Goal: Task Accomplishment & Management: Manage account settings

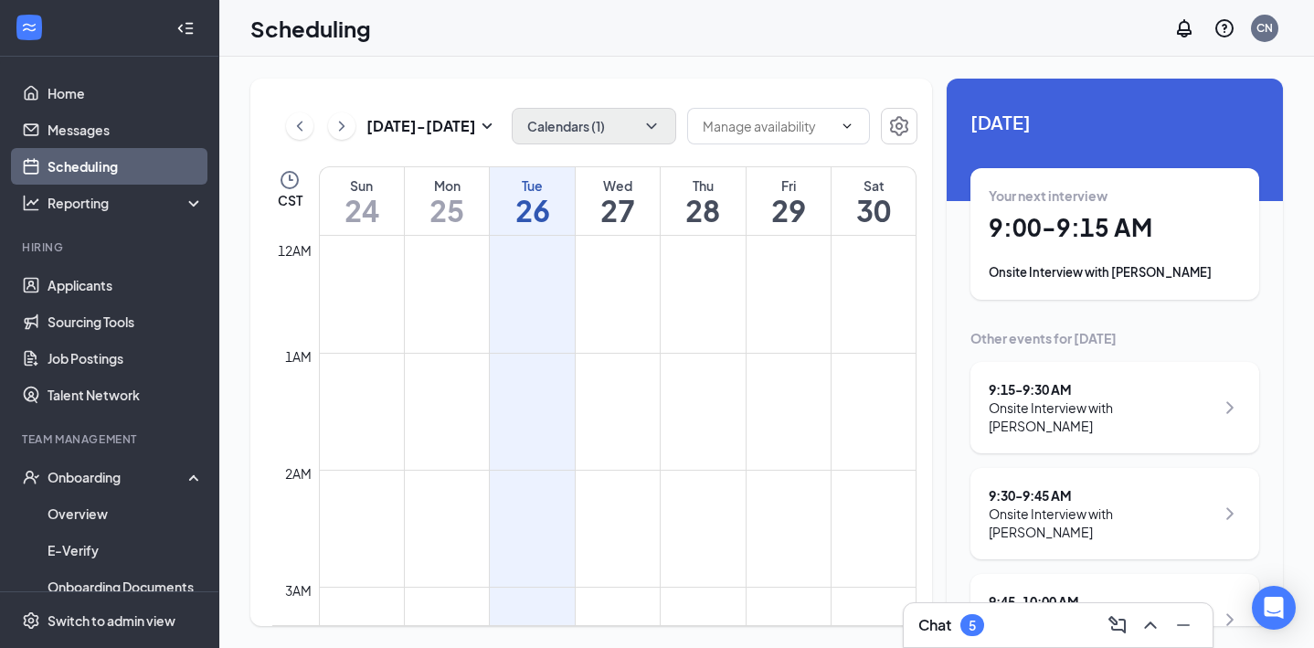
scroll to position [898, 0]
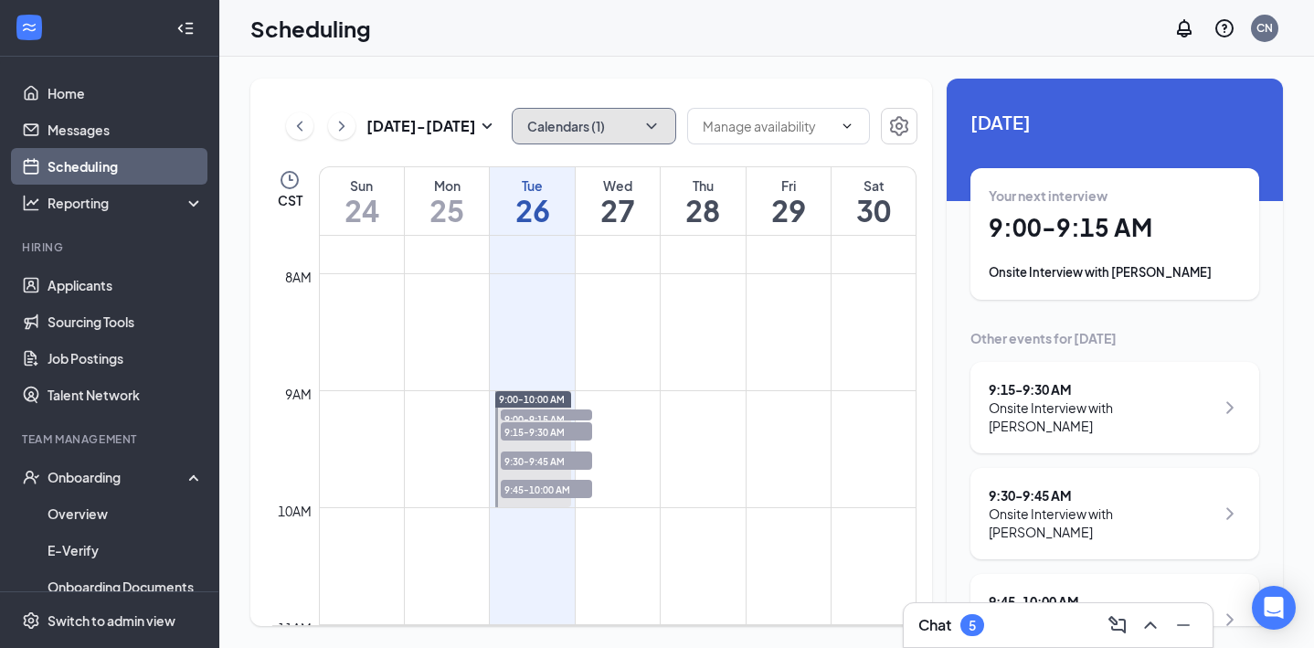
click at [653, 127] on icon "ChevronDown" at bounding box center [651, 126] width 18 height 18
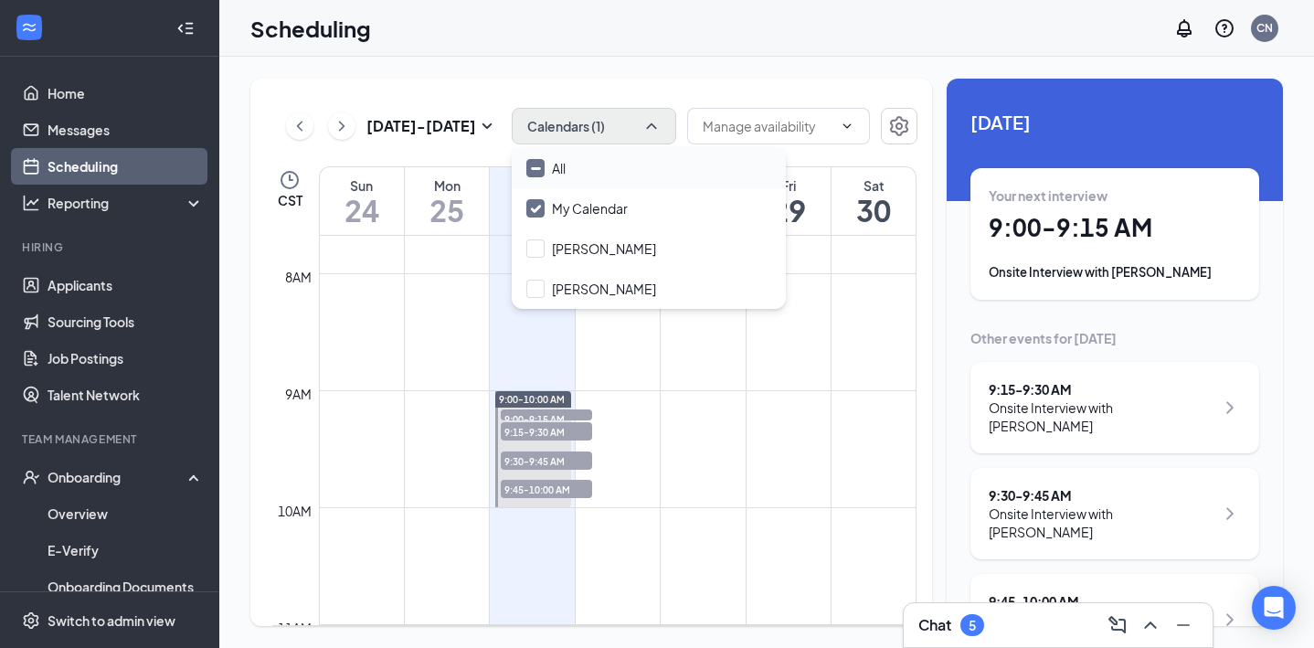
click at [536, 168] on input "All" at bounding box center [545, 168] width 39 height 18
checkbox input "true"
click at [624, 92] on div "[DATE] - [DATE] All calendars CST Sun 24 Mon 25 Tue 26 Wed 27 Thu 28 Fri 29 Sat…" at bounding box center [590, 352] width 681 height 547
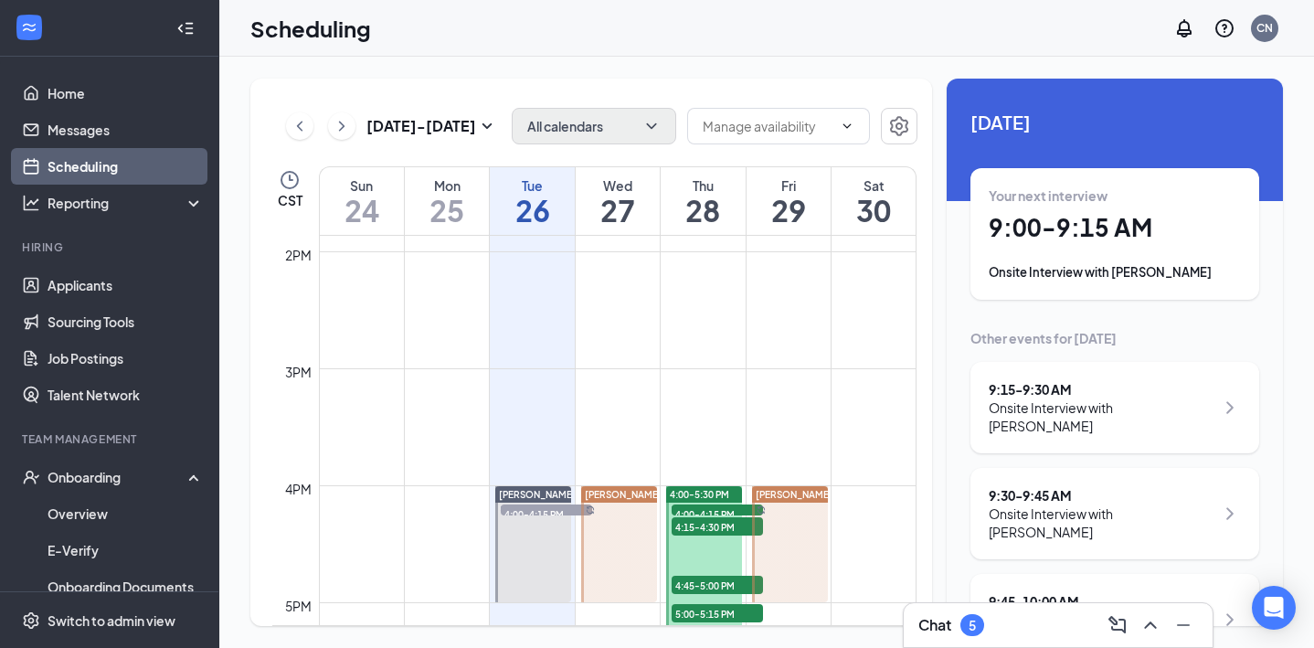
scroll to position [1625, 0]
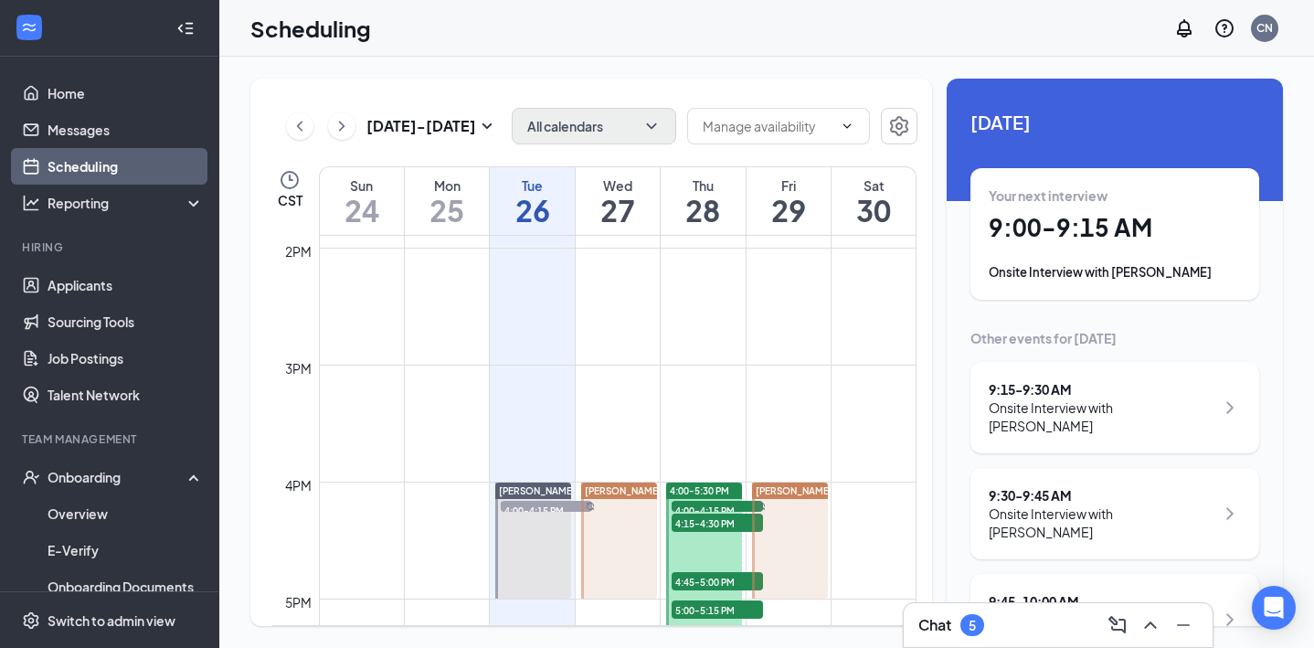
click at [565, 505] on span "4:00-4:15 PM" at bounding box center [546, 510] width 91 height 18
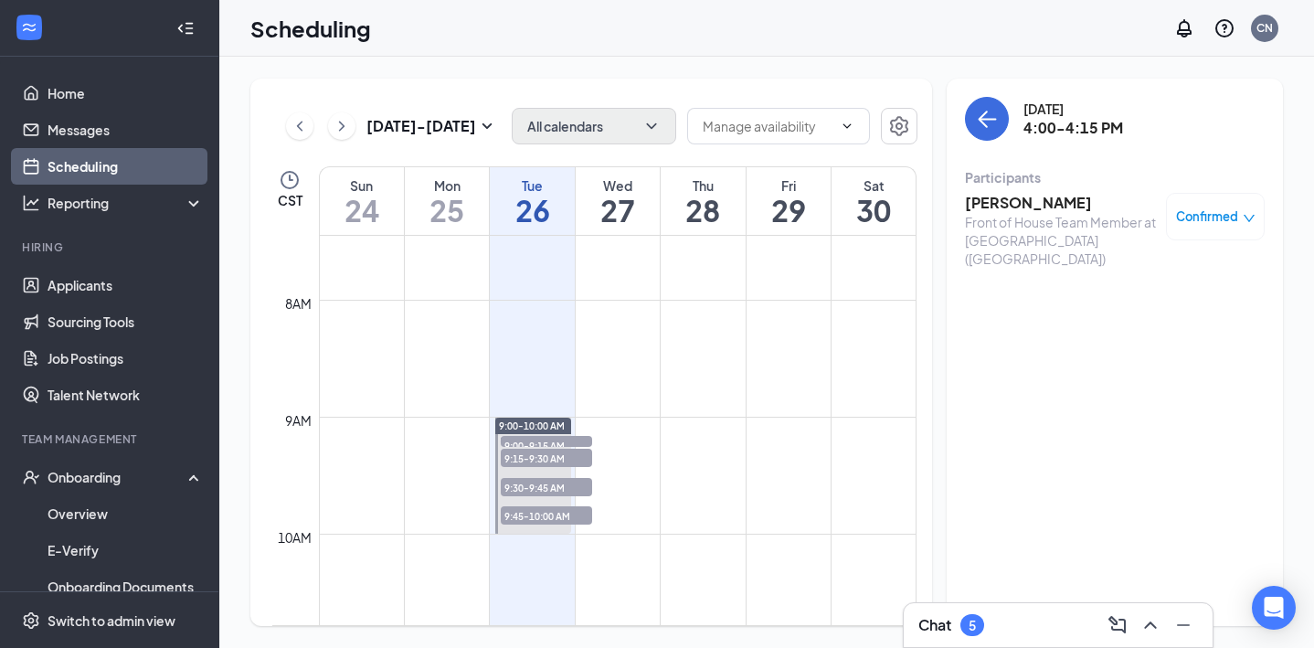
scroll to position [870, 0]
click at [121, 297] on link "Applicants" at bounding box center [126, 285] width 156 height 37
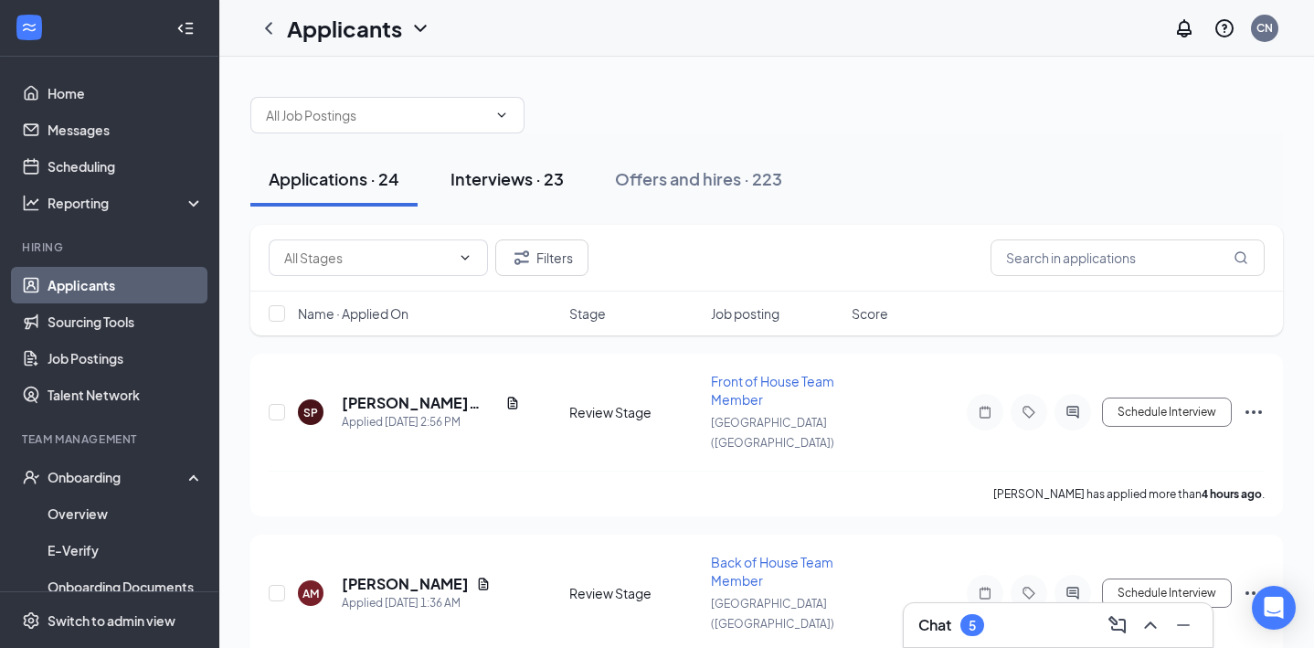
click at [552, 180] on div "Interviews · 23" at bounding box center [506, 178] width 113 height 23
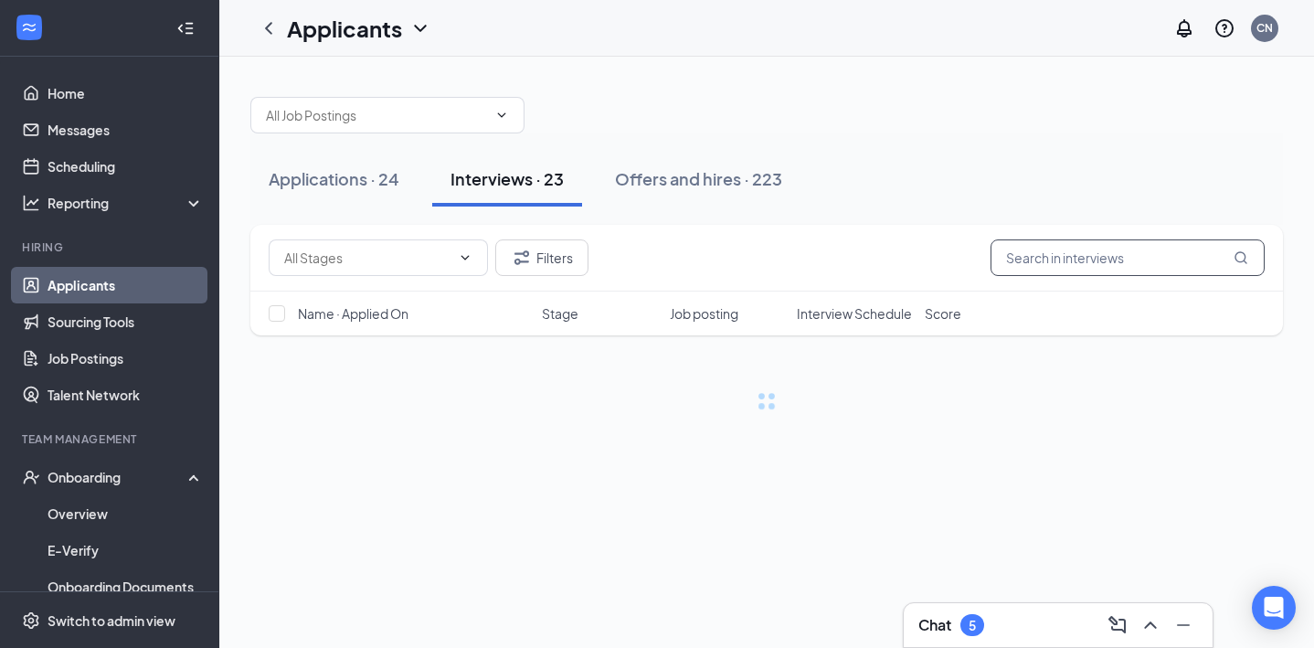
click at [1012, 258] on input "text" at bounding box center [1127, 257] width 274 height 37
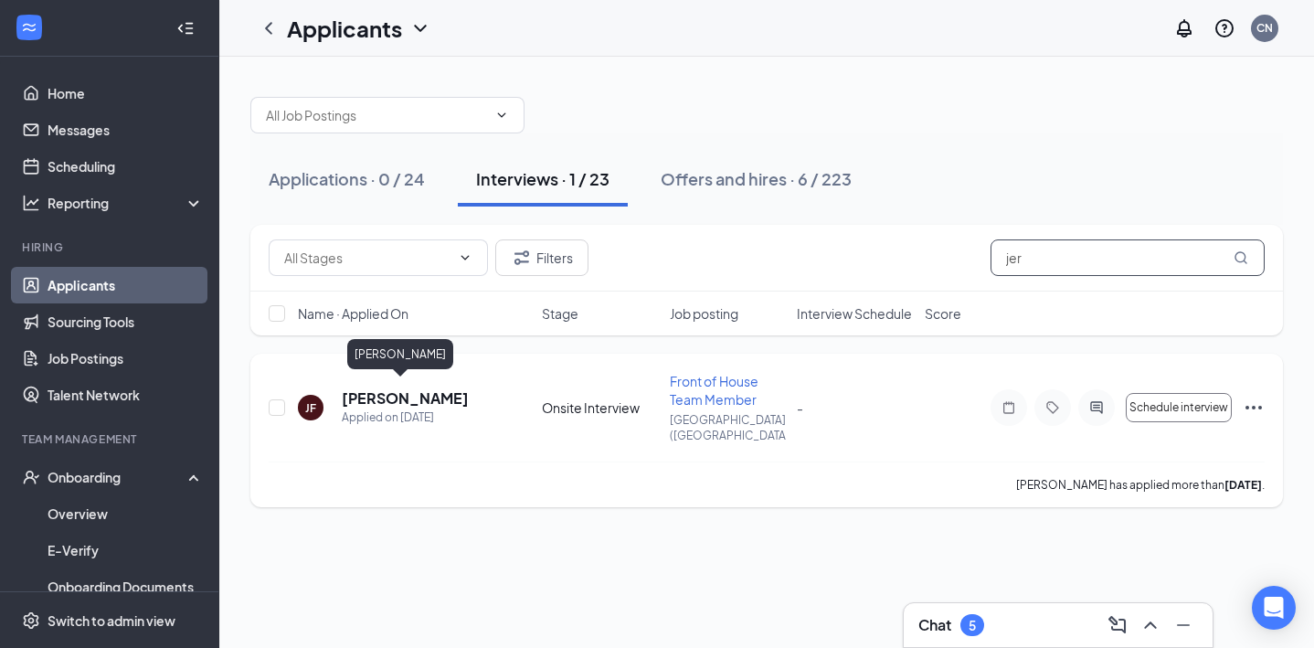
type input "jer"
click at [399, 393] on h5 "[PERSON_NAME]" at bounding box center [405, 398] width 127 height 20
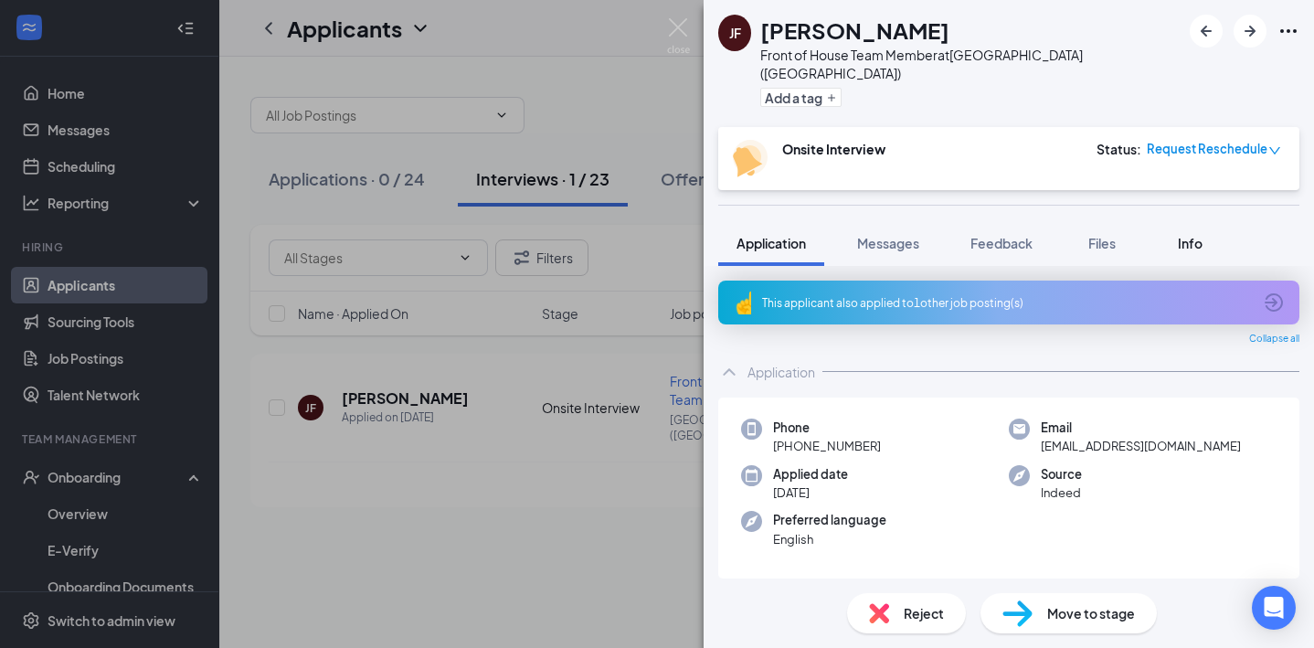
click at [1185, 235] on span "Info" at bounding box center [1189, 243] width 25 height 16
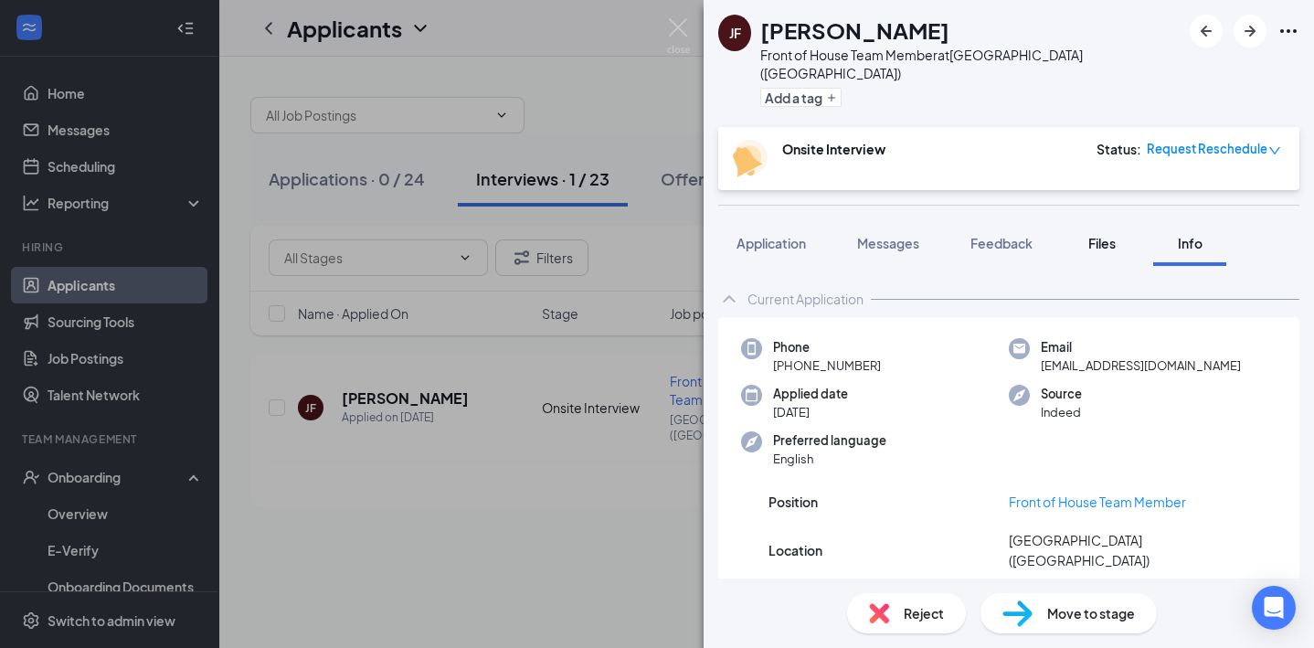
click at [1106, 235] on span "Files" at bounding box center [1101, 243] width 27 height 16
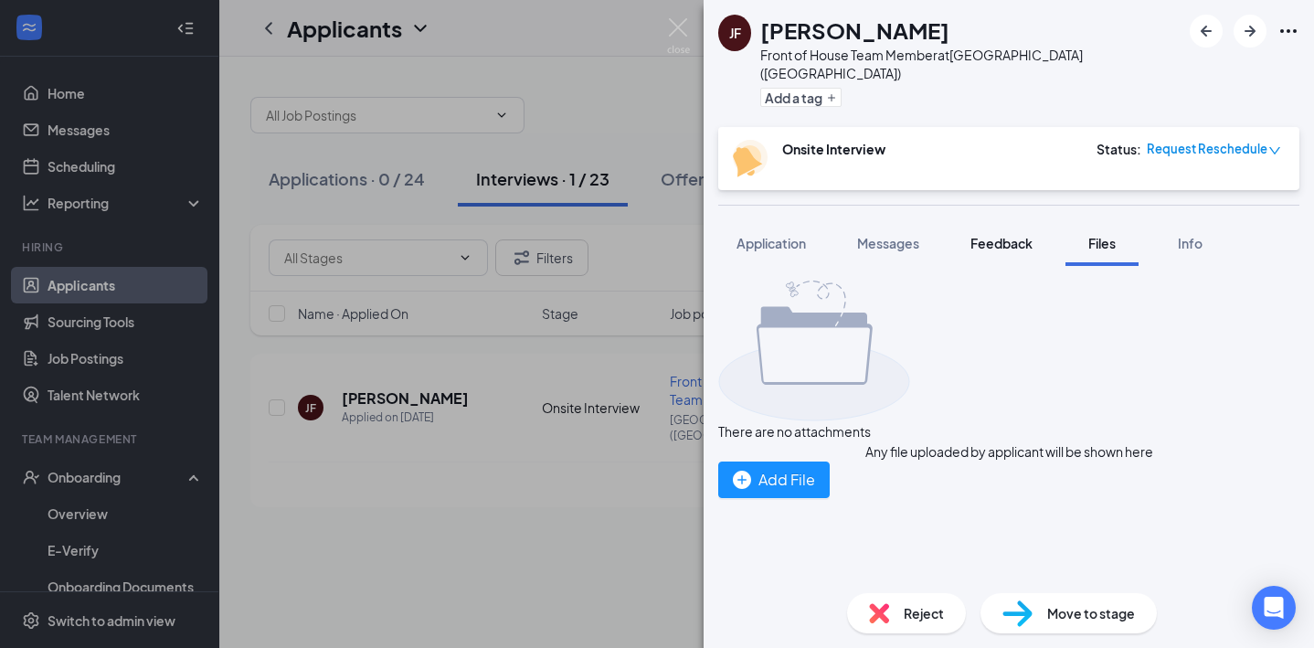
click at [1017, 235] on span "Feedback" at bounding box center [1001, 243] width 62 height 16
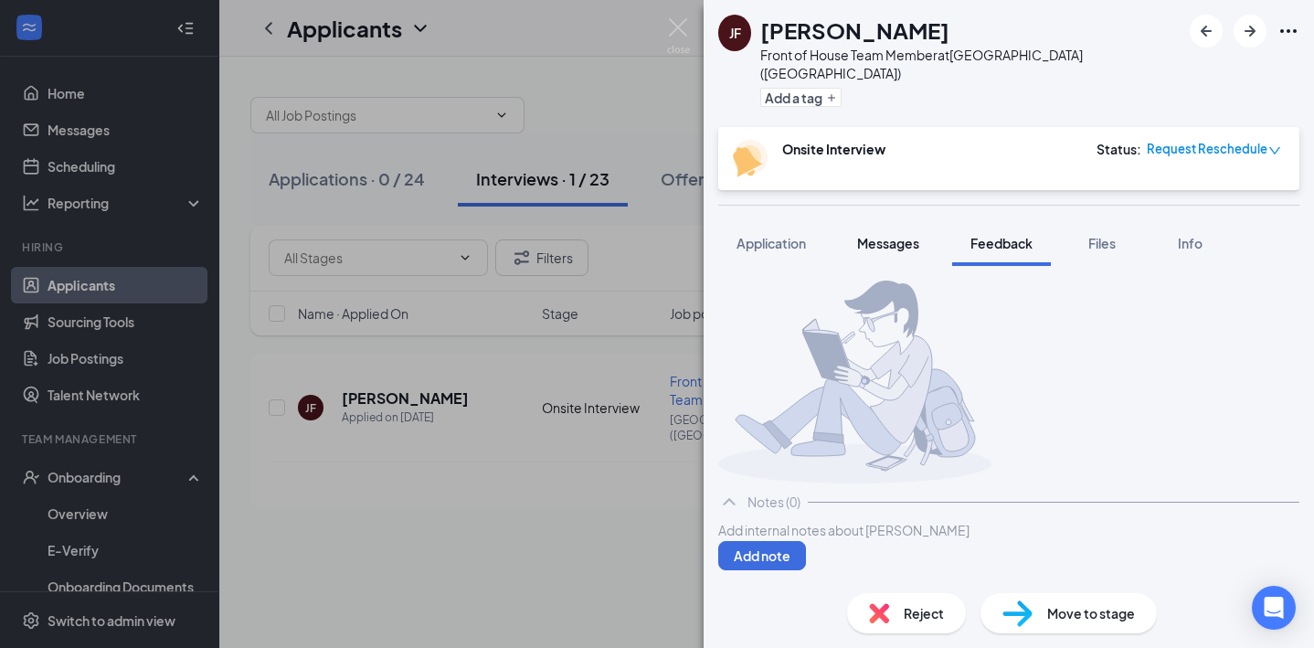
click at [903, 235] on span "Messages" at bounding box center [888, 243] width 62 height 16
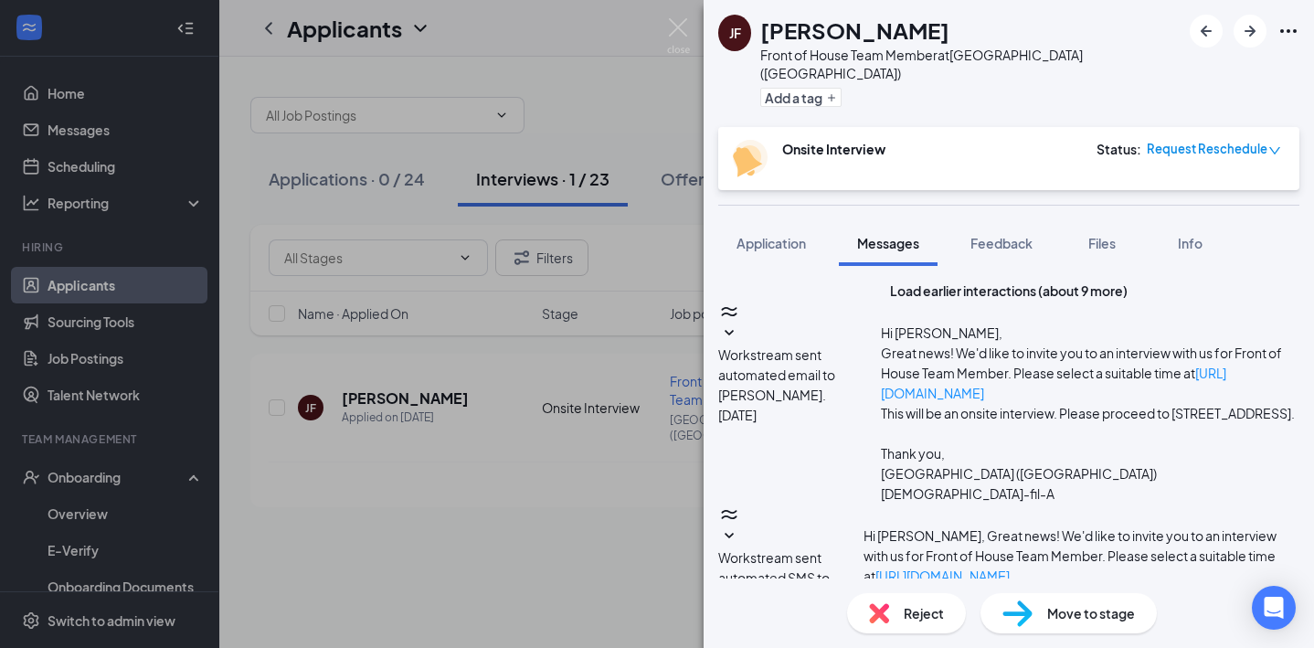
scroll to position [723, 0]
click at [775, 235] on span "Application" at bounding box center [770, 243] width 69 height 16
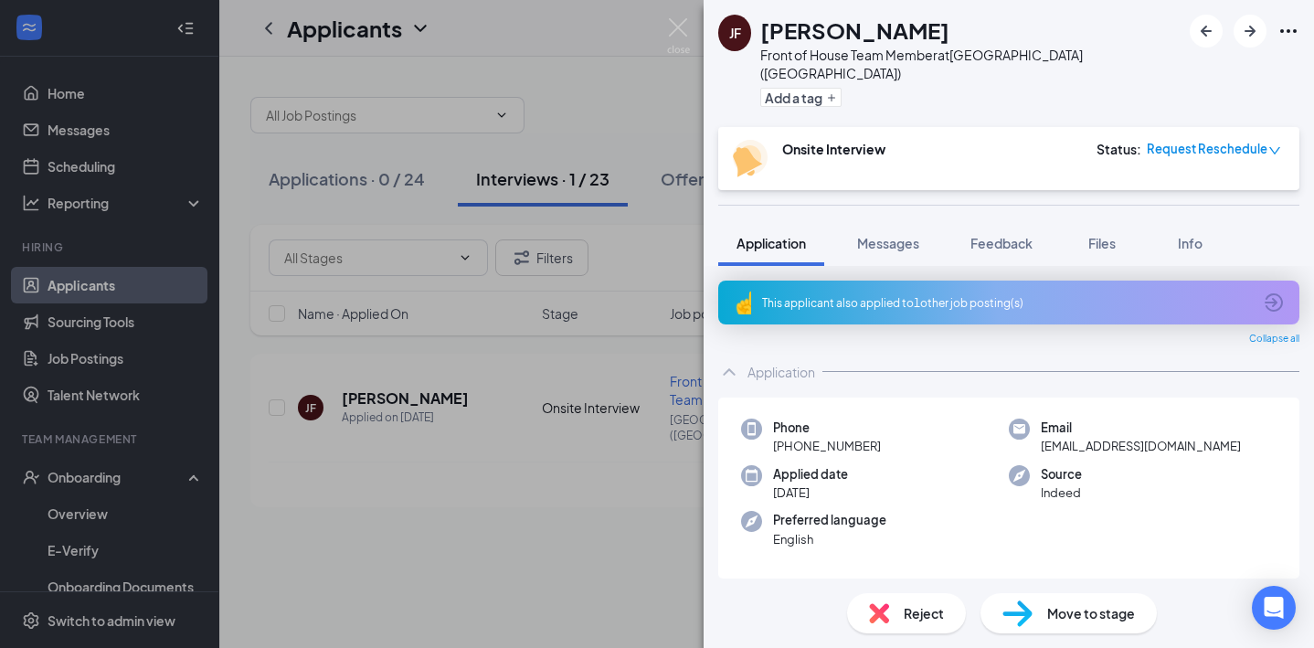
click at [1003, 294] on div "This applicant also applied to 1 other job posting(s)" at bounding box center [1008, 302] width 581 height 44
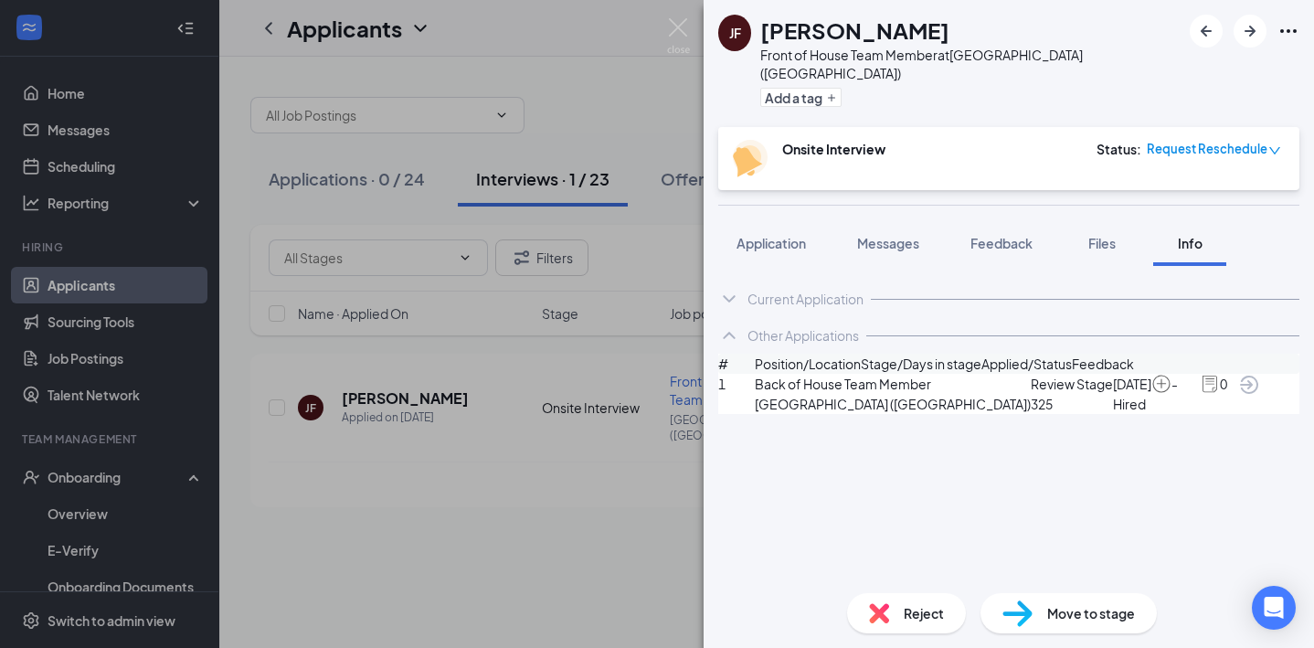
click at [61, 170] on div "[PERSON_NAME] Front of House Team Member at [GEOGRAPHIC_DATA] ([GEOGRAPHIC_DATA…" at bounding box center [657, 324] width 1314 height 648
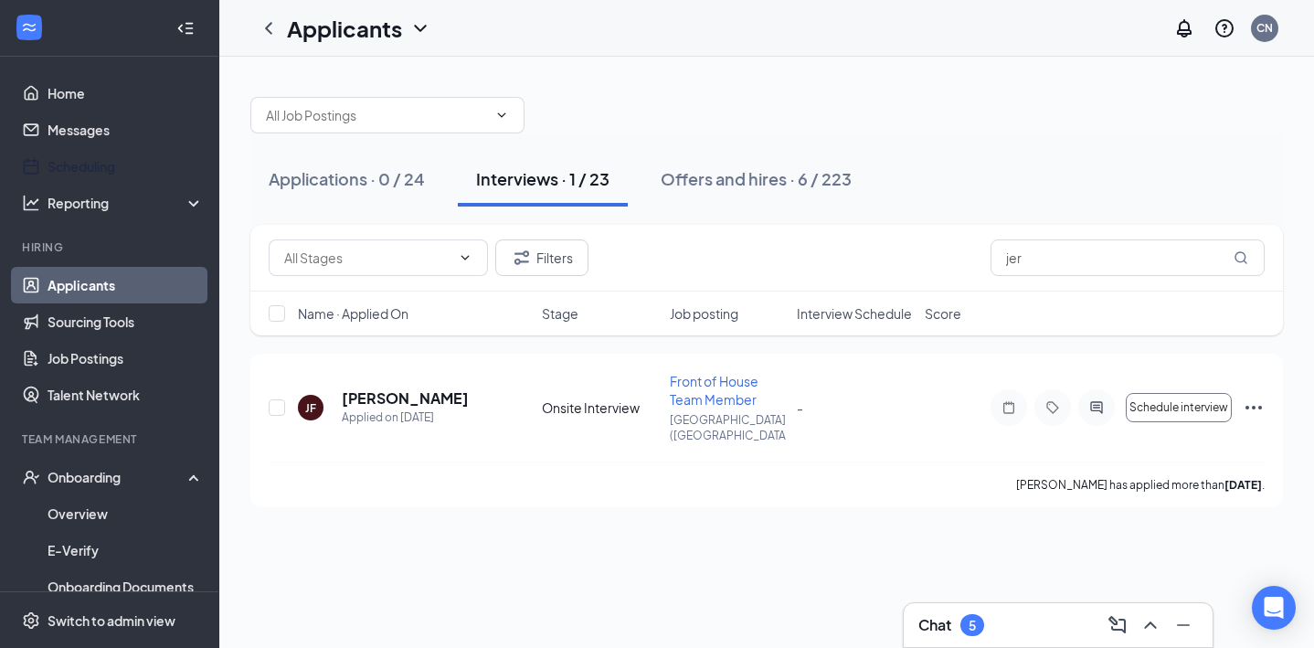
click at [61, 170] on link "Scheduling" at bounding box center [126, 166] width 156 height 37
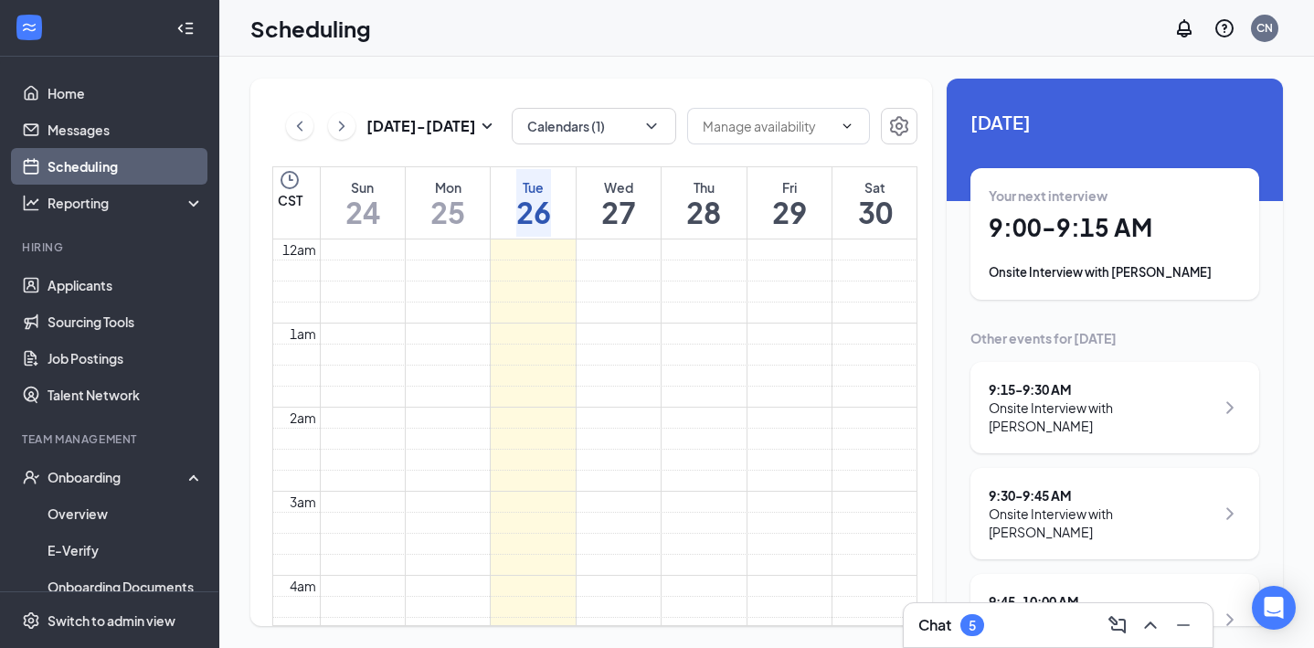
scroll to position [898, 0]
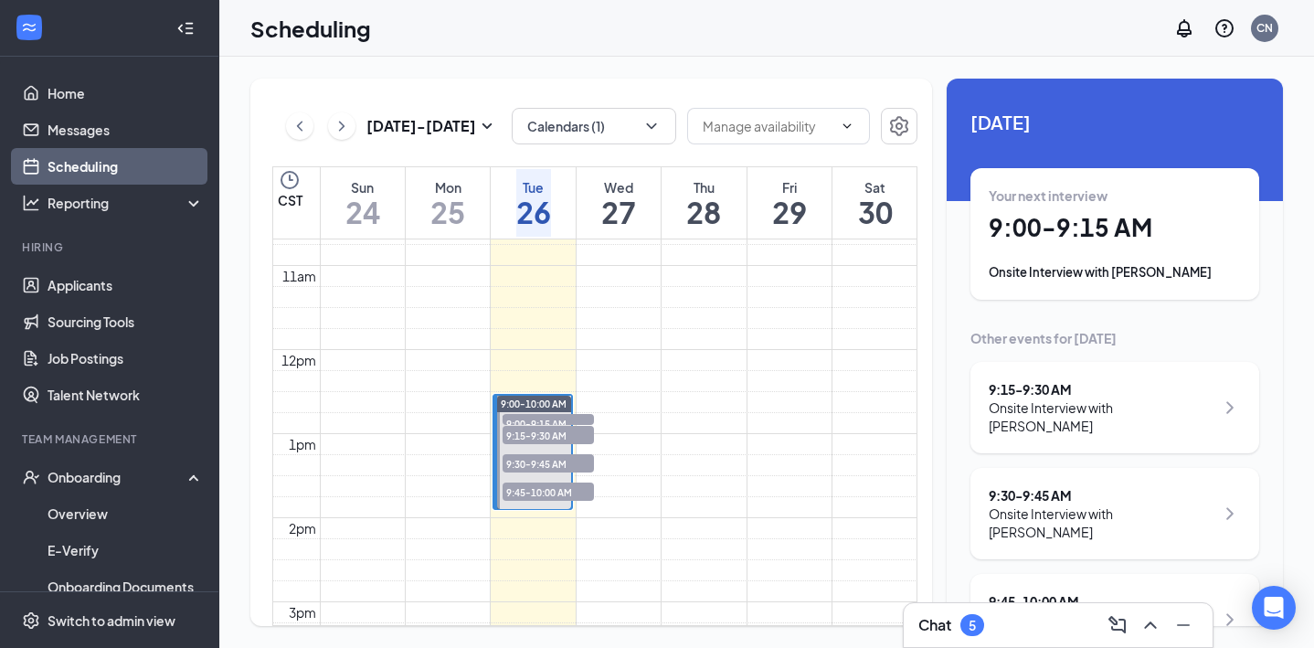
click at [581, 414] on span "9:00-9:15 AM" at bounding box center [547, 423] width 91 height 18
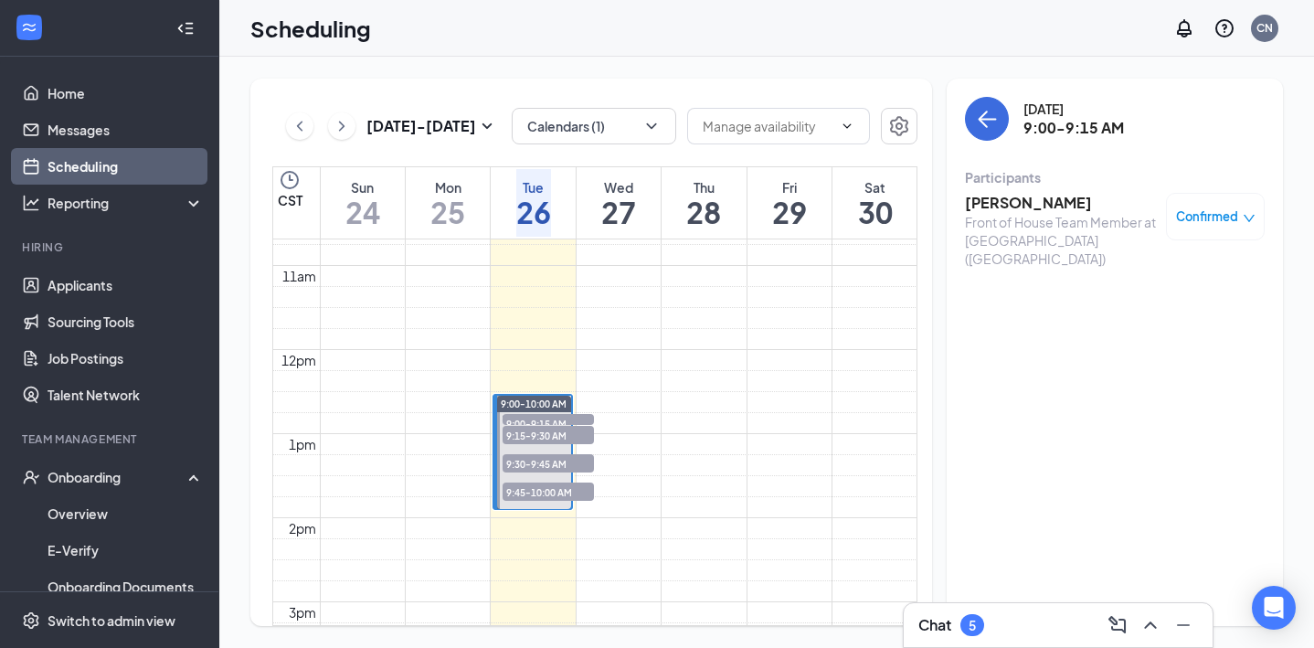
click at [575, 428] on span "9:15-9:30 AM" at bounding box center [547, 435] width 91 height 18
click at [1026, 208] on h3 "[PERSON_NAME]" at bounding box center [1061, 203] width 192 height 20
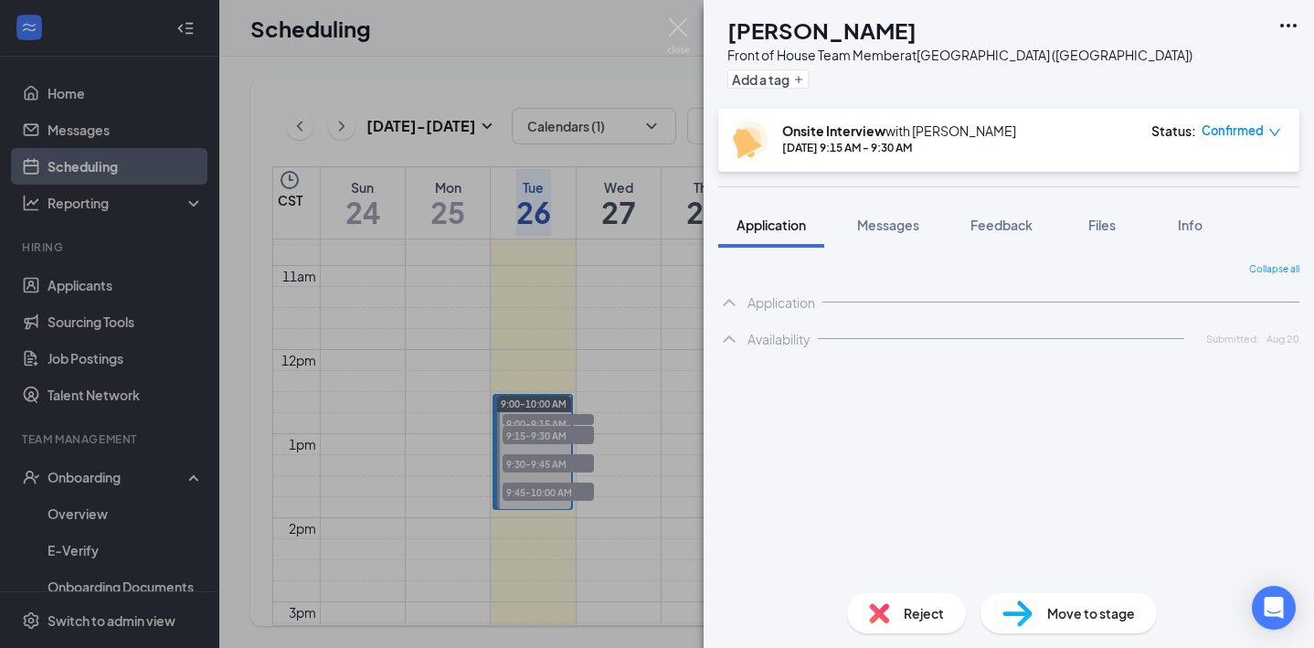
click at [902, 617] on div "Reject" at bounding box center [906, 613] width 119 height 40
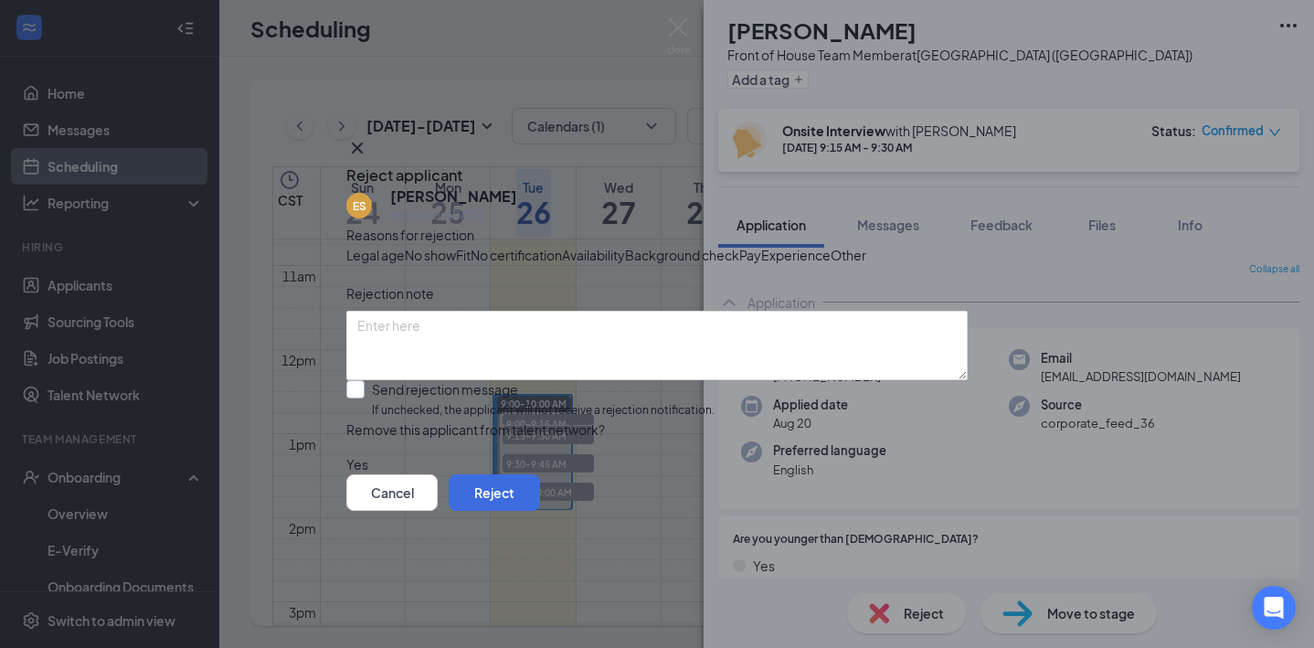
click at [379, 419] on input "Send rejection message If unchecked, the applicant will not receive a rejection…" at bounding box center [530, 399] width 368 height 39
checkbox input "true"
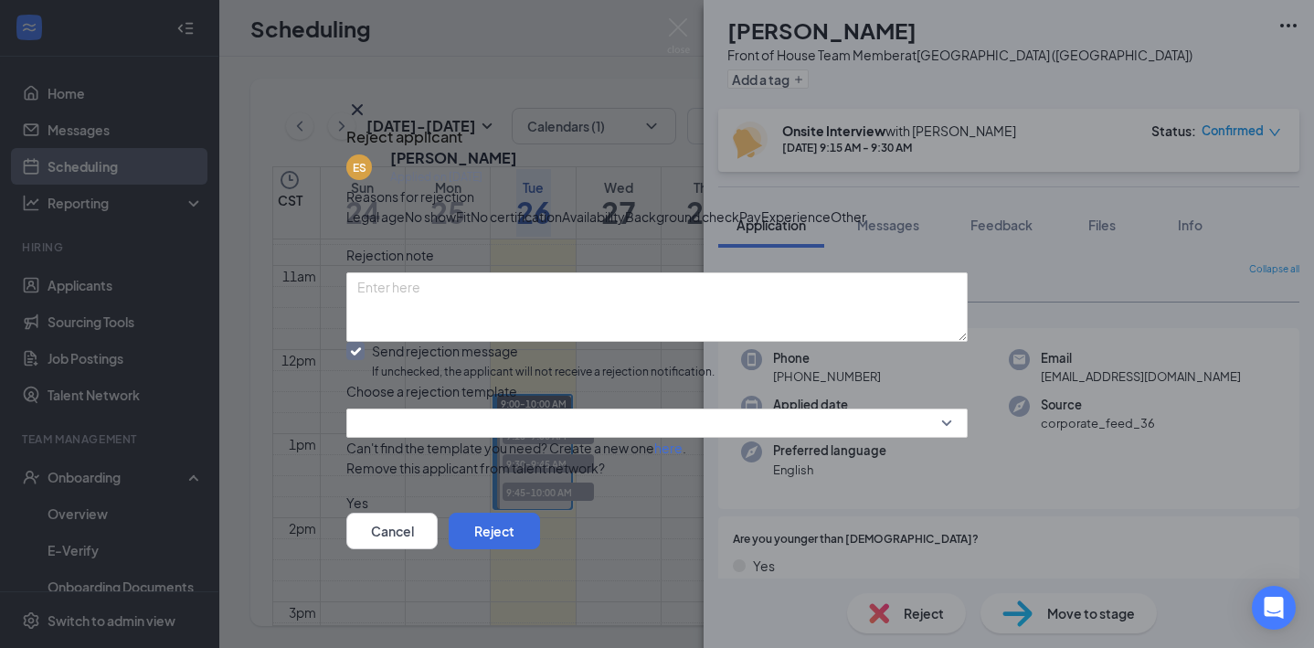
scroll to position [114, 0]
click at [924, 409] on input "search" at bounding box center [650, 422] width 586 height 27
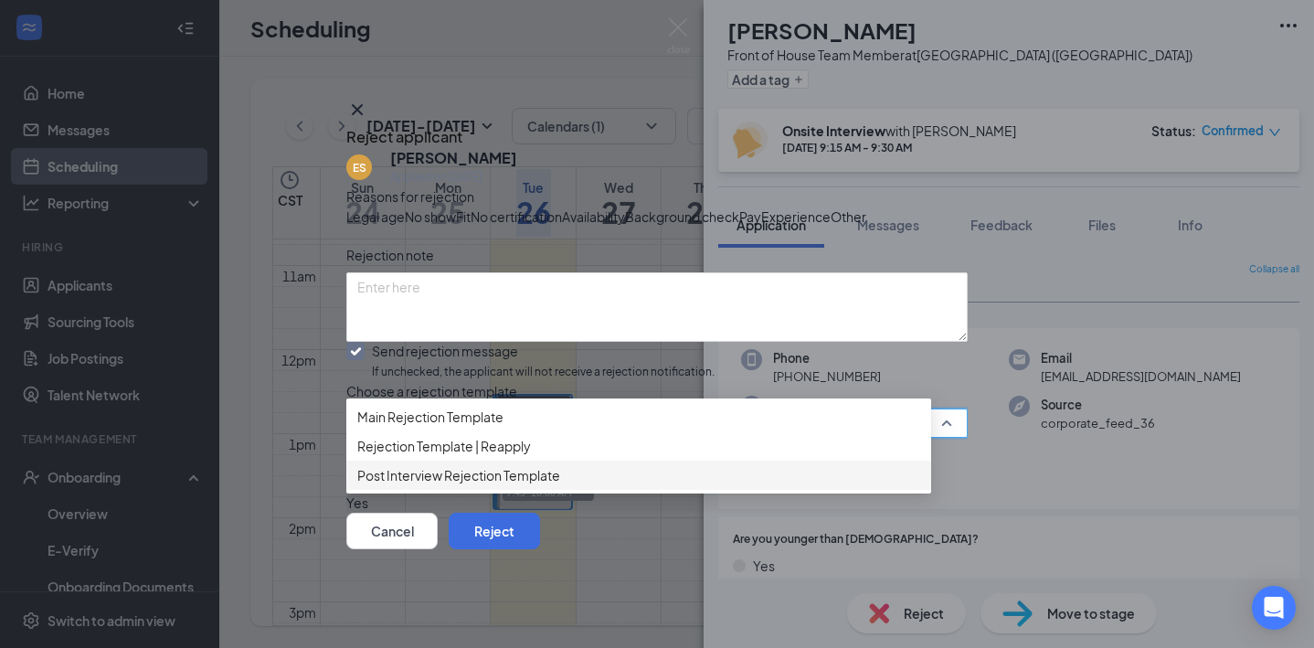
click at [501, 465] on span "Post Interview Rejection Template" at bounding box center [458, 475] width 203 height 20
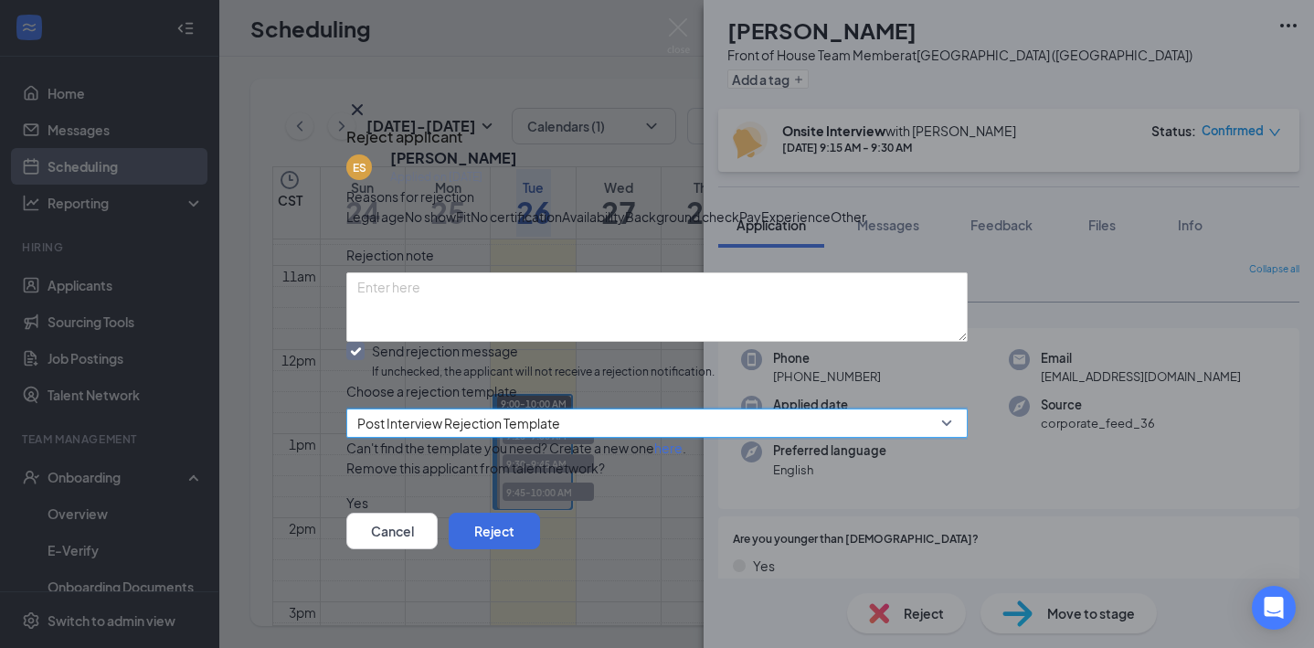
scroll to position [132, 0]
click at [346, 493] on button "button" at bounding box center [346, 502] width 0 height 20
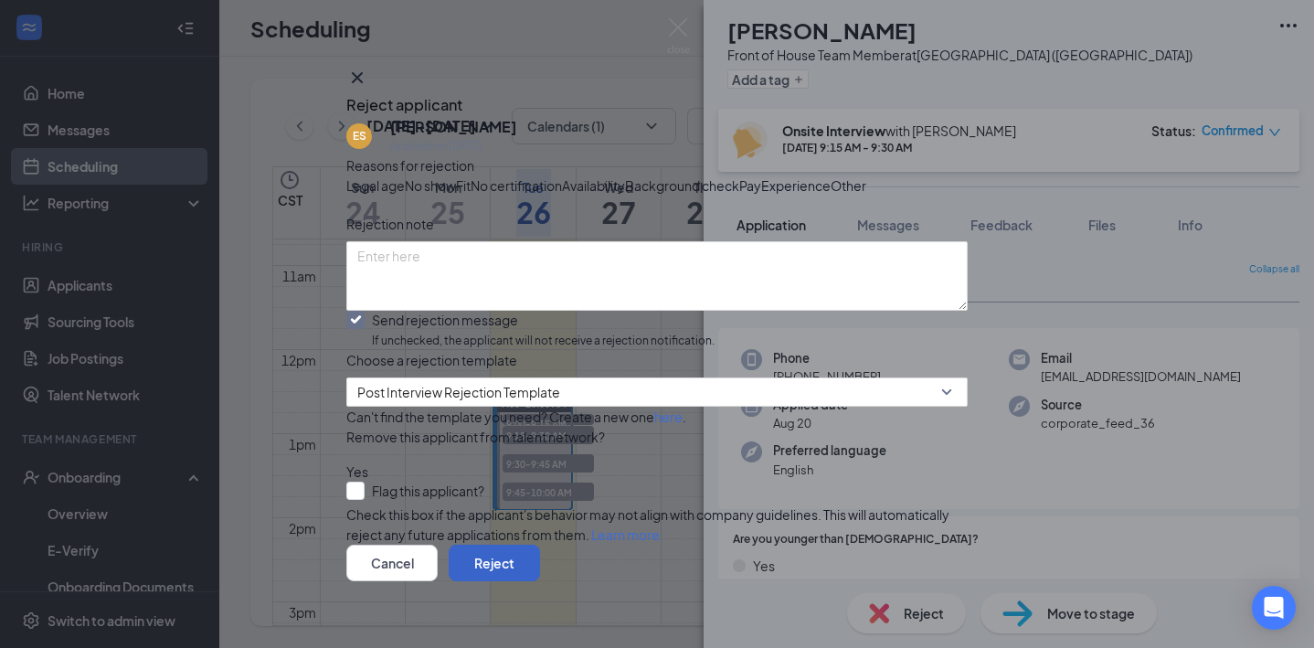
click at [540, 568] on button "Reject" at bounding box center [494, 562] width 91 height 37
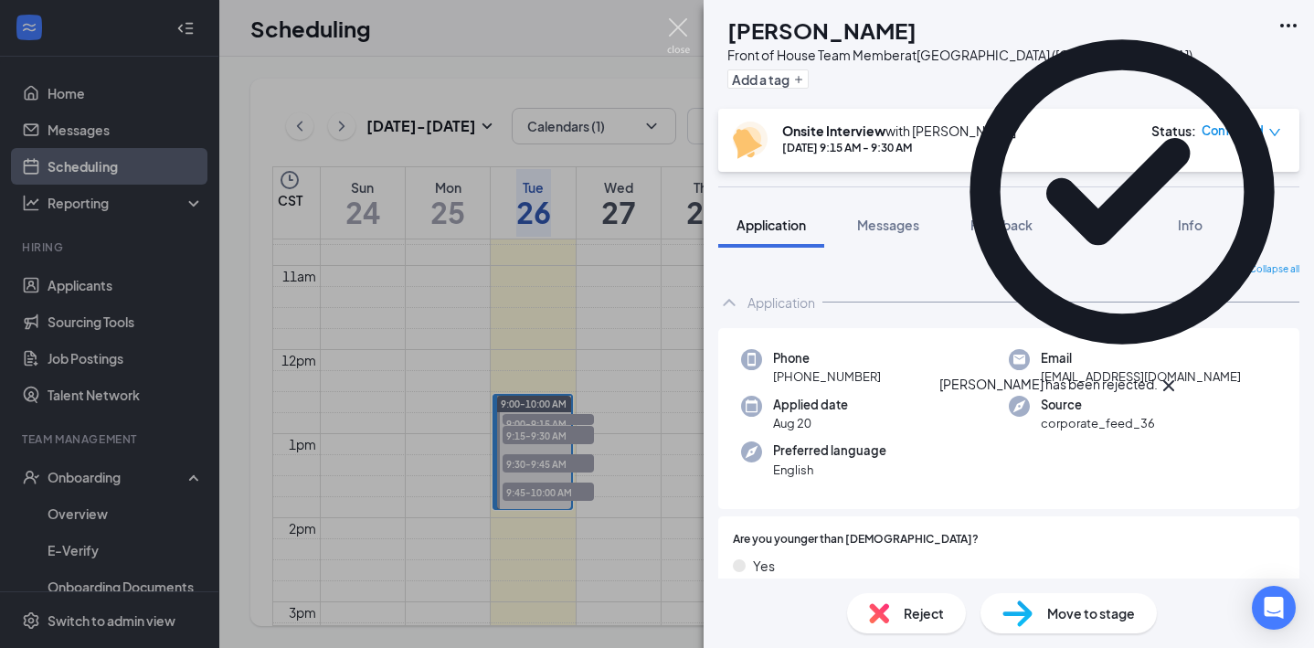
click at [681, 26] on img at bounding box center [678, 36] width 23 height 36
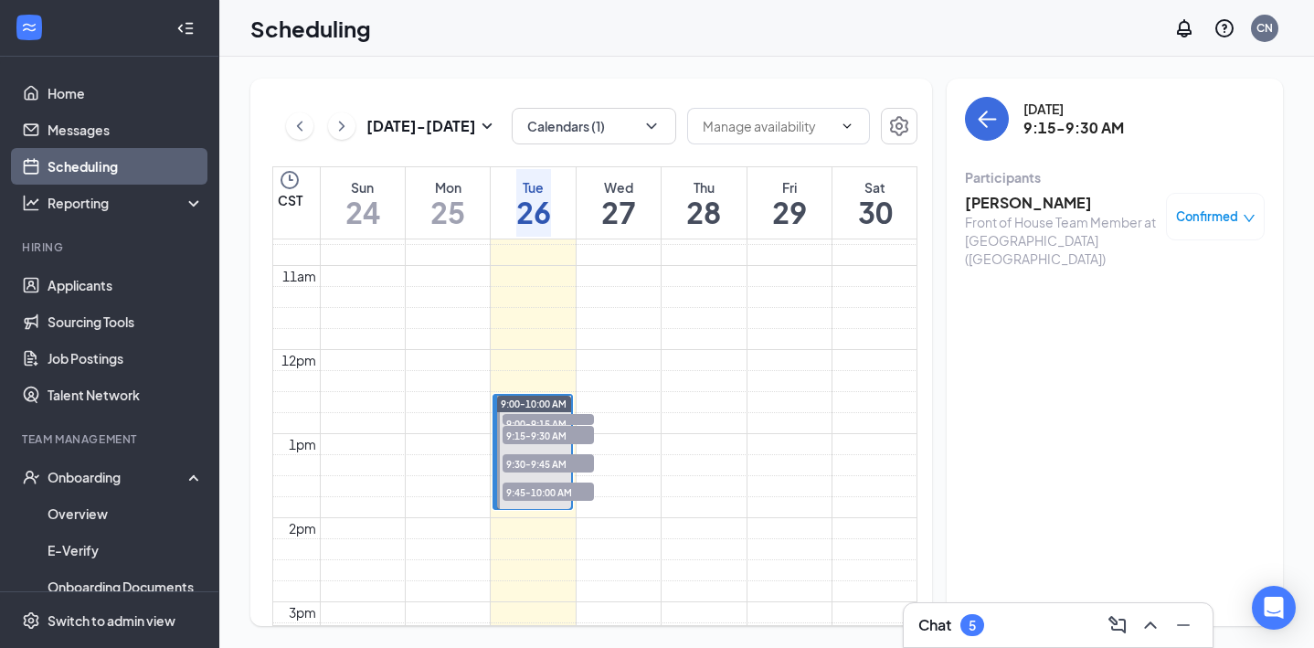
click at [572, 417] on span "9:00-9:15 AM" at bounding box center [547, 423] width 91 height 18
click at [1034, 206] on h3 "[PERSON_NAME]" at bounding box center [1061, 203] width 192 height 20
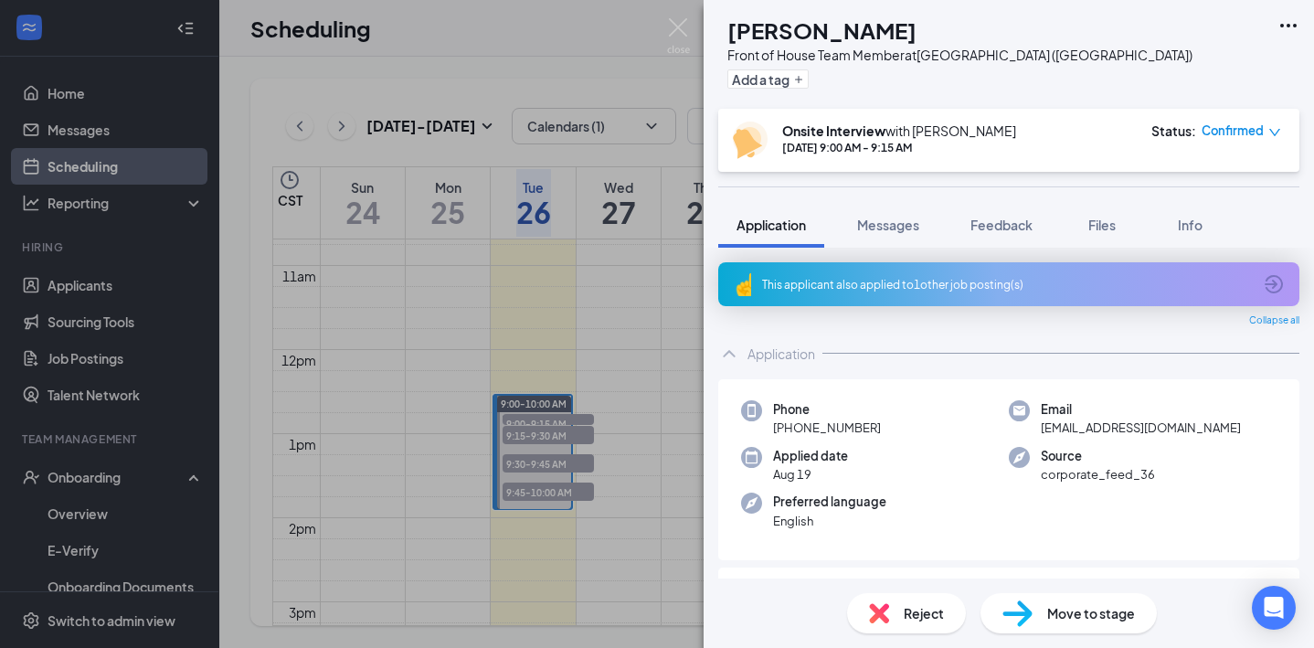
click at [923, 614] on span "Reject" at bounding box center [923, 613] width 40 height 20
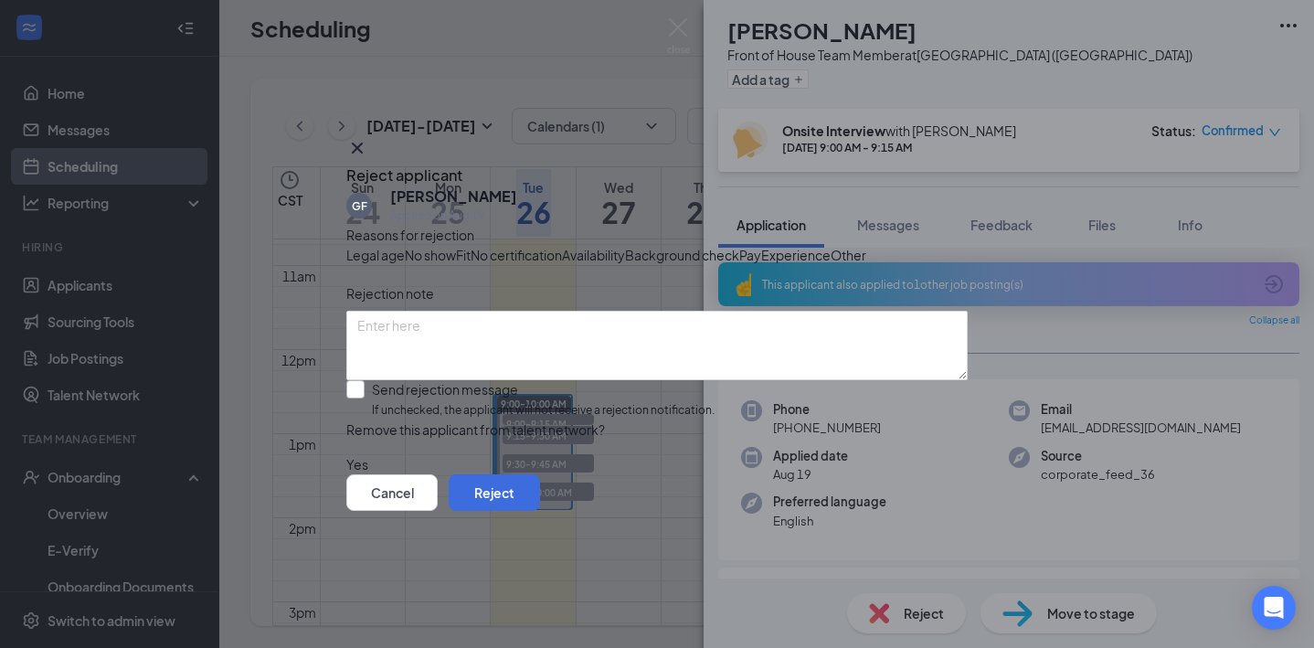
click at [378, 419] on input "Send rejection message If unchecked, the applicant will not receive a rejection…" at bounding box center [530, 399] width 368 height 39
checkbox input "true"
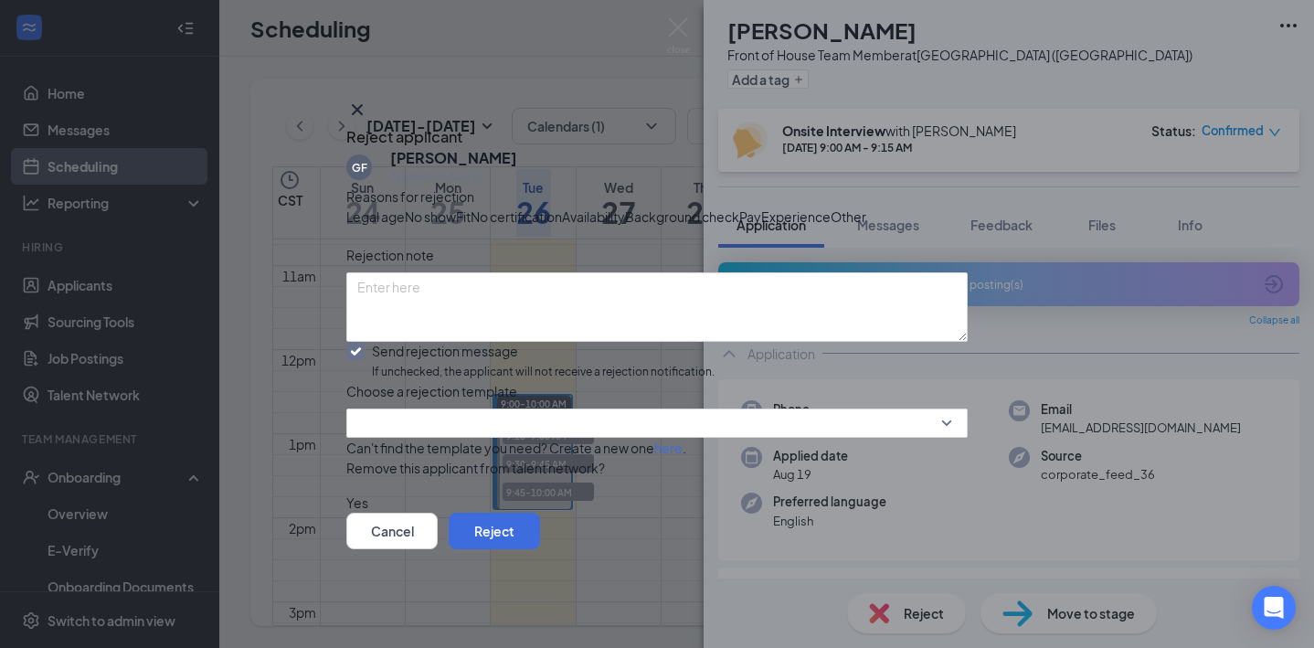
scroll to position [132, 0]
click at [926, 408] on div at bounding box center [656, 422] width 621 height 29
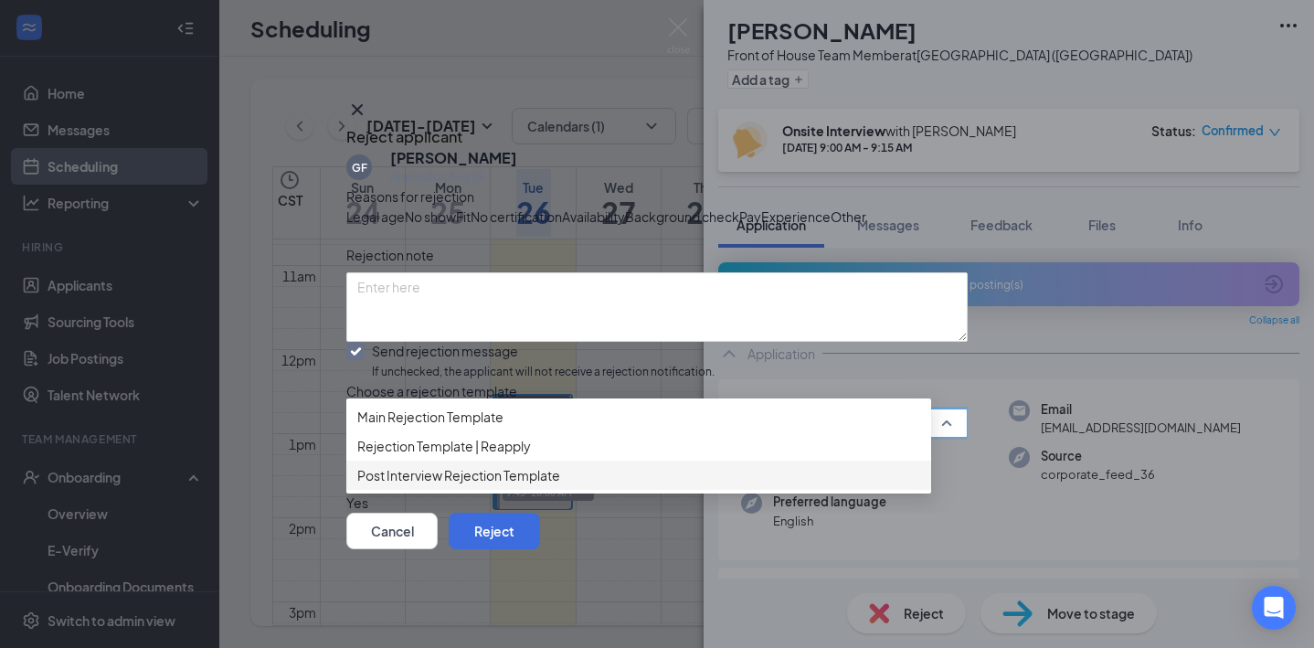
click at [489, 460] on div "Post Interview Rejection Template" at bounding box center [638, 474] width 585 height 29
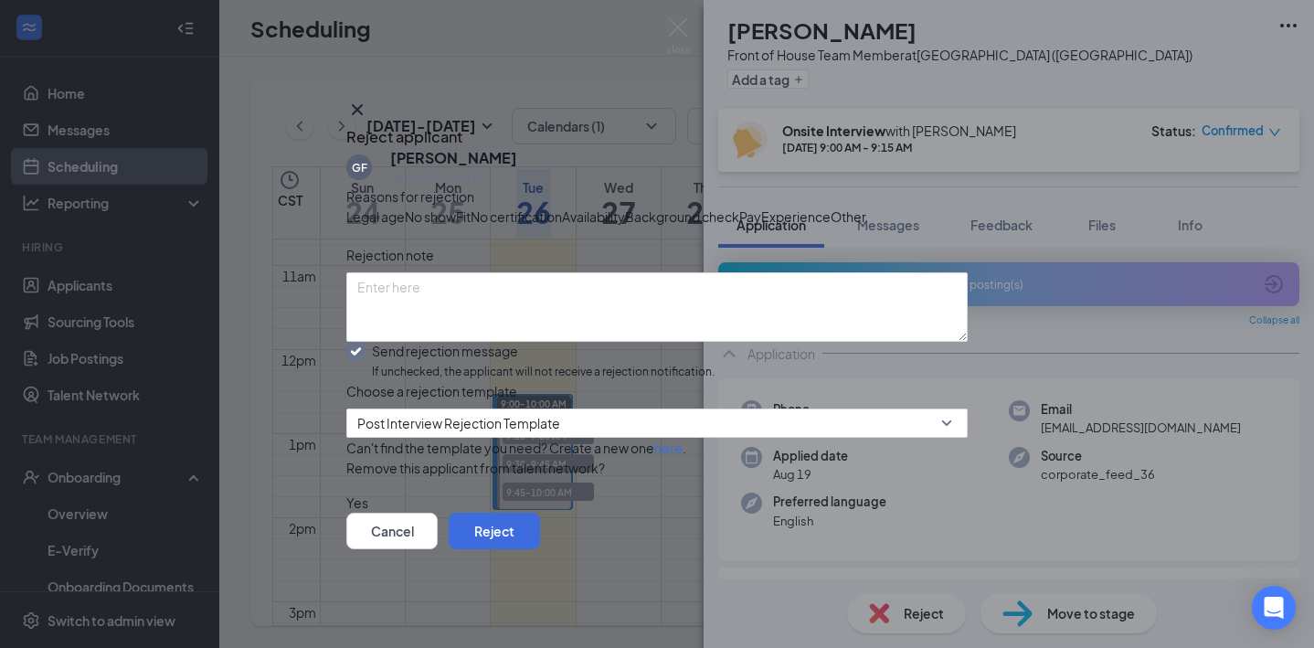
click at [346, 501] on button "button" at bounding box center [346, 502] width 0 height 20
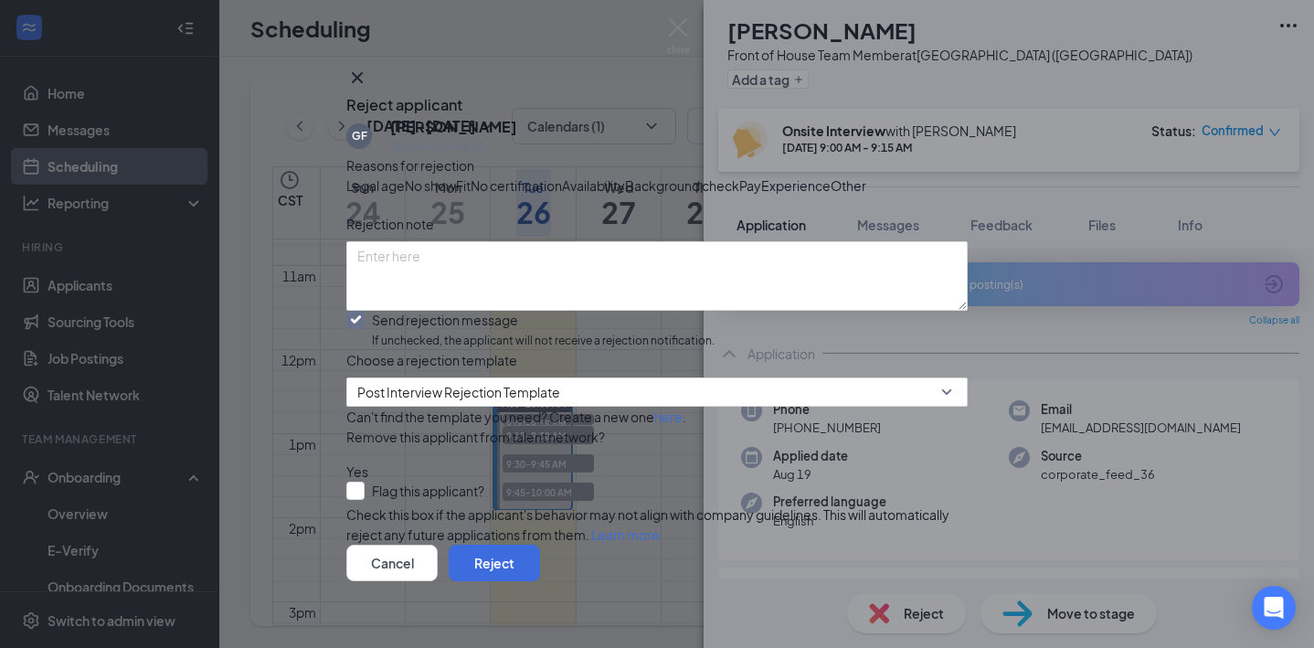
click at [346, 481] on button "button" at bounding box center [346, 471] width 0 height 20
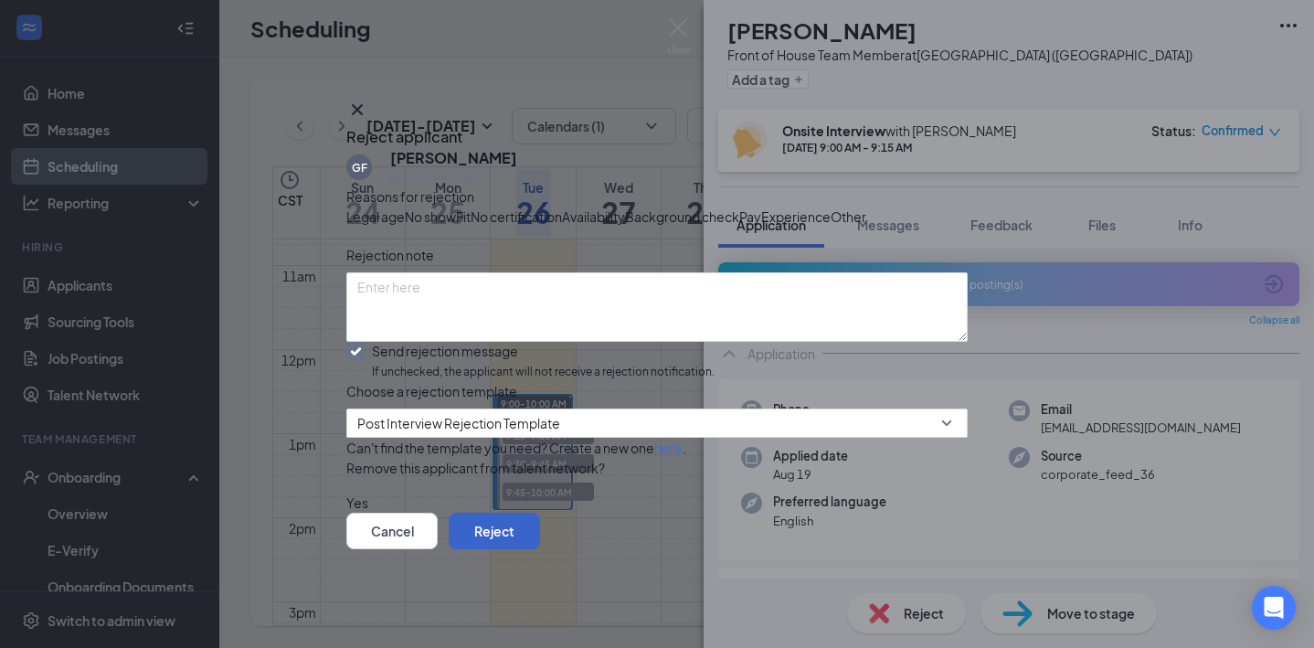
click at [540, 549] on button "Reject" at bounding box center [494, 530] width 91 height 37
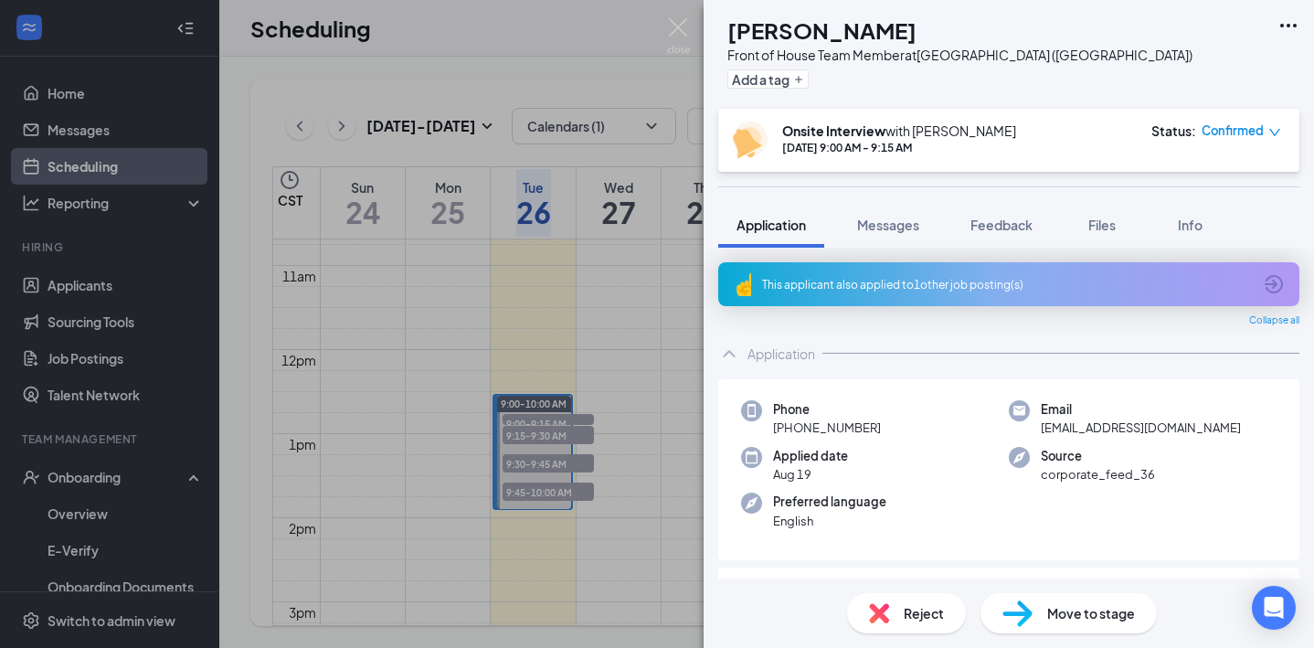
click at [988, 285] on div "This applicant also applied to 1 other job posting(s)" at bounding box center [1007, 285] width 490 height 16
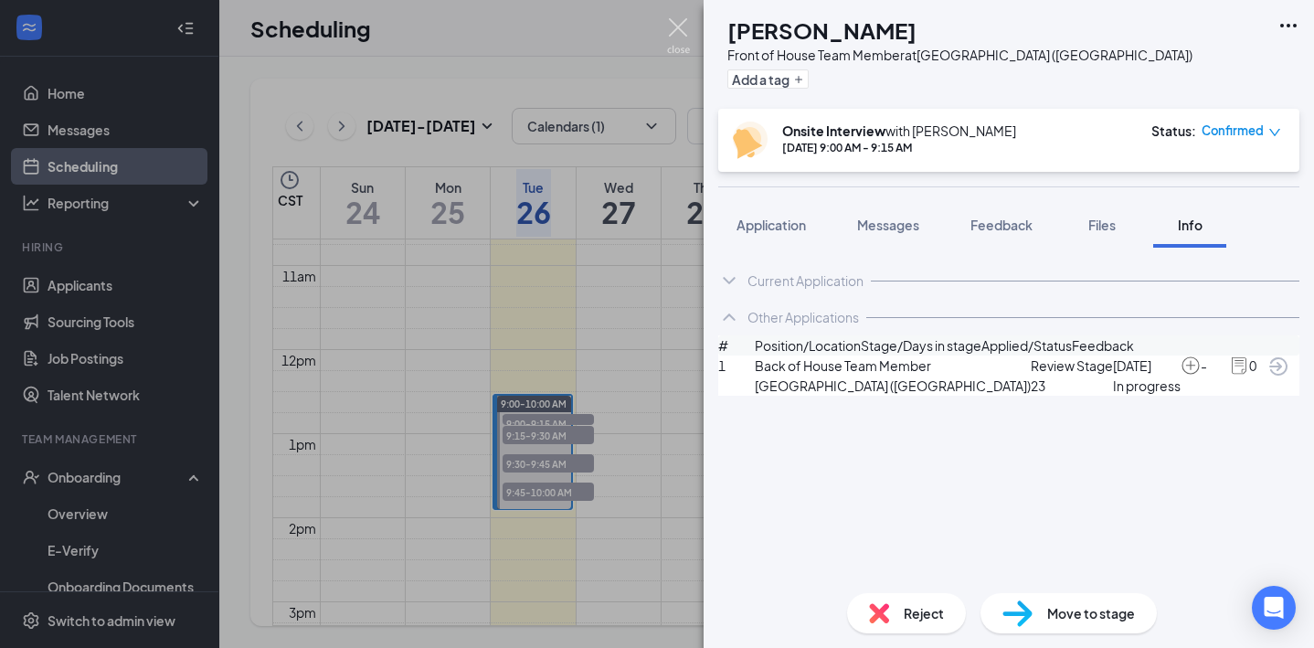
click at [677, 20] on img at bounding box center [678, 36] width 23 height 36
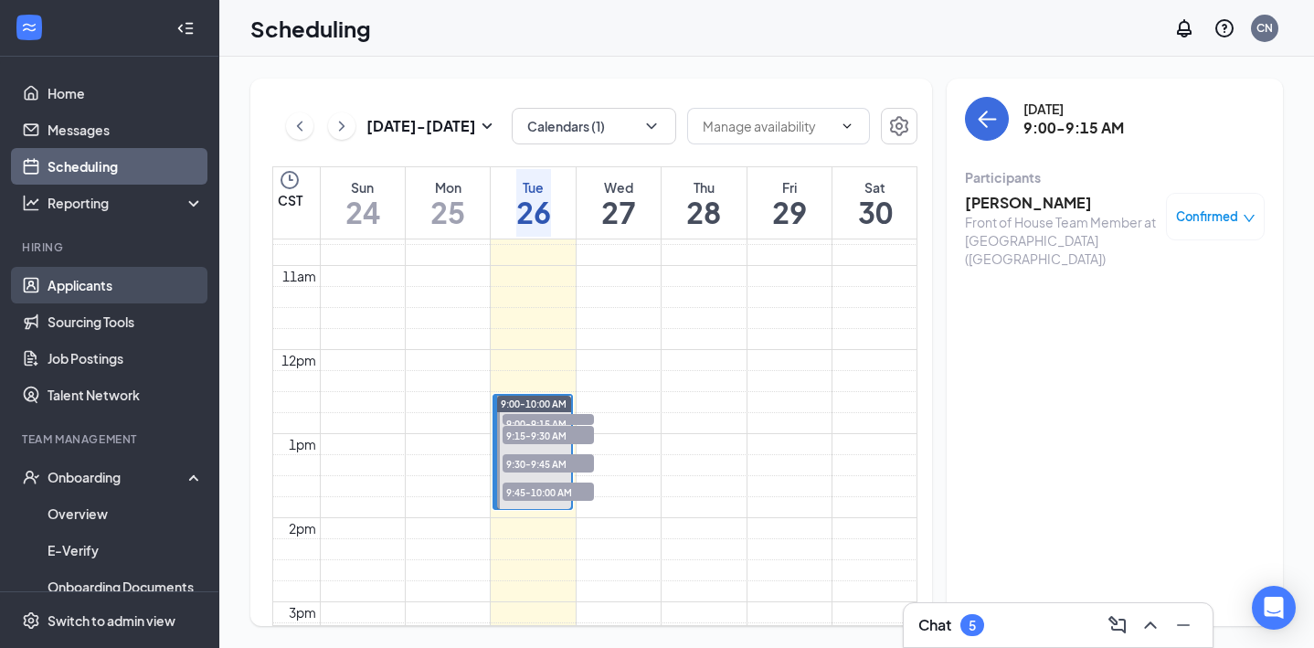
click at [107, 278] on link "Applicants" at bounding box center [126, 285] width 156 height 37
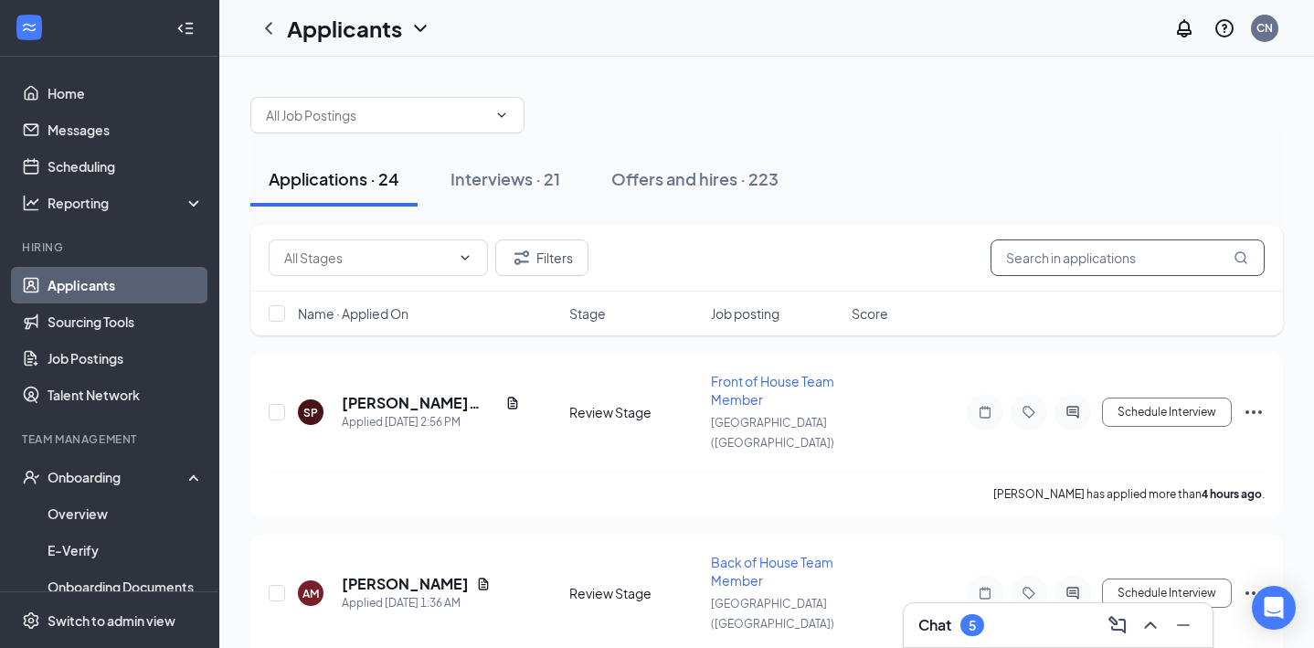
click at [1050, 255] on input "text" at bounding box center [1127, 257] width 274 height 37
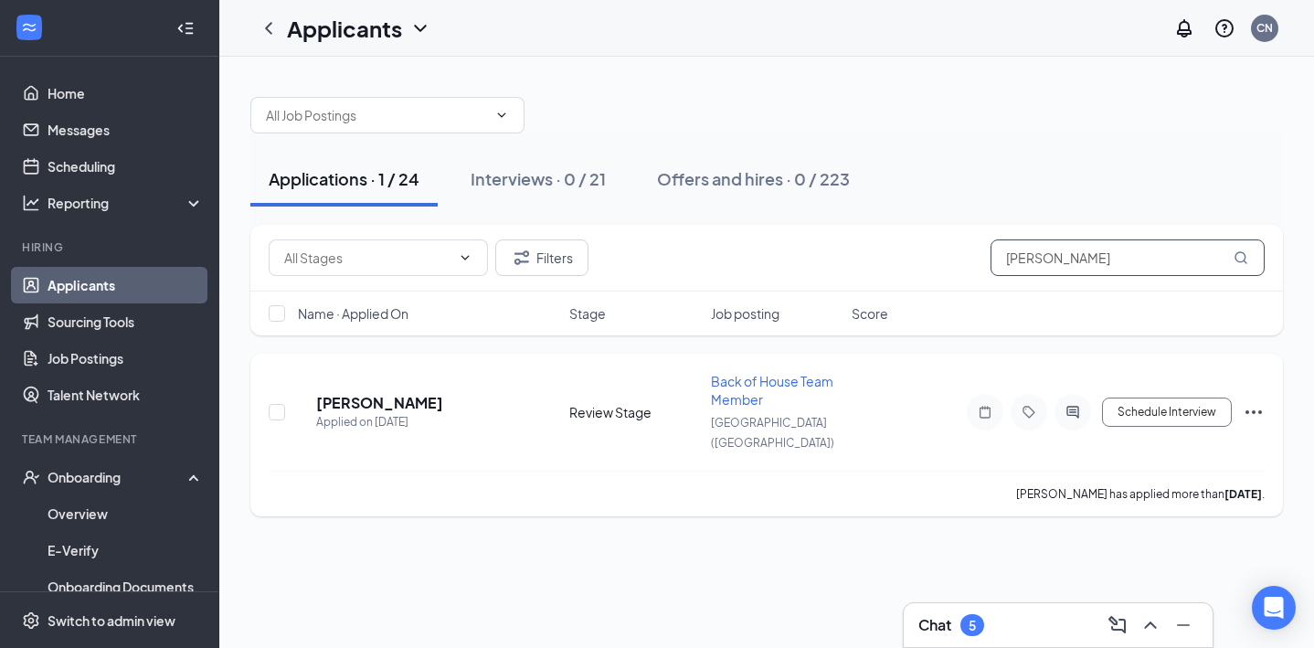
type input "[PERSON_NAME]"
click at [1248, 401] on icon "Ellipses" at bounding box center [1253, 412] width 22 height 22
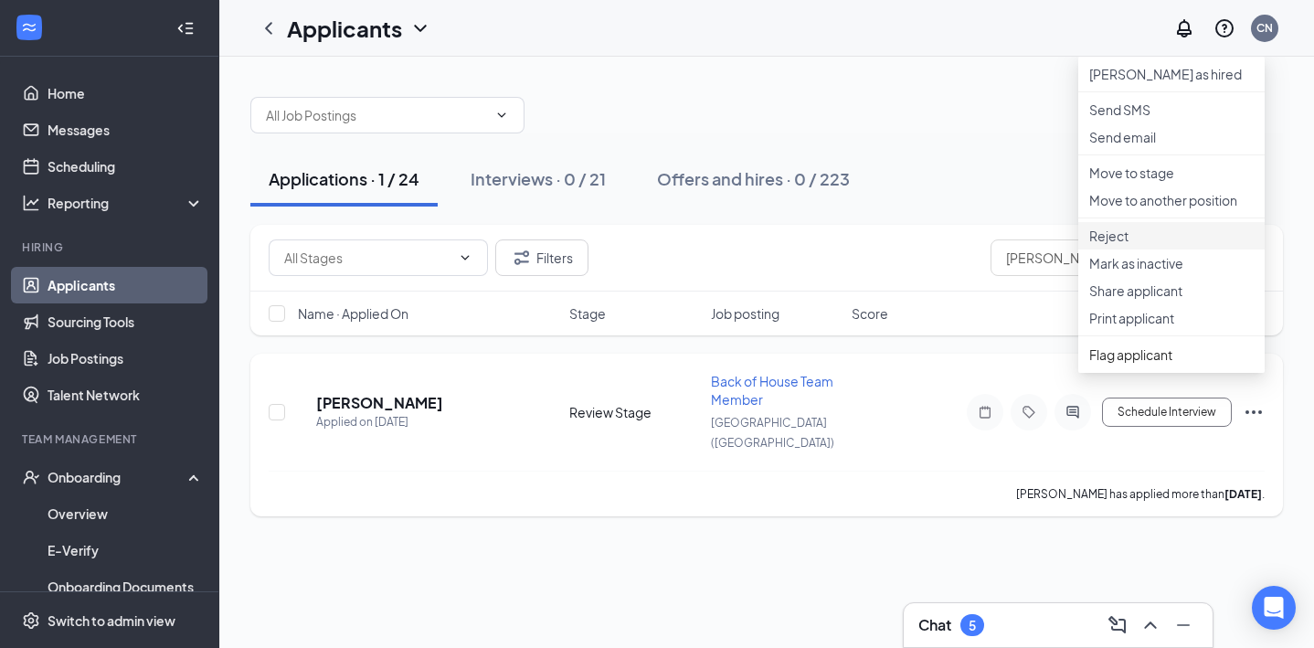
click at [1177, 245] on p "Reject" at bounding box center [1171, 236] width 164 height 18
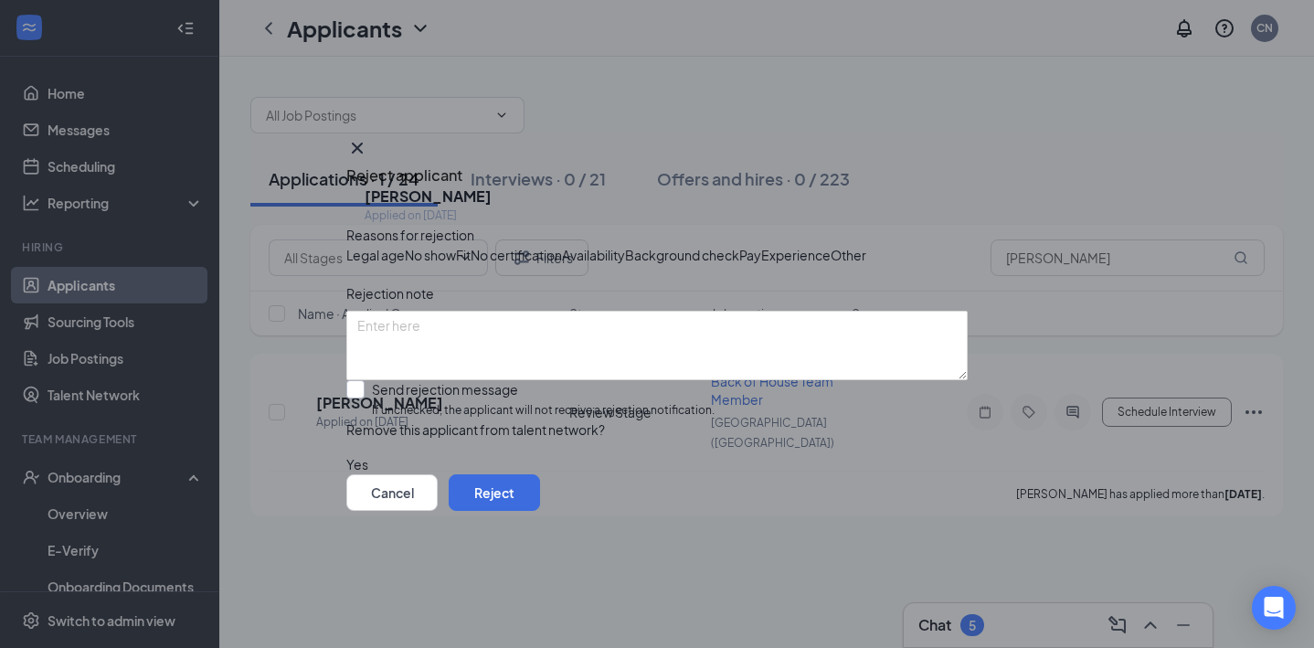
scroll to position [28, 0]
click at [540, 511] on button "Reject" at bounding box center [494, 492] width 91 height 37
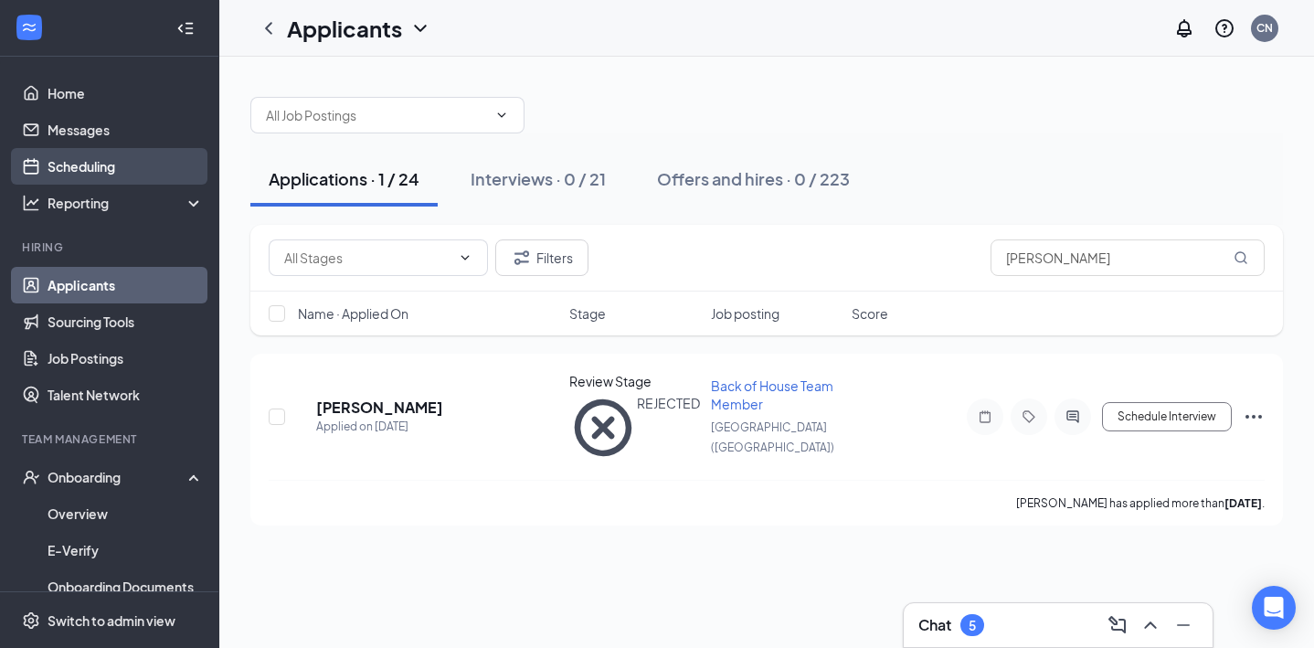
click at [136, 156] on link "Scheduling" at bounding box center [126, 166] width 156 height 37
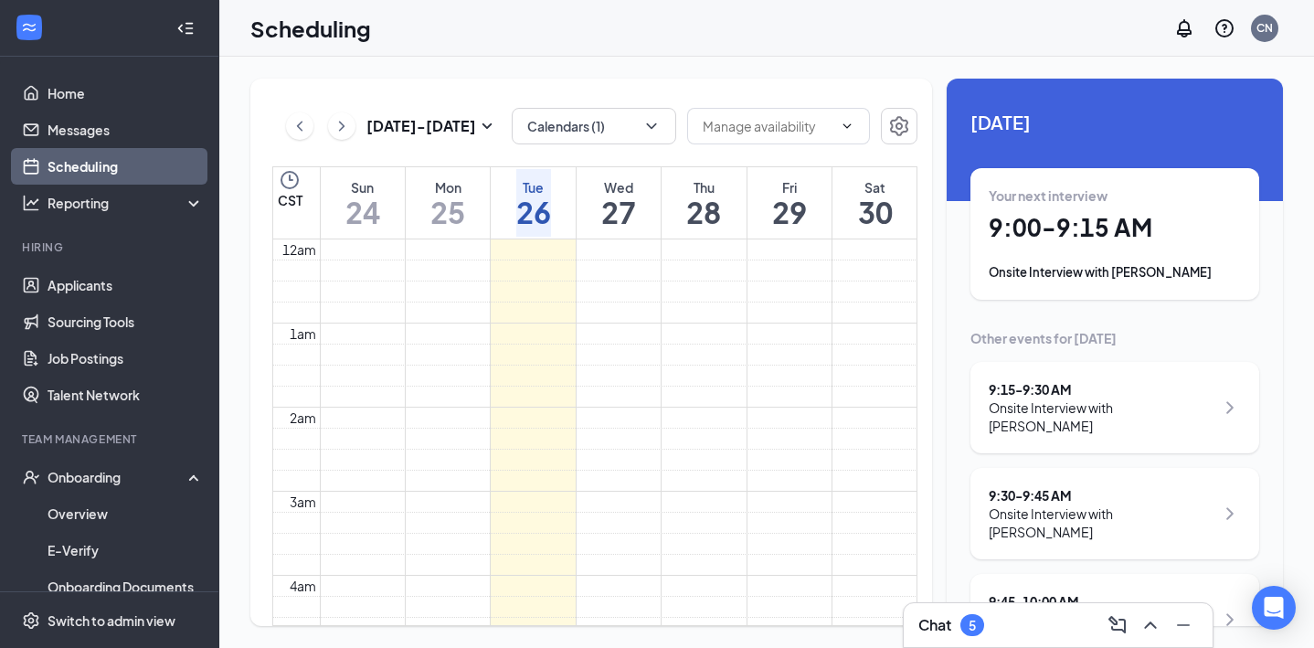
scroll to position [898, 0]
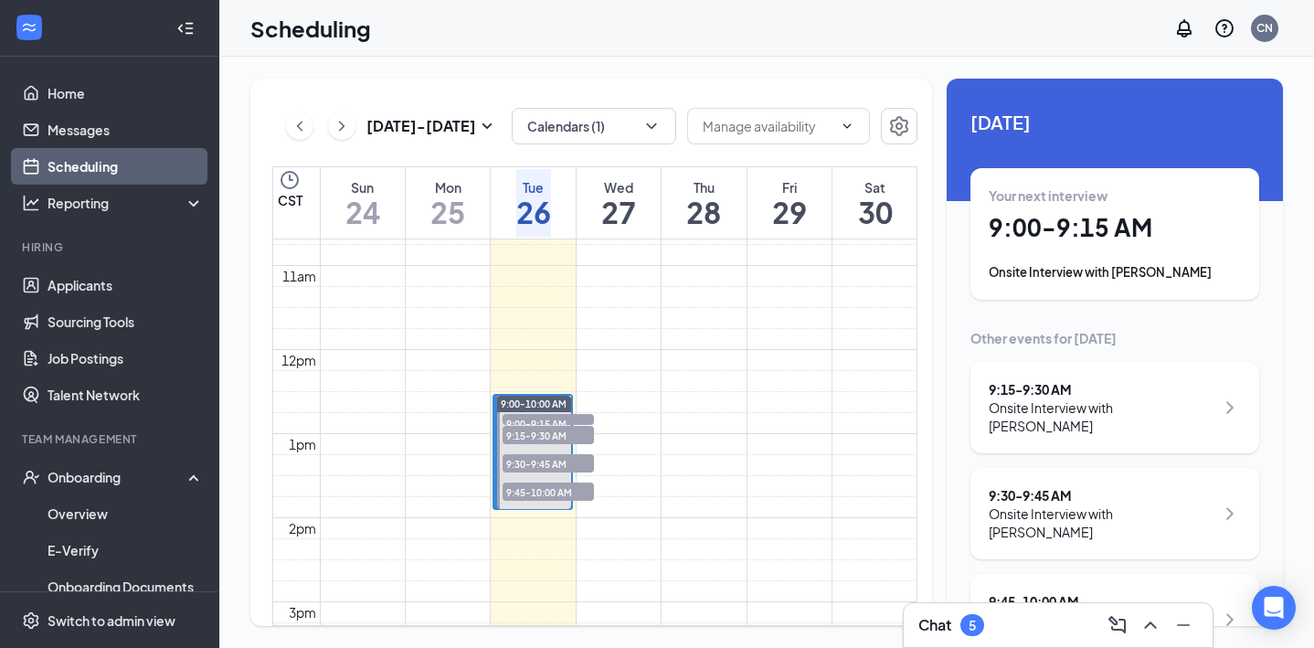
click at [534, 461] on span "9:30-9:45 AM" at bounding box center [547, 463] width 91 height 18
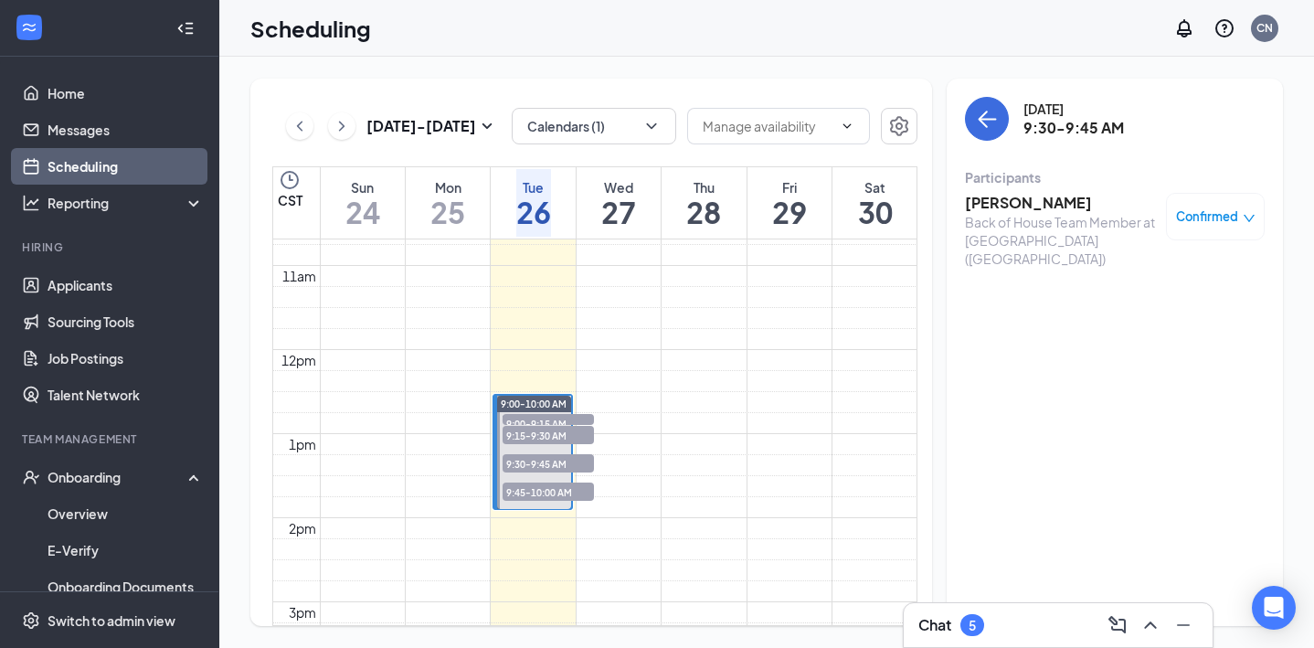
click at [539, 487] on span "9:45-10:00 AM" at bounding box center [547, 491] width 91 height 18
click at [1029, 203] on h3 "[PERSON_NAME]" at bounding box center [1061, 203] width 192 height 20
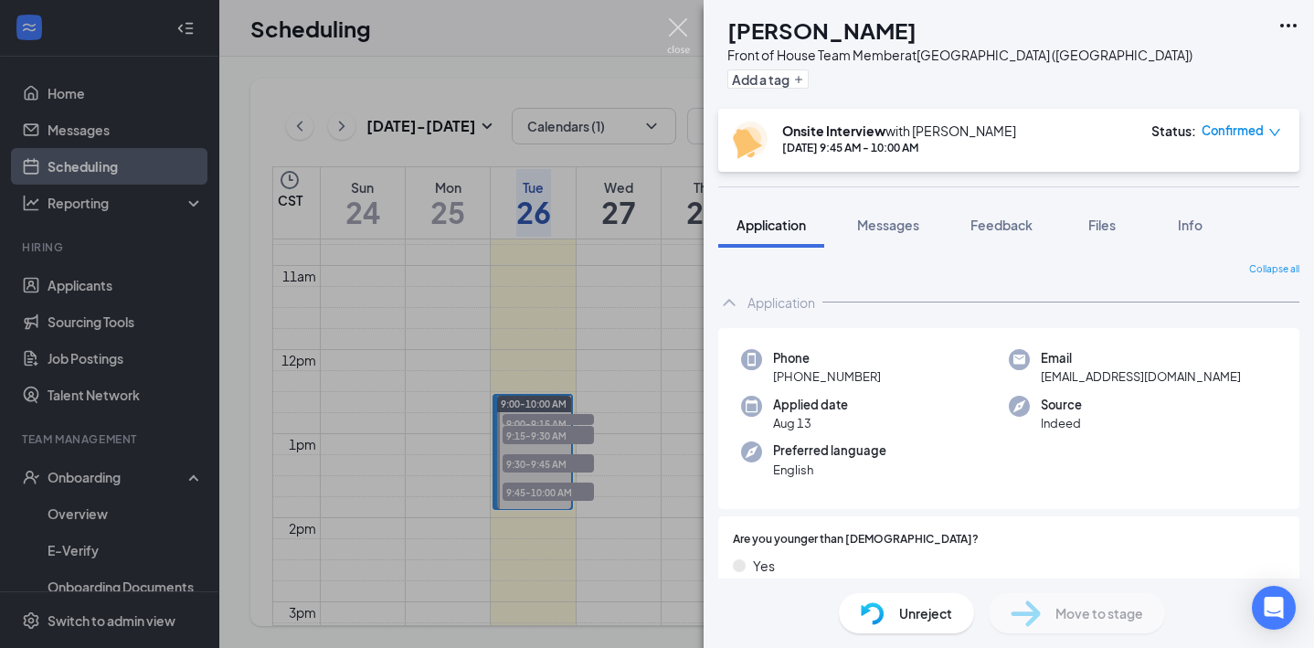
click at [678, 29] on img at bounding box center [678, 36] width 23 height 36
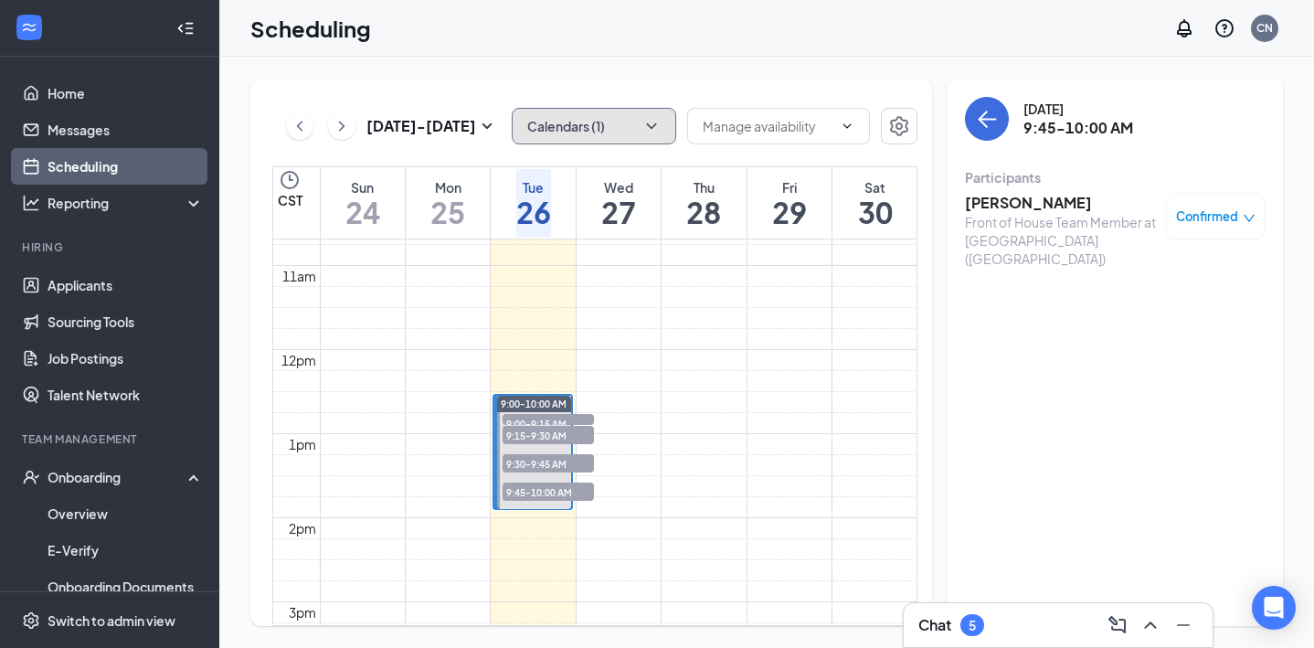
click at [646, 127] on icon "ChevronDown" at bounding box center [651, 126] width 18 height 18
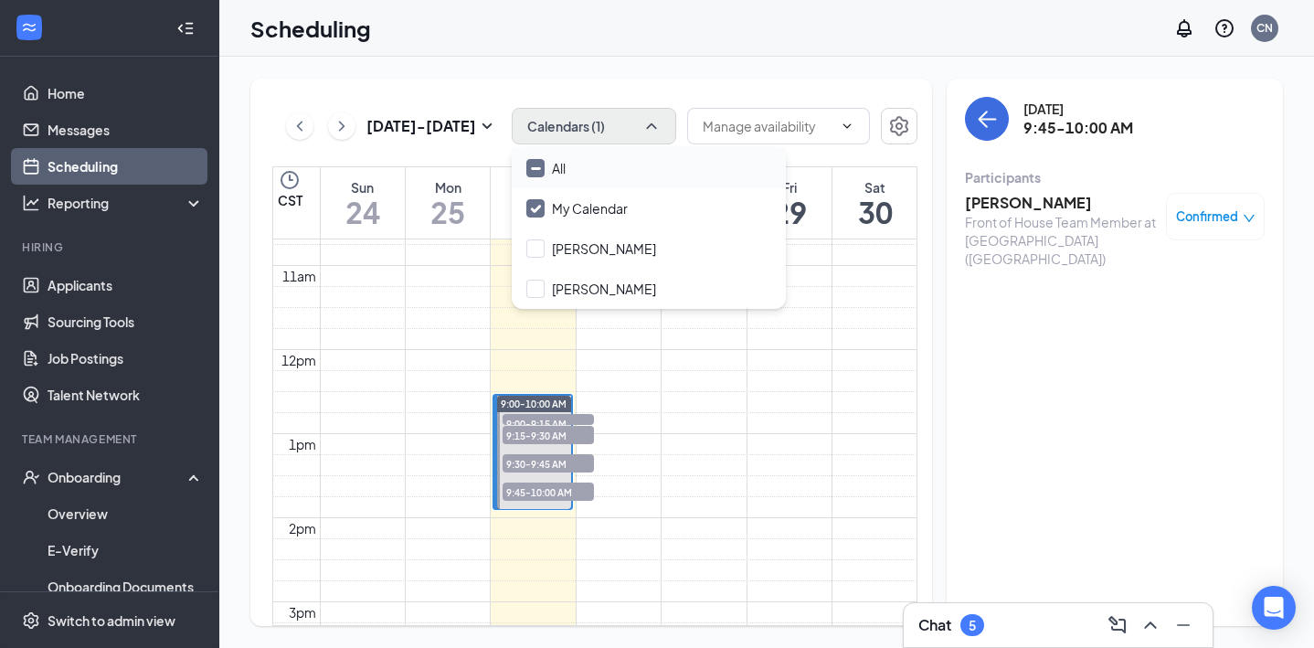
click at [533, 166] on input "All" at bounding box center [545, 168] width 39 height 18
checkbox input "true"
click at [307, 119] on icon "ChevronLeft" at bounding box center [299, 126] width 18 height 22
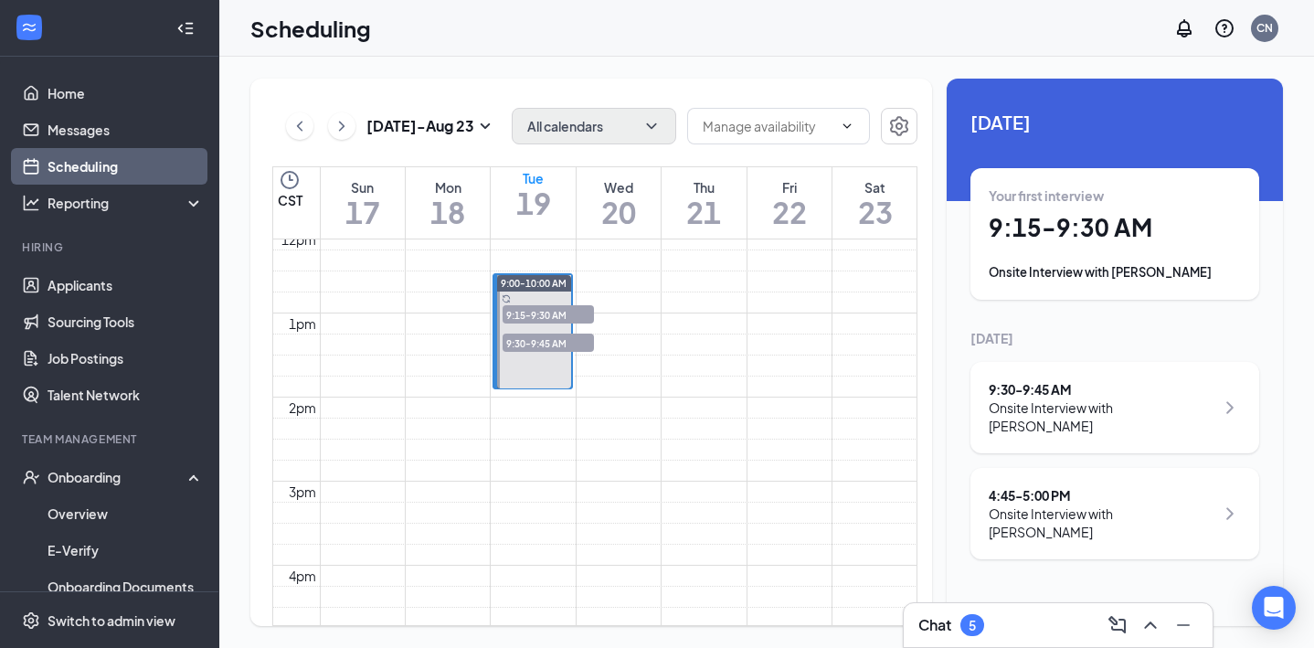
scroll to position [1057, 0]
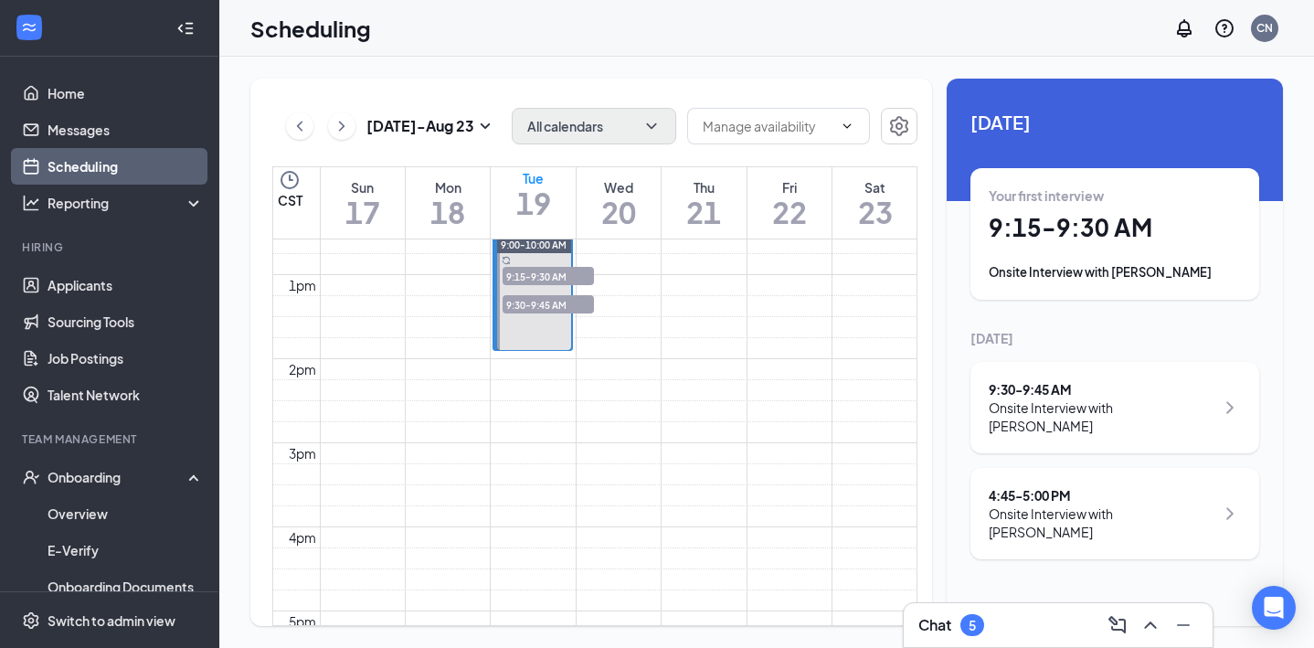
click at [527, 272] on span "9:15-9:30 AM" at bounding box center [547, 276] width 91 height 18
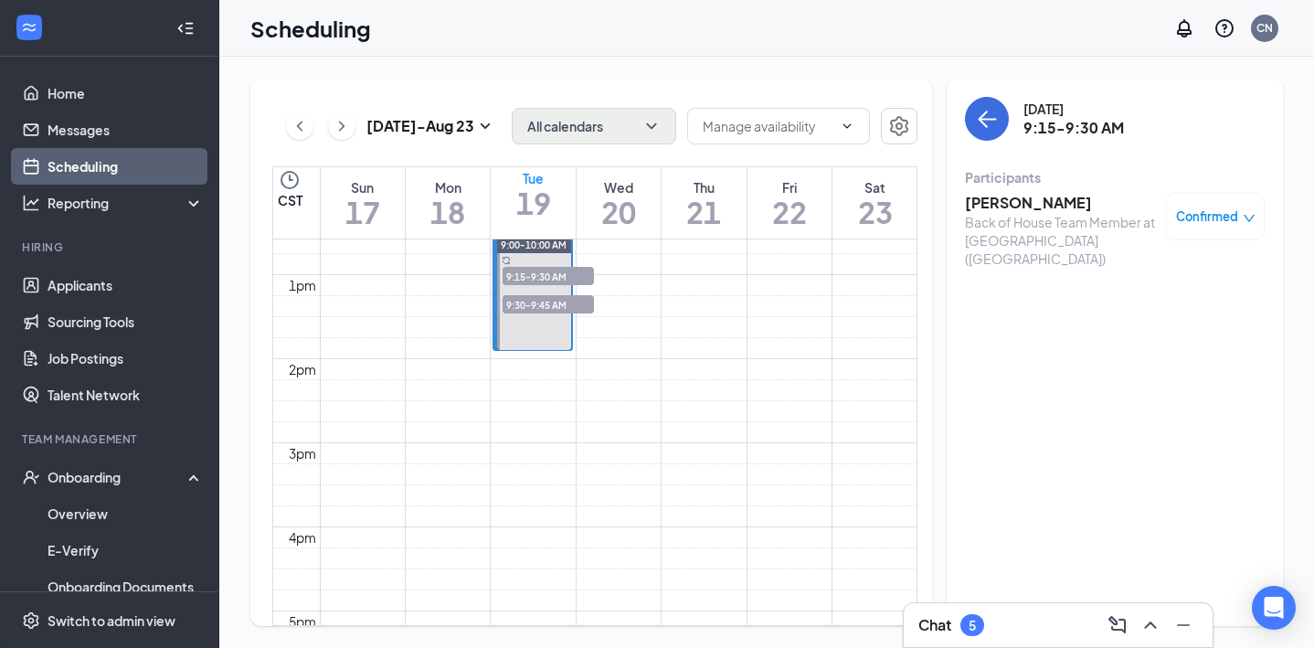
click at [535, 300] on span "9:30-9:45 AM" at bounding box center [547, 304] width 91 height 18
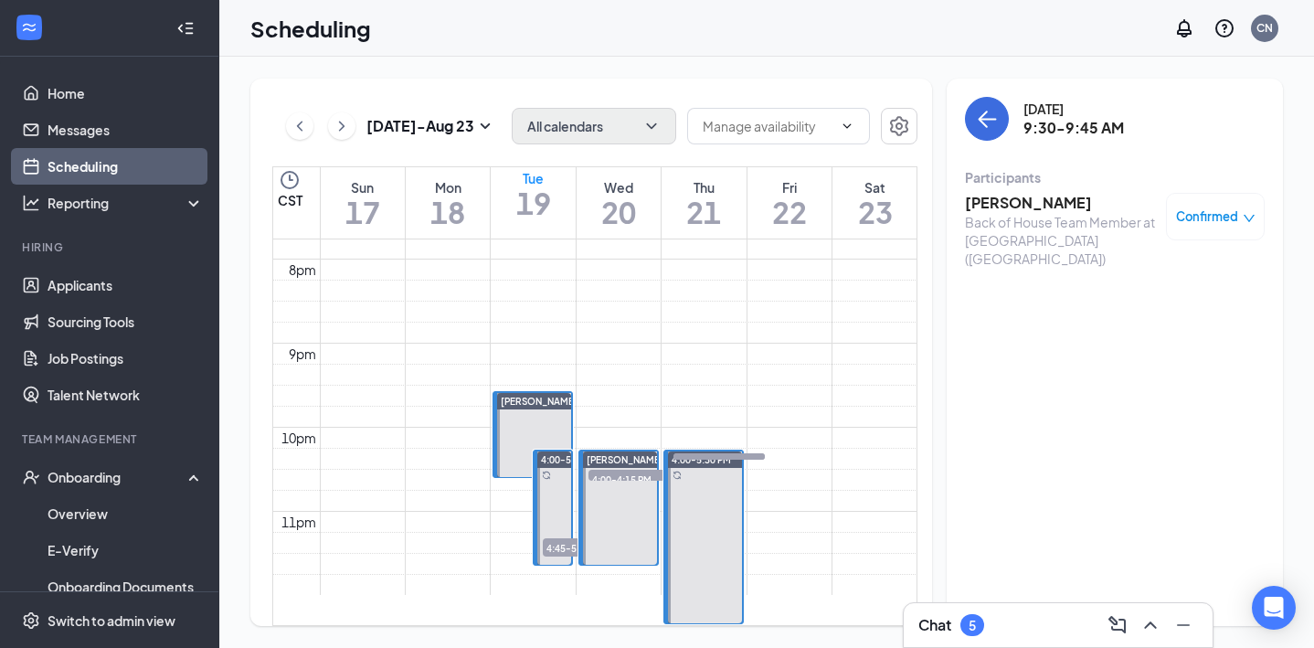
scroll to position [1690, 0]
click at [560, 538] on span "4:45-5:00 PM" at bounding box center [588, 547] width 91 height 18
click at [702, 453] on span "4:00-4:15 PM" at bounding box center [718, 462] width 91 height 18
click at [711, 471] on span "5:00-5:15 PM" at bounding box center [718, 462] width 91 height 18
click at [611, 470] on span "4:00-4:15 PM" at bounding box center [633, 479] width 91 height 18
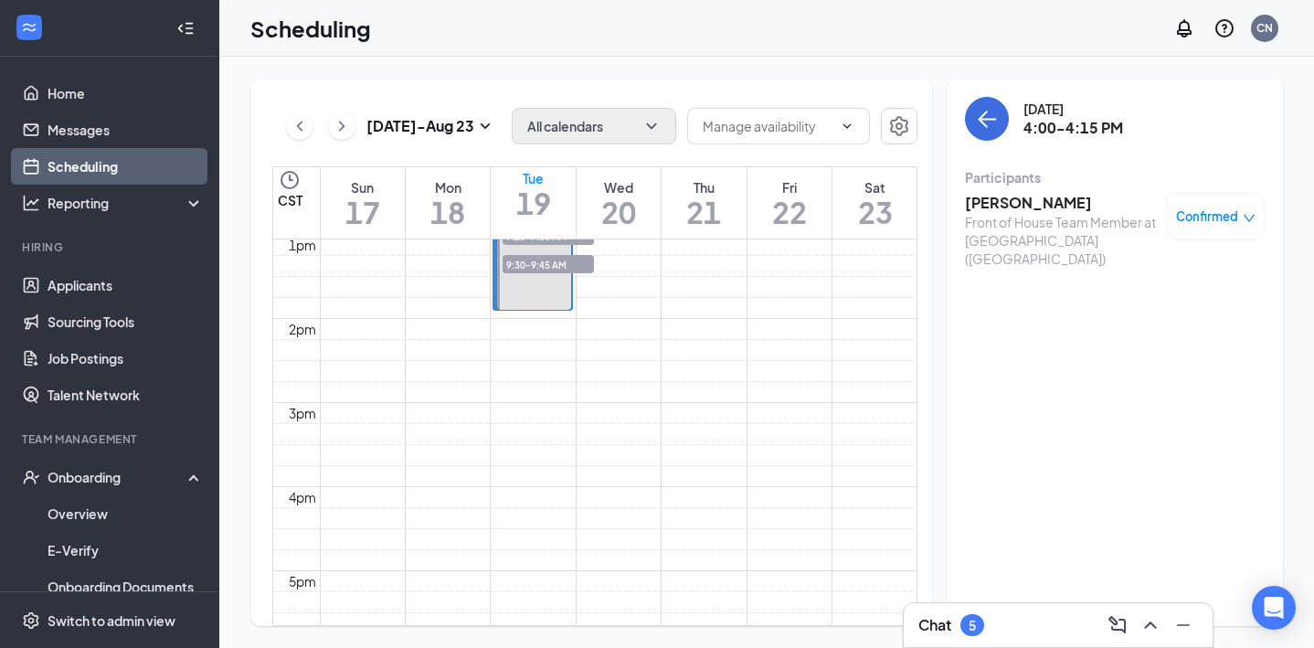
scroll to position [987, 0]
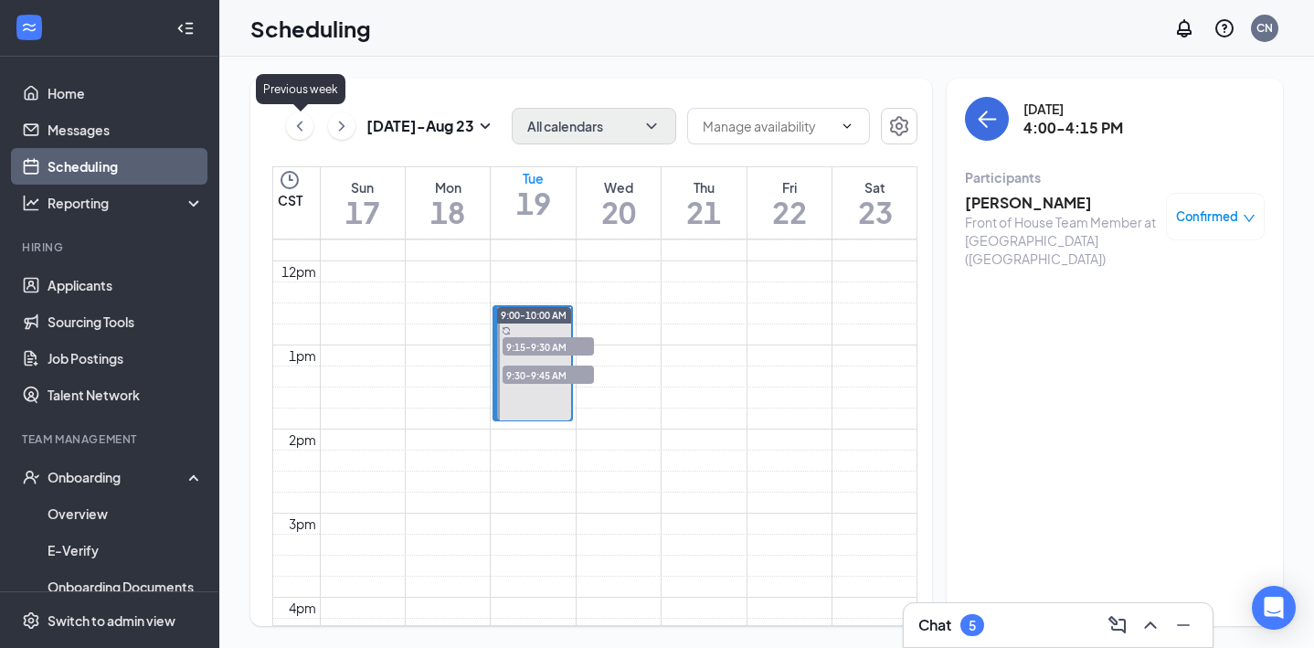
click at [304, 126] on icon "ChevronLeft" at bounding box center [299, 126] width 18 height 22
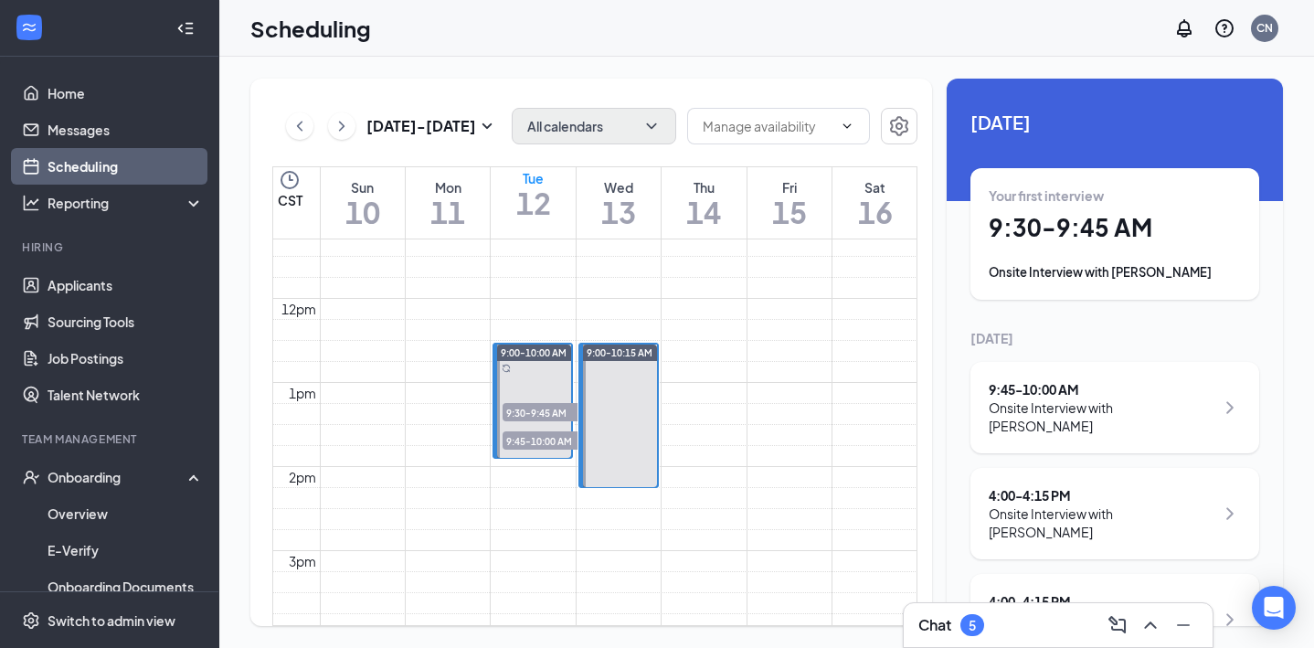
scroll to position [1037, 0]
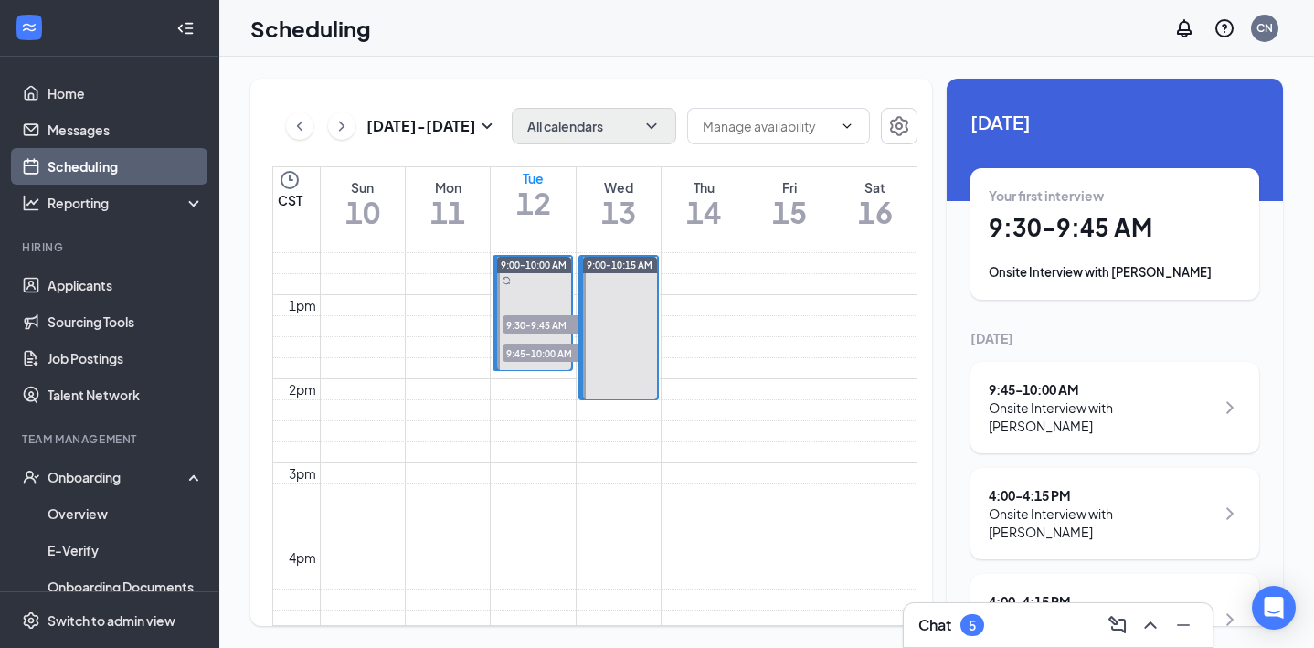
click at [553, 321] on span "9:30-9:45 AM" at bounding box center [547, 324] width 91 height 18
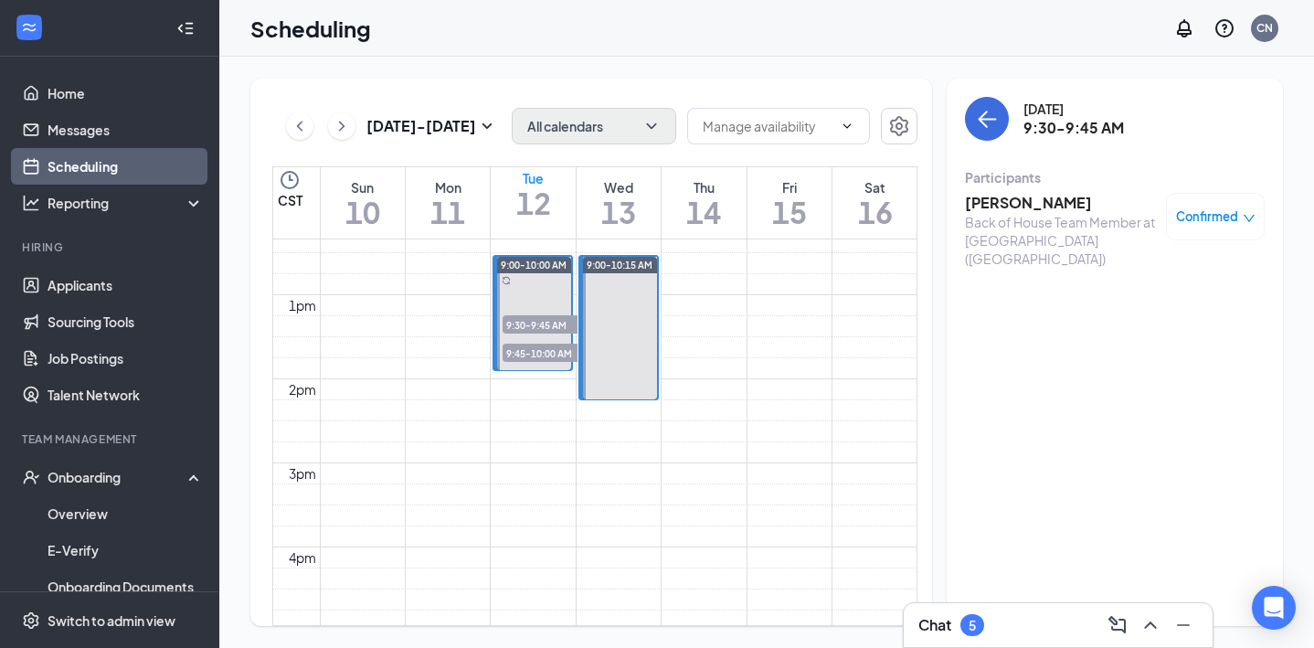
click at [549, 350] on span "9:45-10:00 AM" at bounding box center [547, 352] width 91 height 18
click at [351, 131] on button at bounding box center [341, 125] width 27 height 27
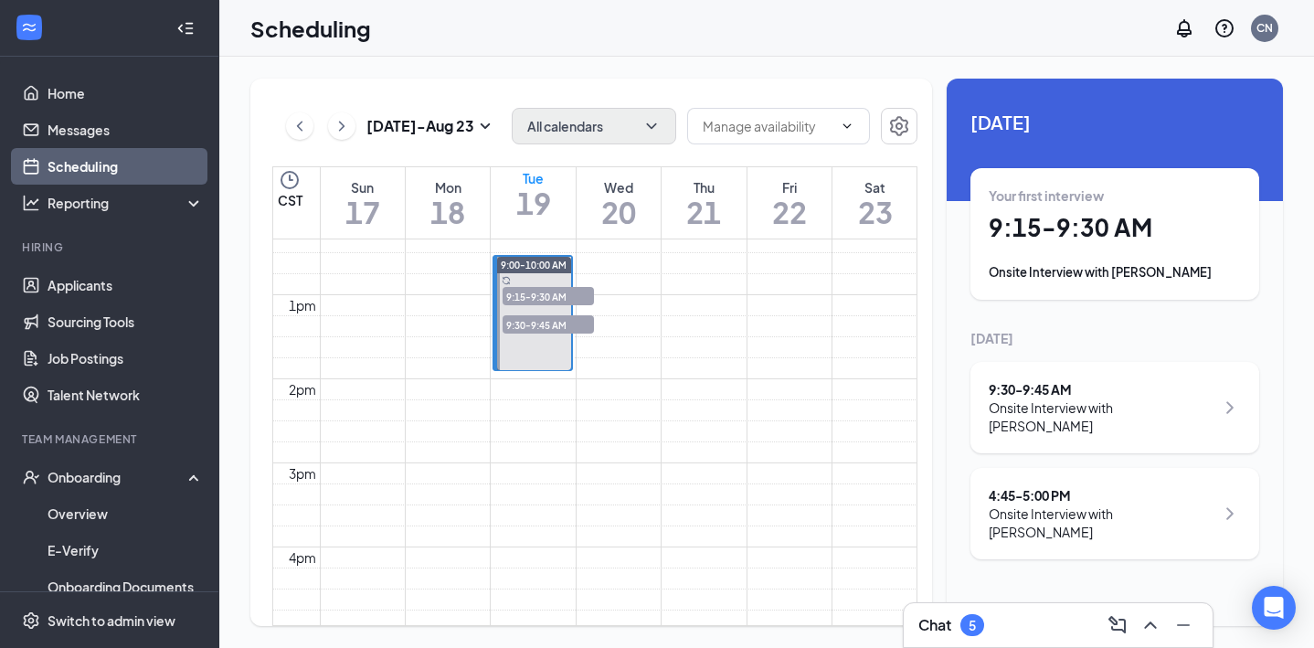
scroll to position [898, 0]
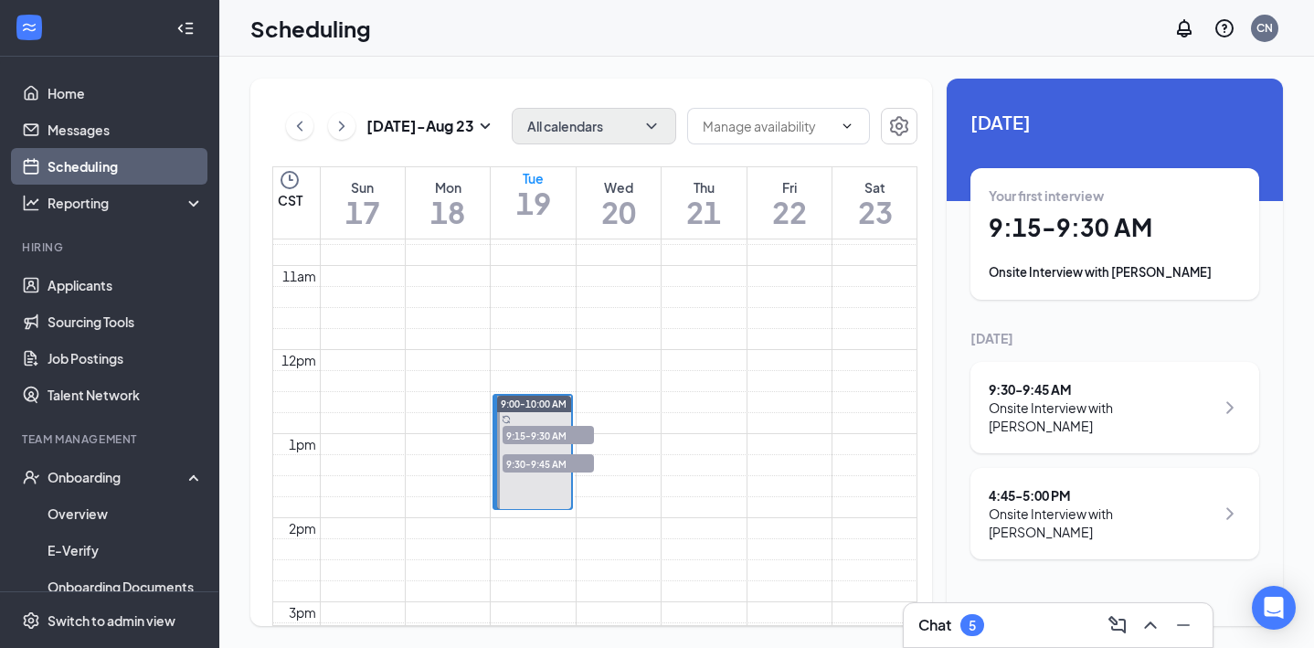
click at [351, 131] on button at bounding box center [341, 125] width 27 height 27
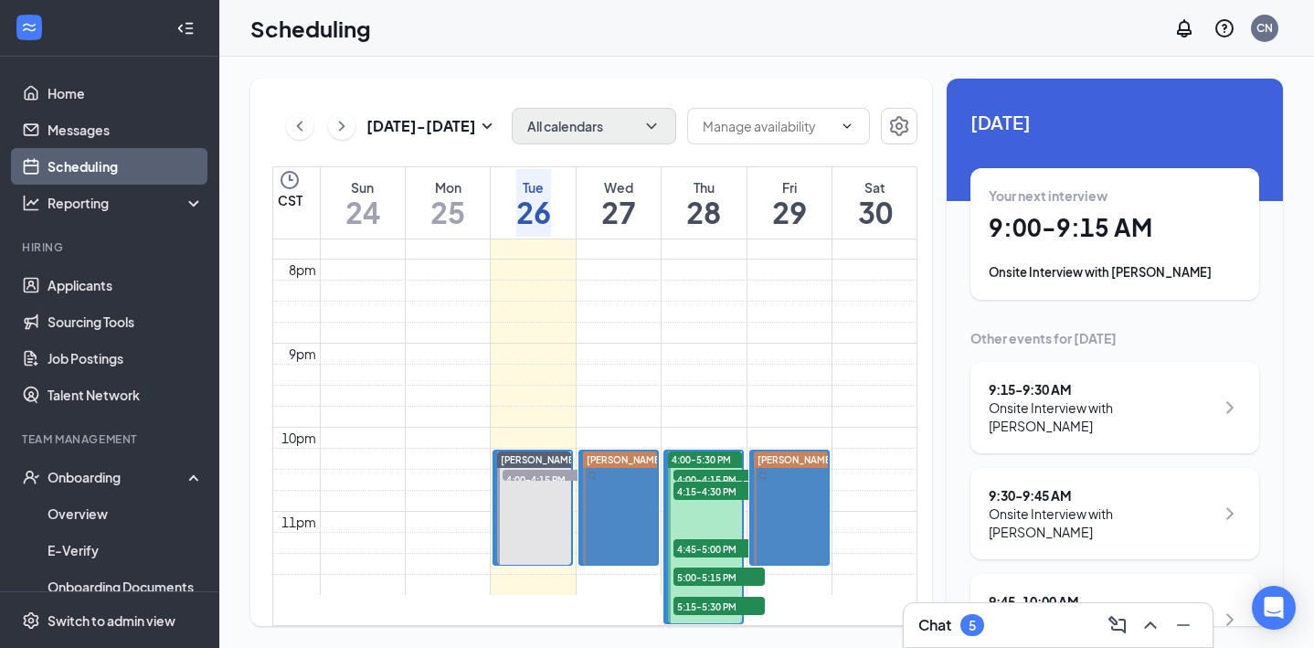
scroll to position [1768, 0]
click at [553, 470] on span "4:00-4:15 PM" at bounding box center [547, 479] width 91 height 18
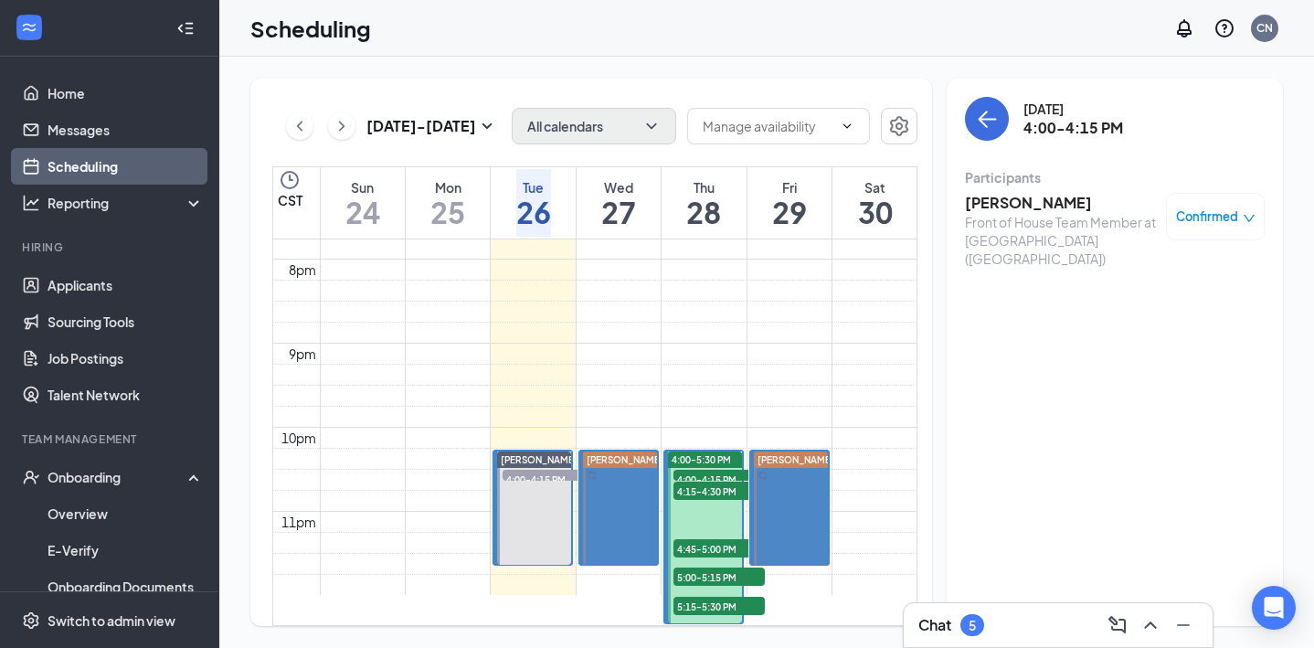
click at [699, 470] on span "4:00-4:15 PM" at bounding box center [718, 479] width 91 height 18
click at [710, 481] on span "4:15-4:30 PM" at bounding box center [718, 490] width 91 height 18
click at [724, 537] on div "4:45-5:00 PM 1" at bounding box center [718, 548] width 95 height 22
click at [725, 567] on span "5:00-5:15 PM" at bounding box center [718, 576] width 91 height 18
click at [722, 596] on span "5:15-5:30 PM" at bounding box center [718, 605] width 91 height 18
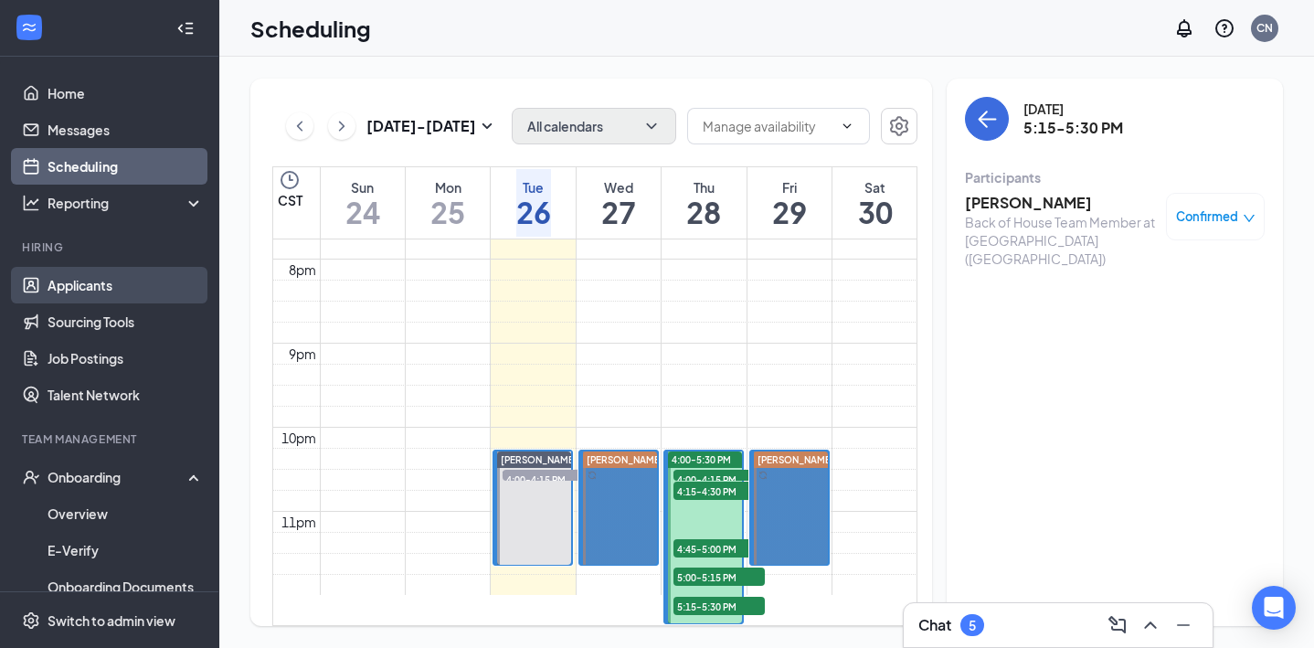
click at [67, 280] on link "Applicants" at bounding box center [126, 285] width 156 height 37
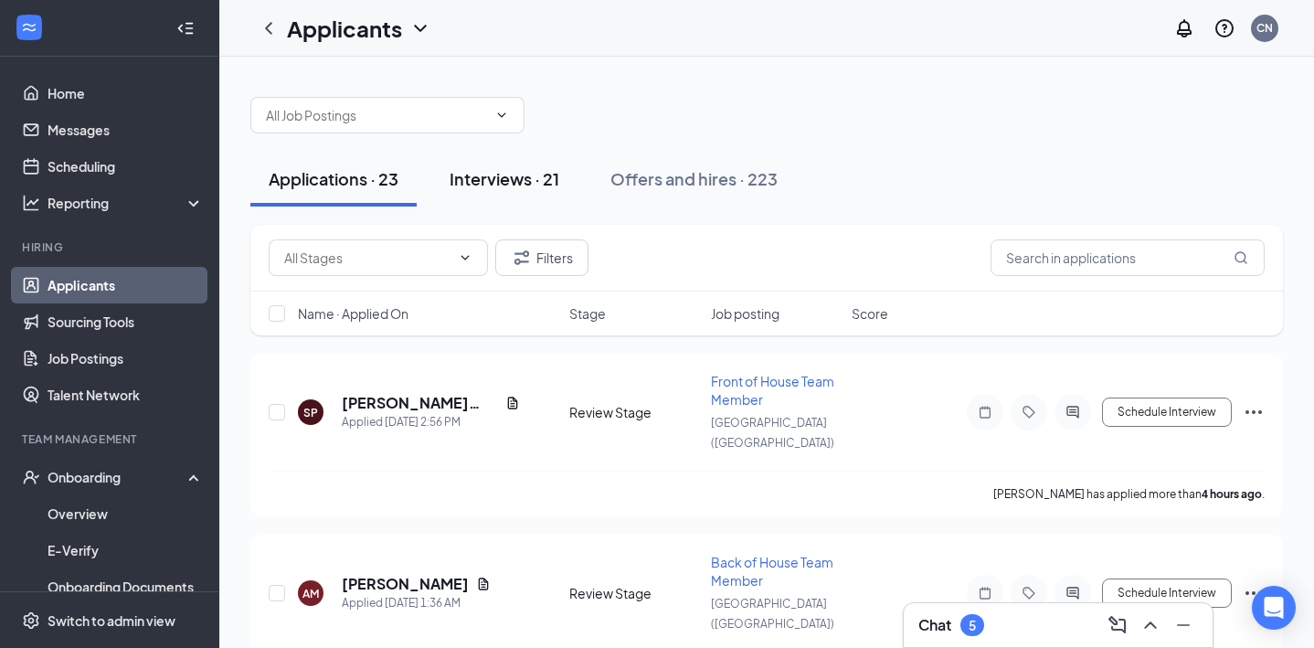
click at [521, 172] on div "Interviews · 21" at bounding box center [504, 178] width 110 height 23
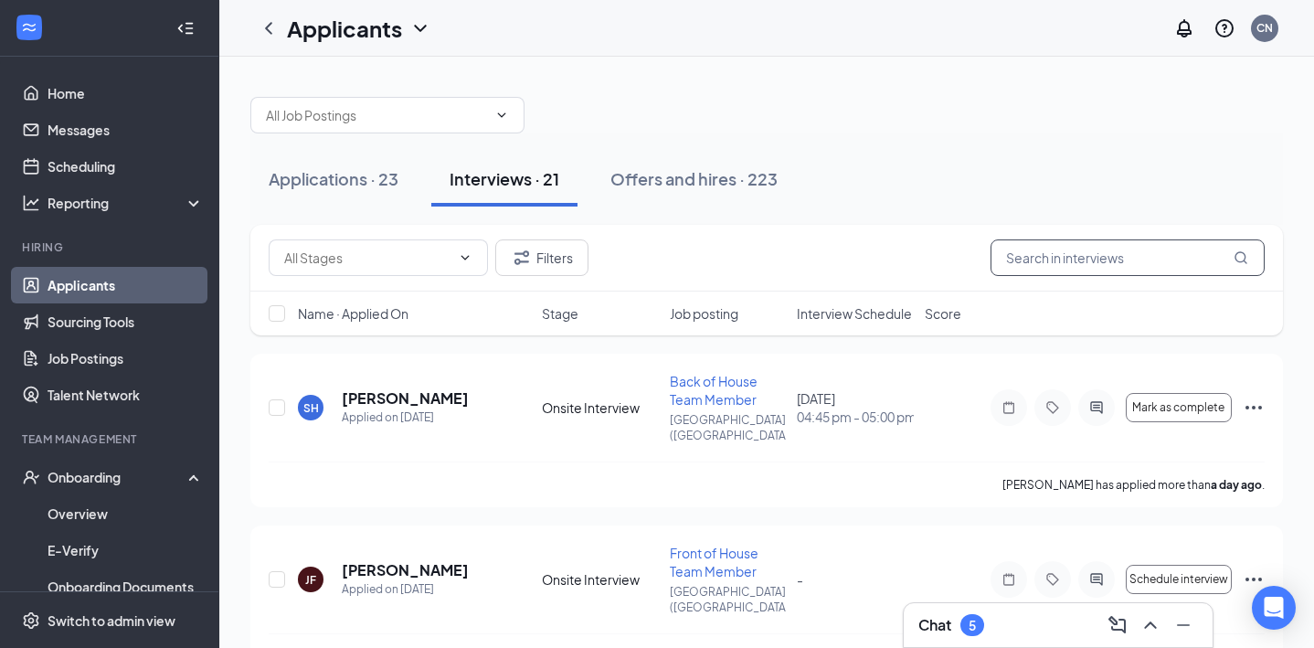
click at [1026, 263] on input "text" at bounding box center [1127, 257] width 274 height 37
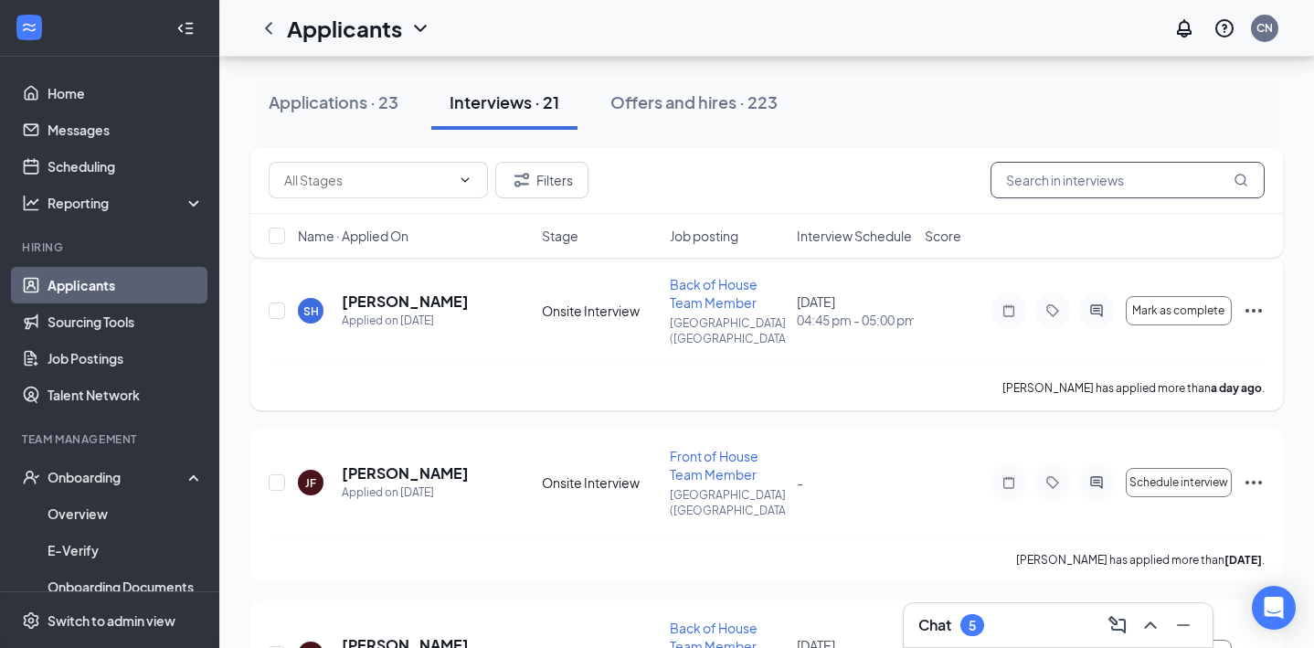
scroll to position [100, 0]
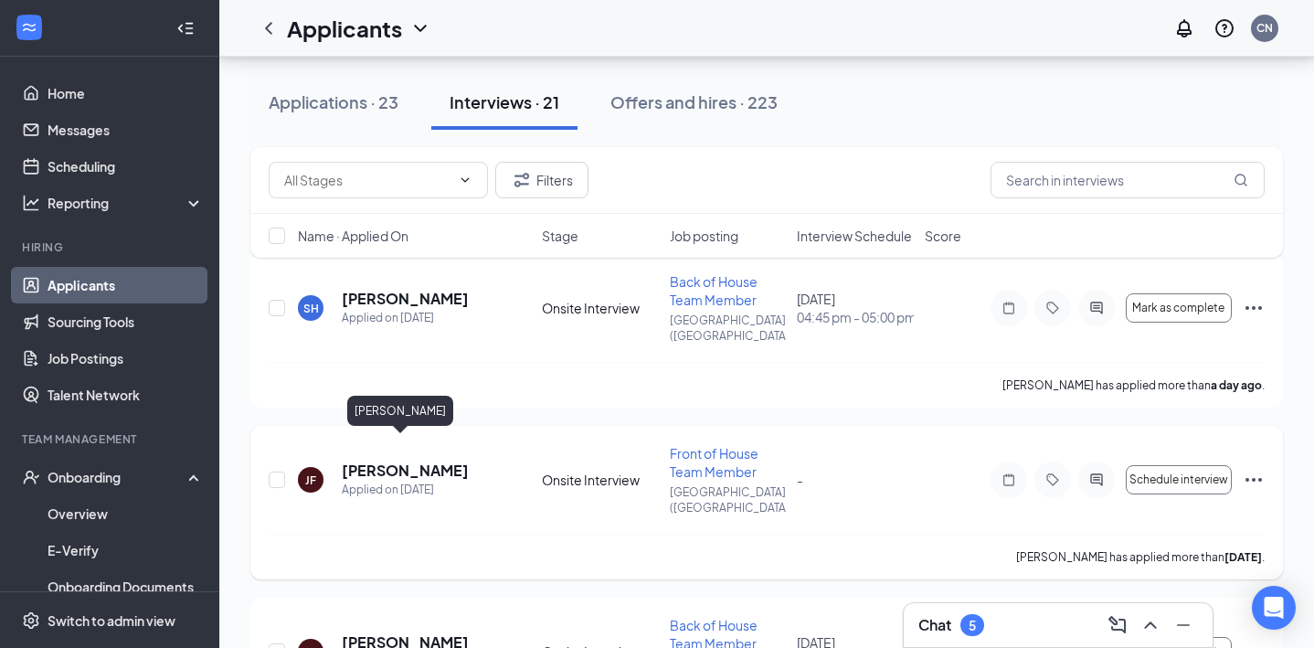
click at [421, 460] on h5 "[PERSON_NAME]" at bounding box center [405, 470] width 127 height 20
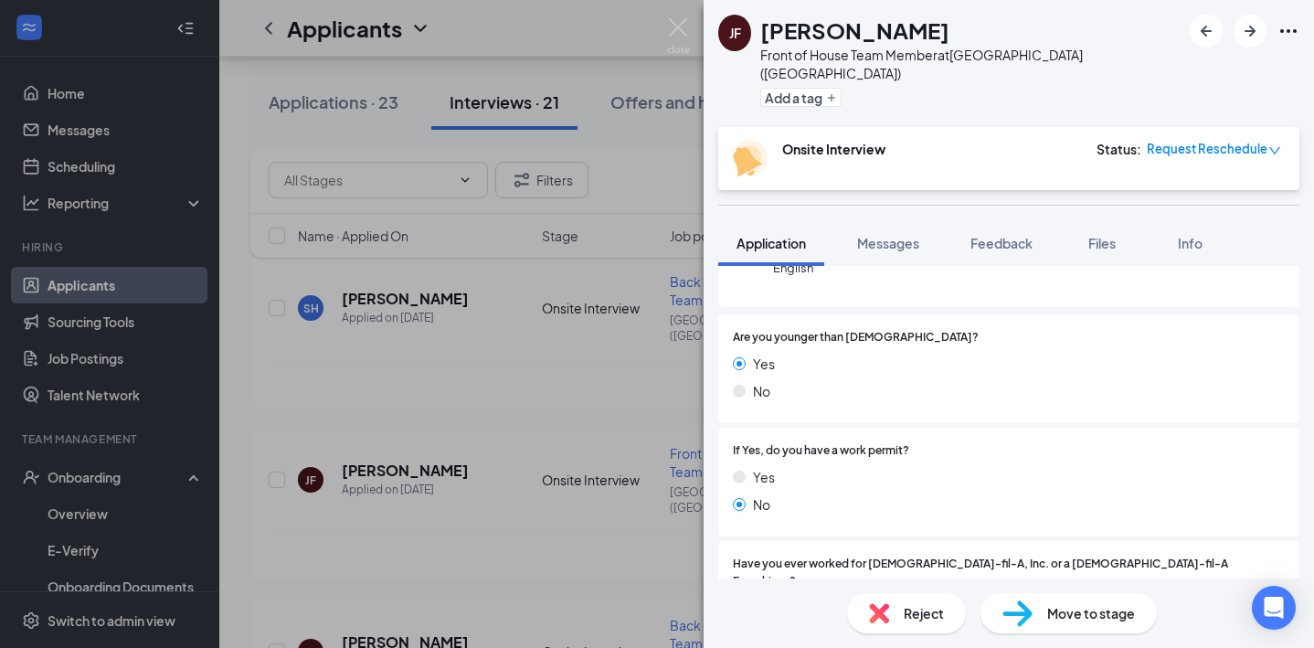
scroll to position [274, 0]
click at [929, 610] on span "Reject" at bounding box center [923, 613] width 40 height 20
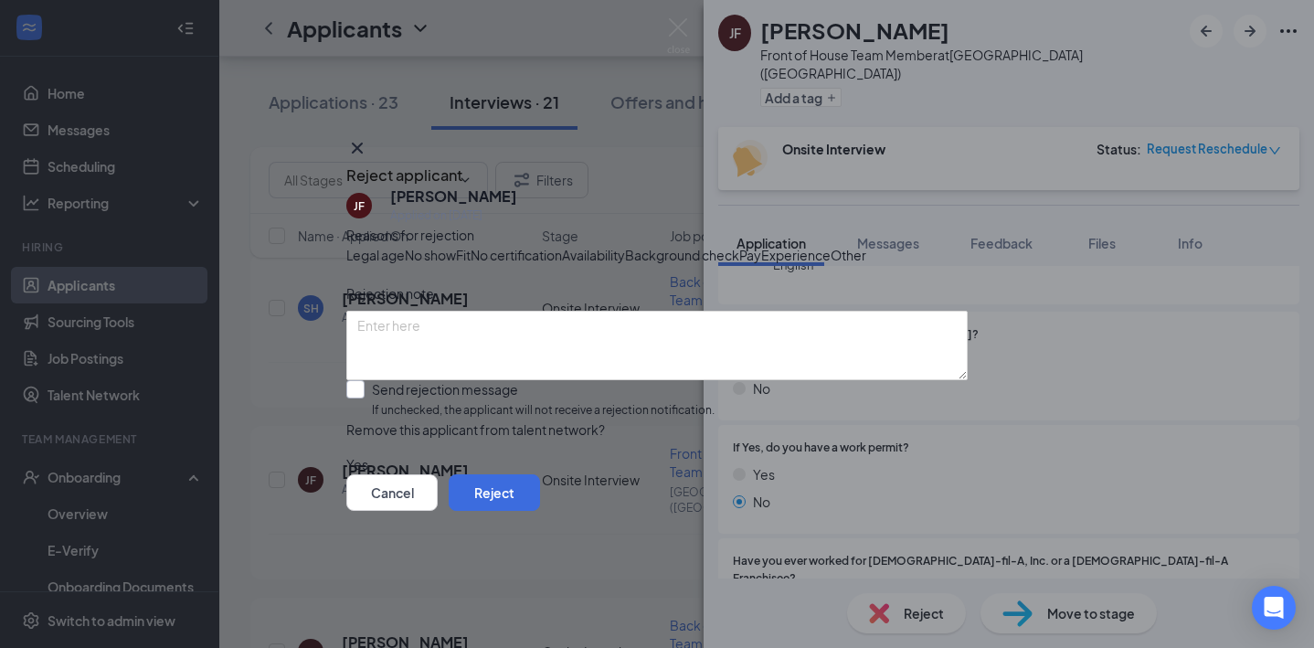
click at [375, 419] on input "Send rejection message If unchecked, the applicant will not receive a rejection…" at bounding box center [530, 399] width 368 height 39
checkbox input "true"
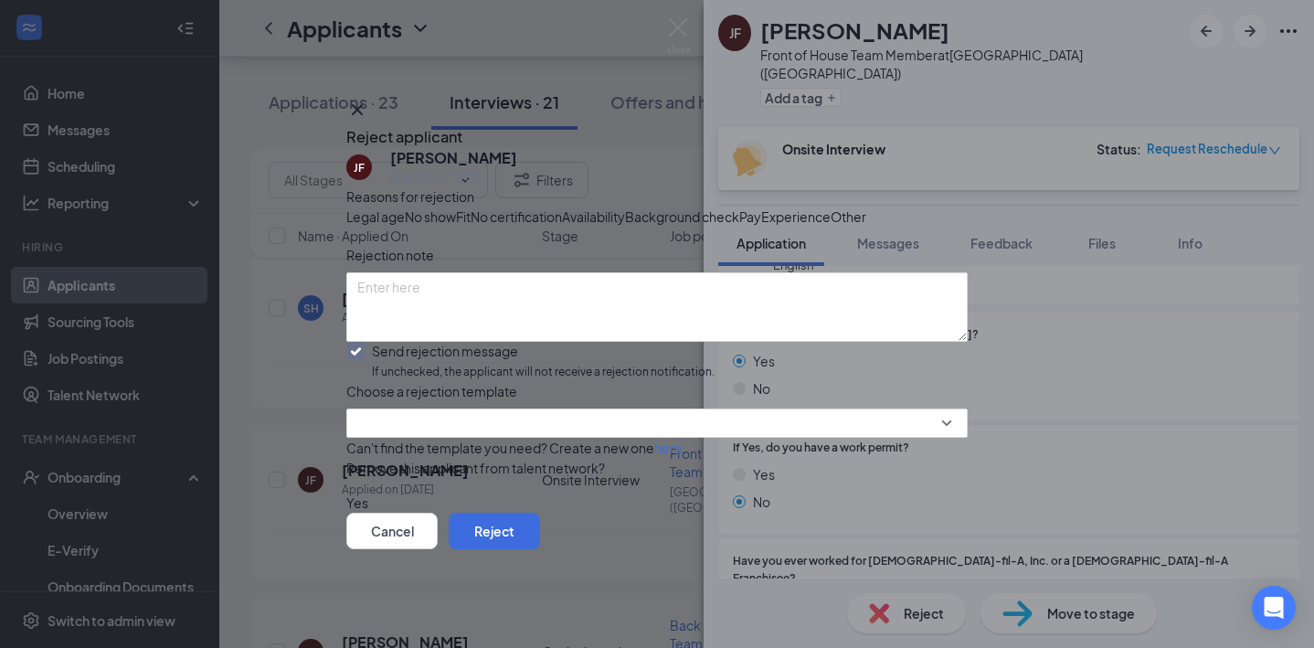
scroll to position [129, 0]
click at [672, 409] on input "search" at bounding box center [650, 422] width 586 height 27
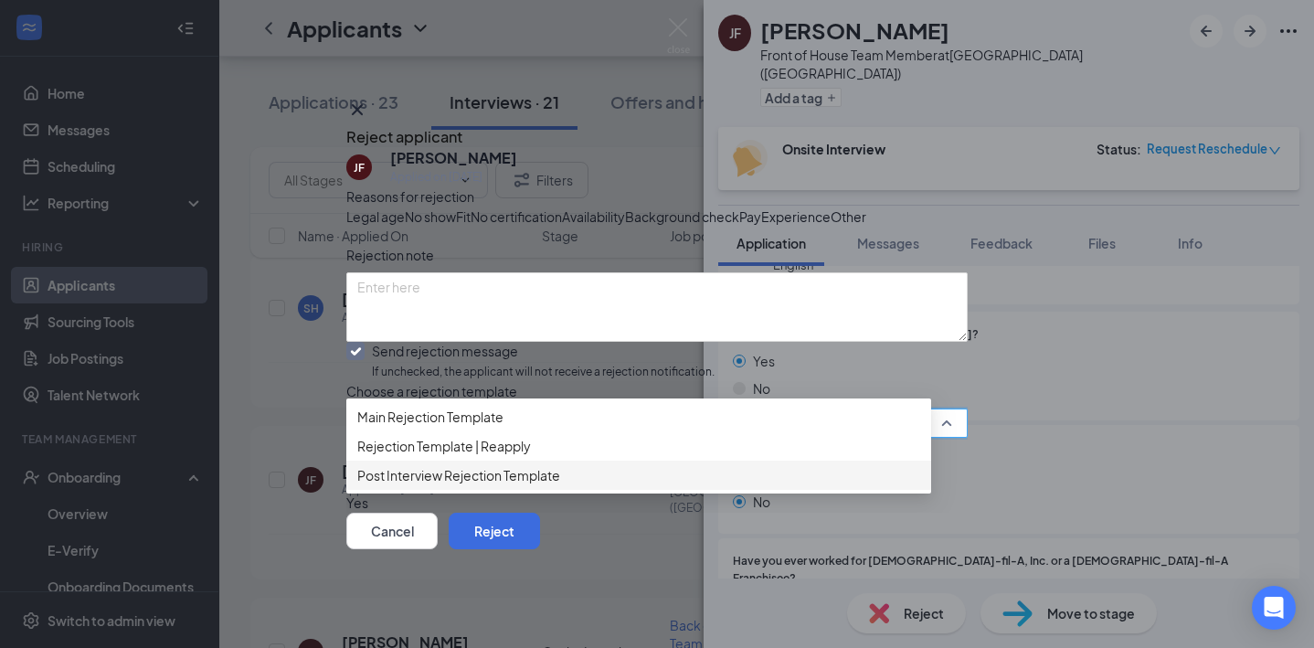
click at [531, 465] on span "Post Interview Rejection Template" at bounding box center [458, 475] width 203 height 20
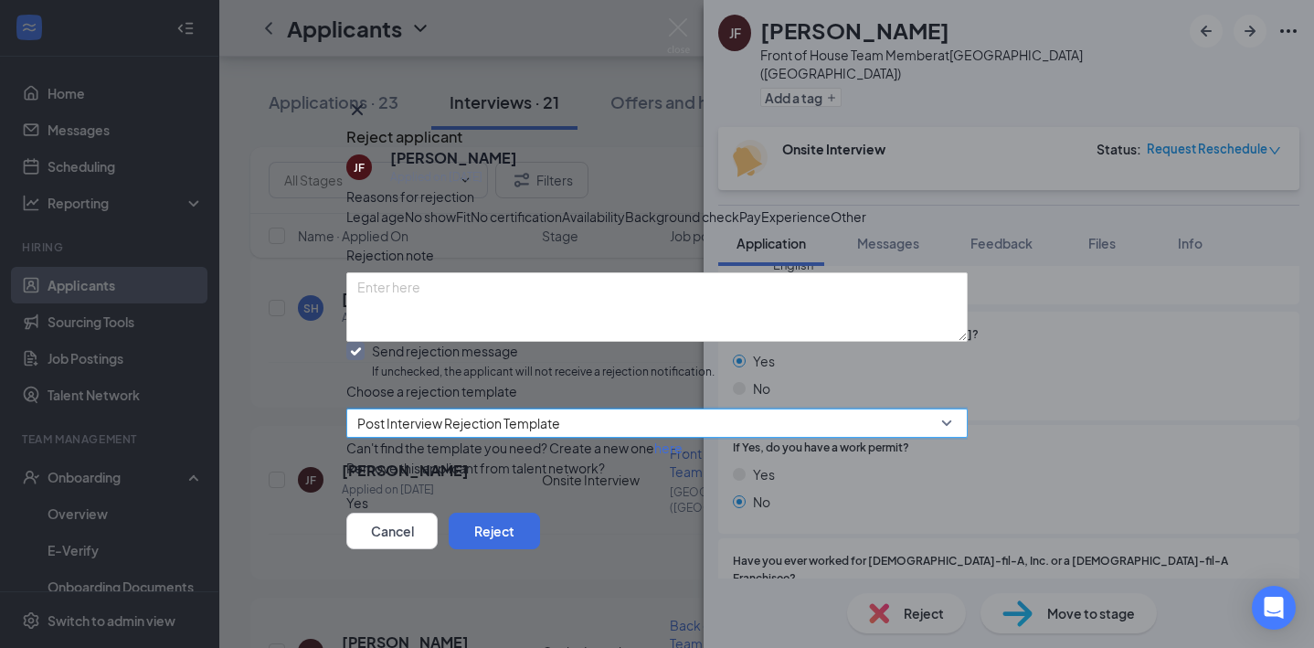
scroll to position [132, 0]
click at [346, 492] on button "button" at bounding box center [346, 502] width 0 height 20
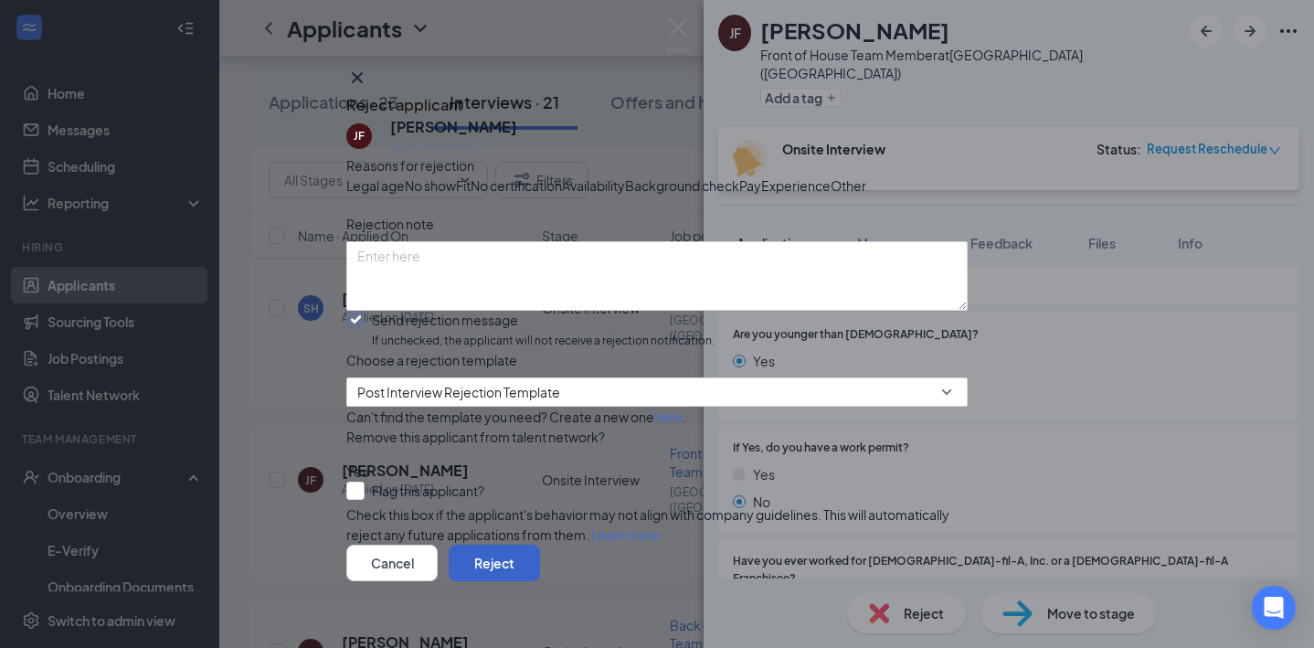
click at [540, 552] on button "Reject" at bounding box center [494, 562] width 91 height 37
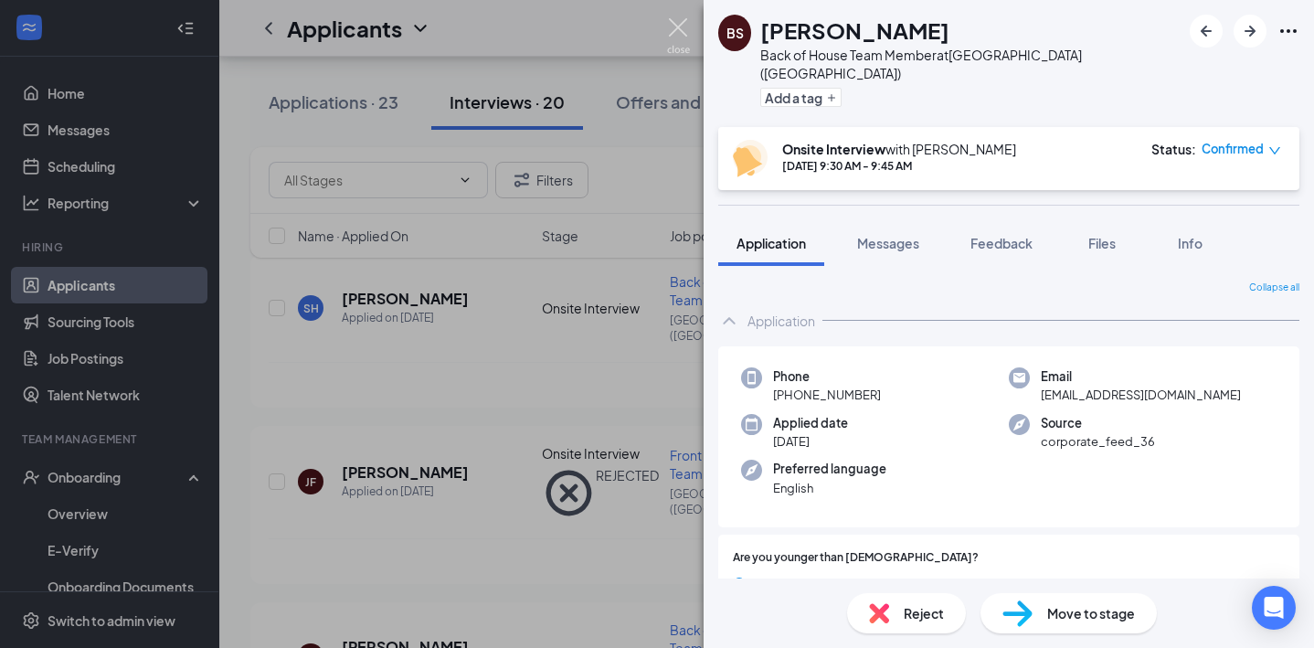
click at [679, 32] on img at bounding box center [678, 36] width 23 height 36
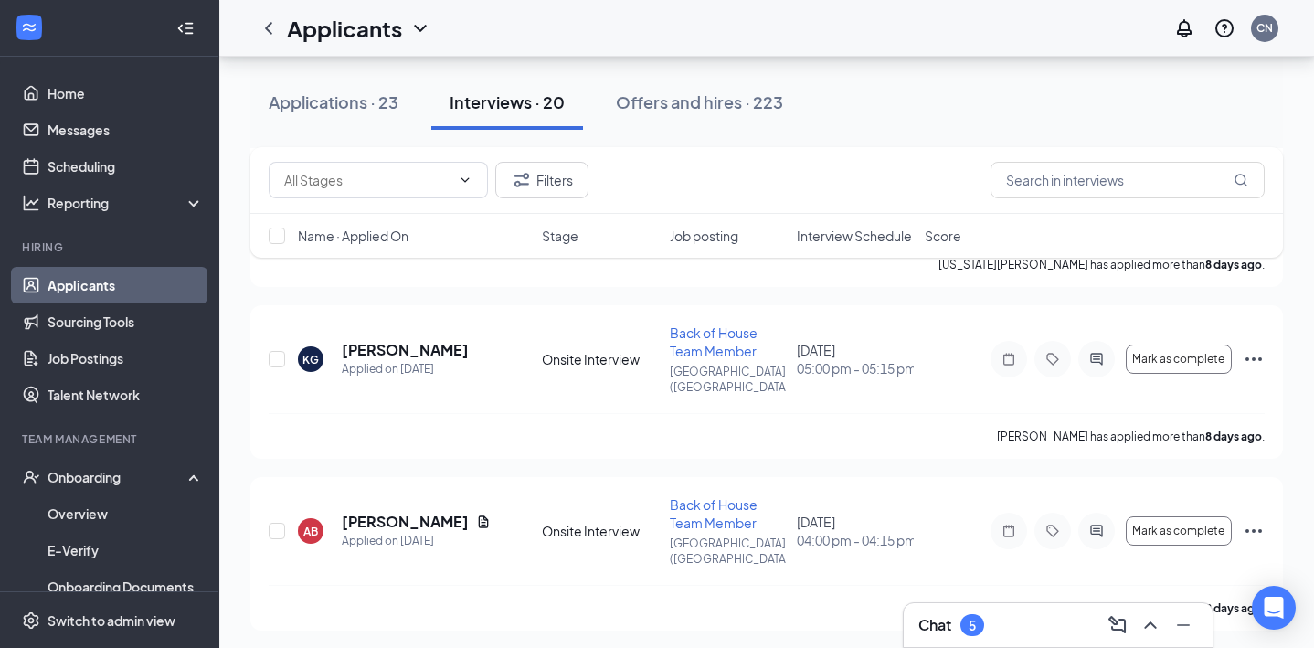
scroll to position [1129, 0]
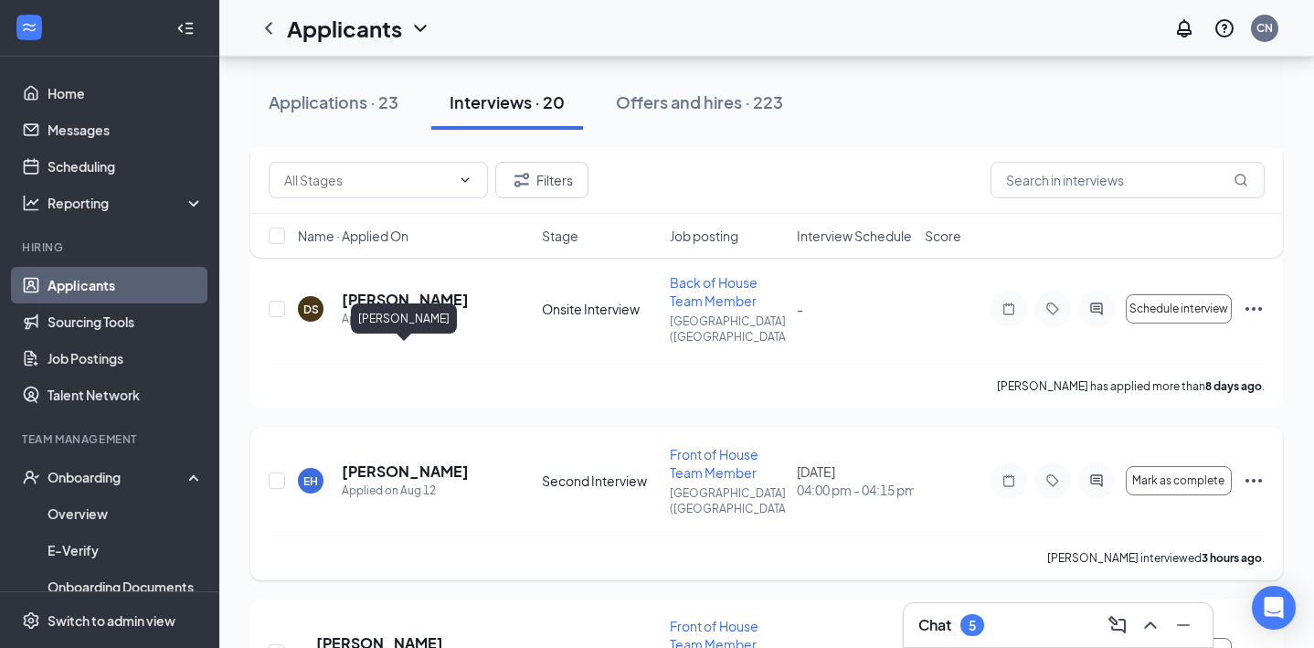
click at [438, 461] on h5 "[PERSON_NAME]" at bounding box center [405, 471] width 127 height 20
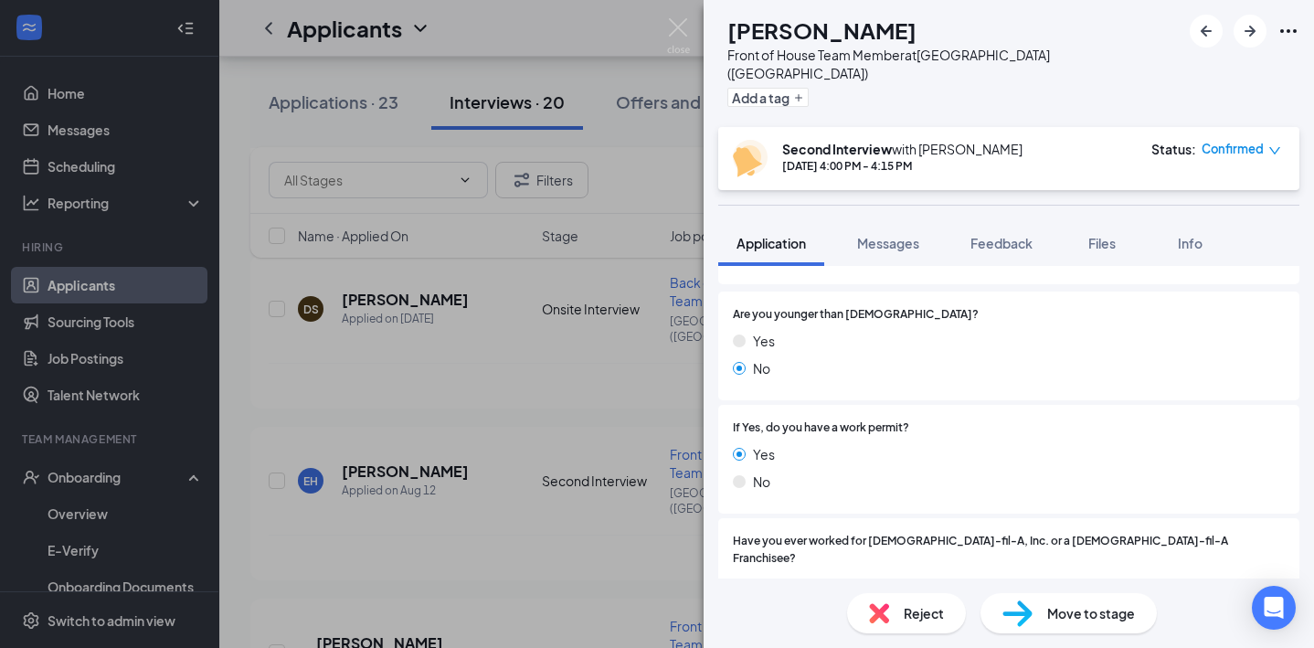
scroll to position [257, 0]
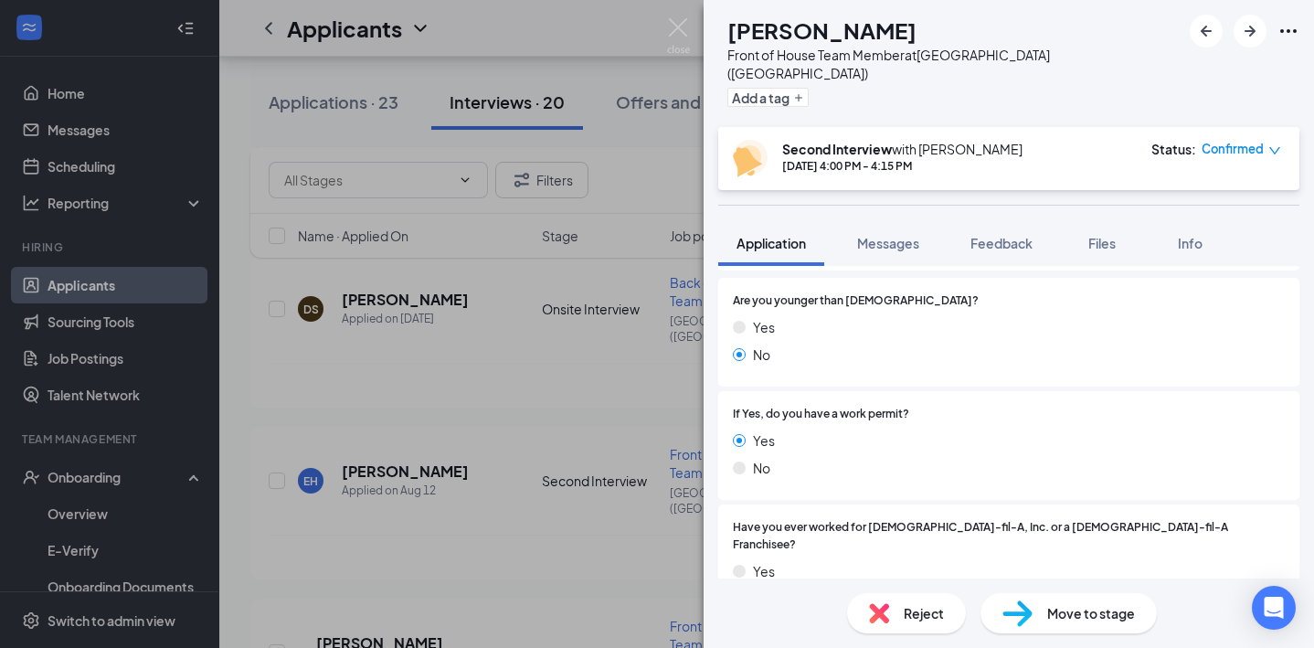
click at [1125, 617] on span "Move to stage" at bounding box center [1091, 613] width 88 height 20
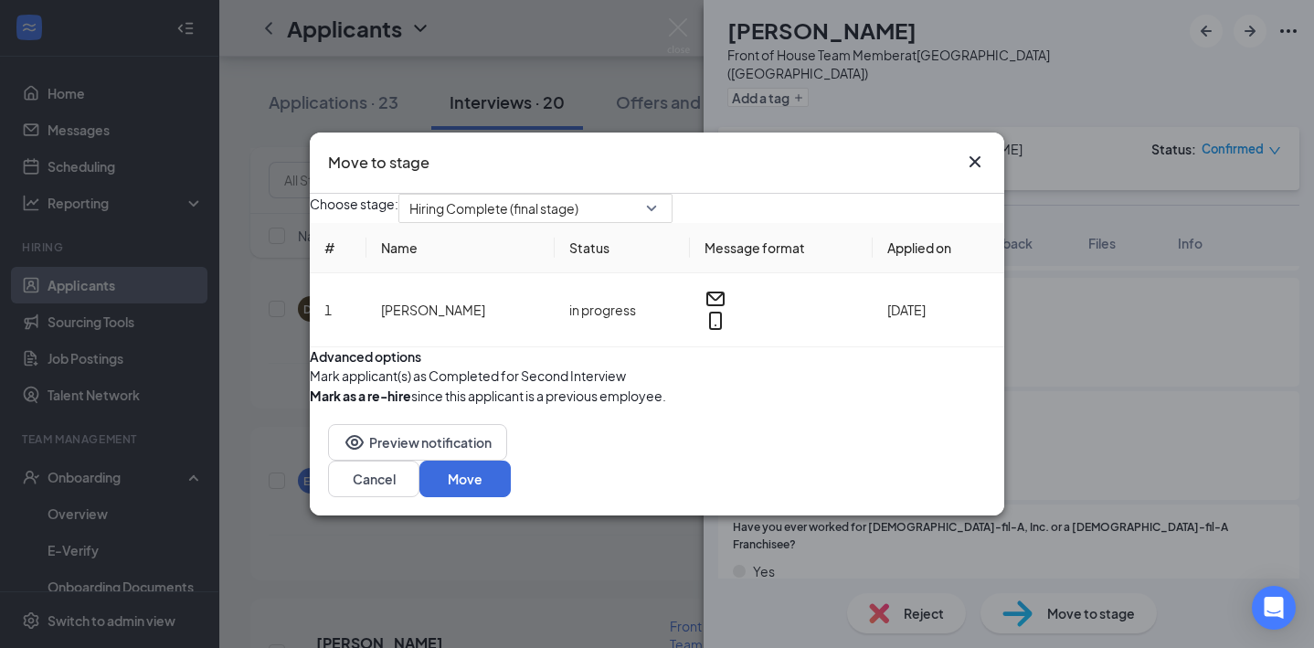
click at [310, 385] on button "button" at bounding box center [310, 375] width 0 height 20
click at [511, 497] on button "Move" at bounding box center [464, 478] width 91 height 37
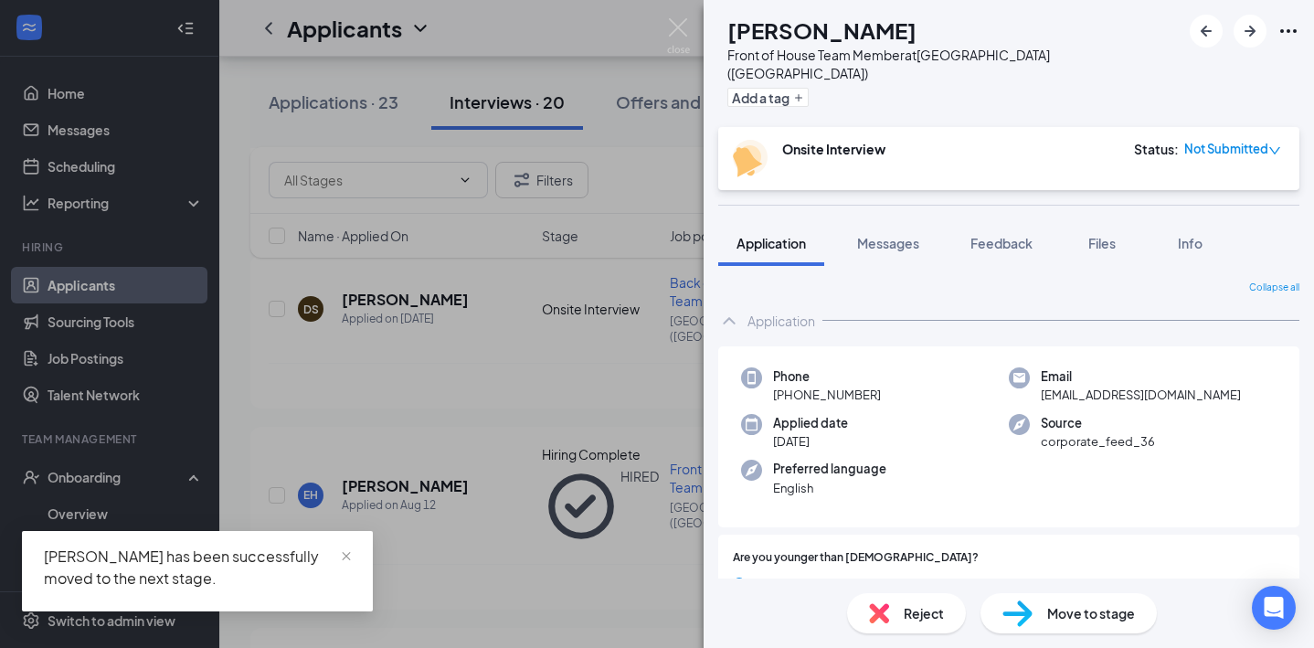
click at [111, 485] on div "PP [PERSON_NAME] Front of House Team Member at [GEOGRAPHIC_DATA] ([GEOGRAPHIC_D…" at bounding box center [657, 324] width 1314 height 648
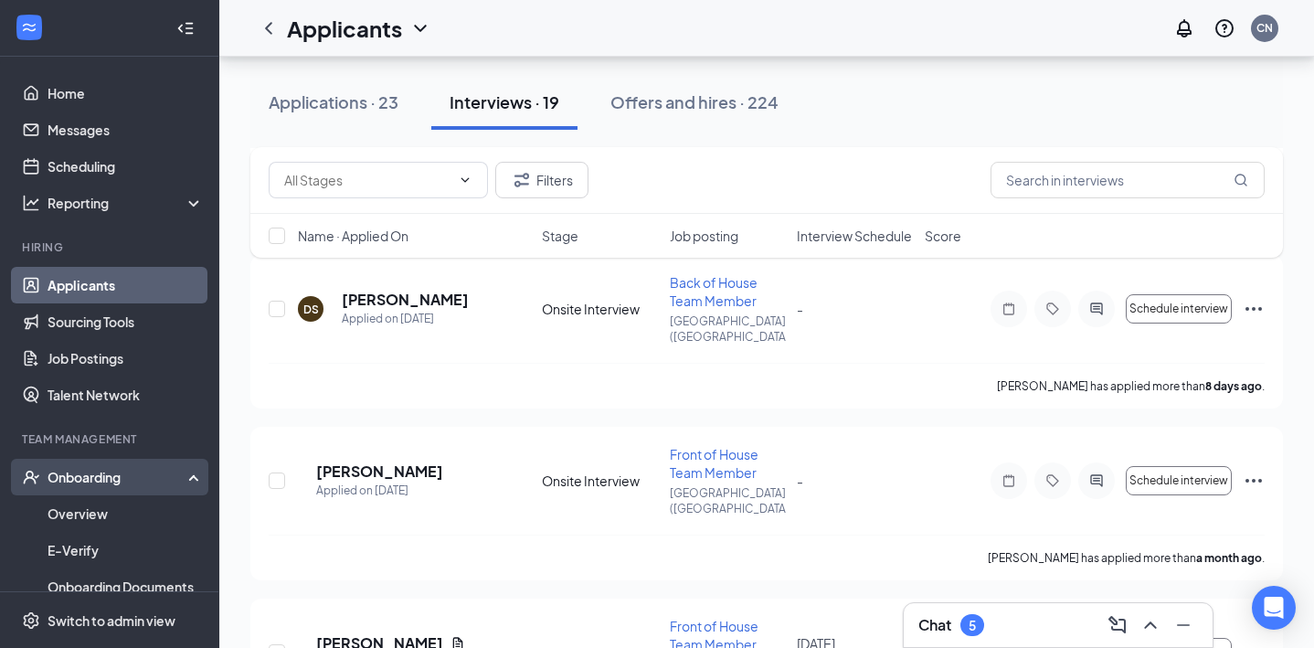
click at [110, 466] on div "Onboarding" at bounding box center [109, 477] width 219 height 37
click at [105, 481] on div "Onboarding" at bounding box center [118, 477] width 141 height 18
click at [106, 513] on link "Overview" at bounding box center [126, 513] width 156 height 37
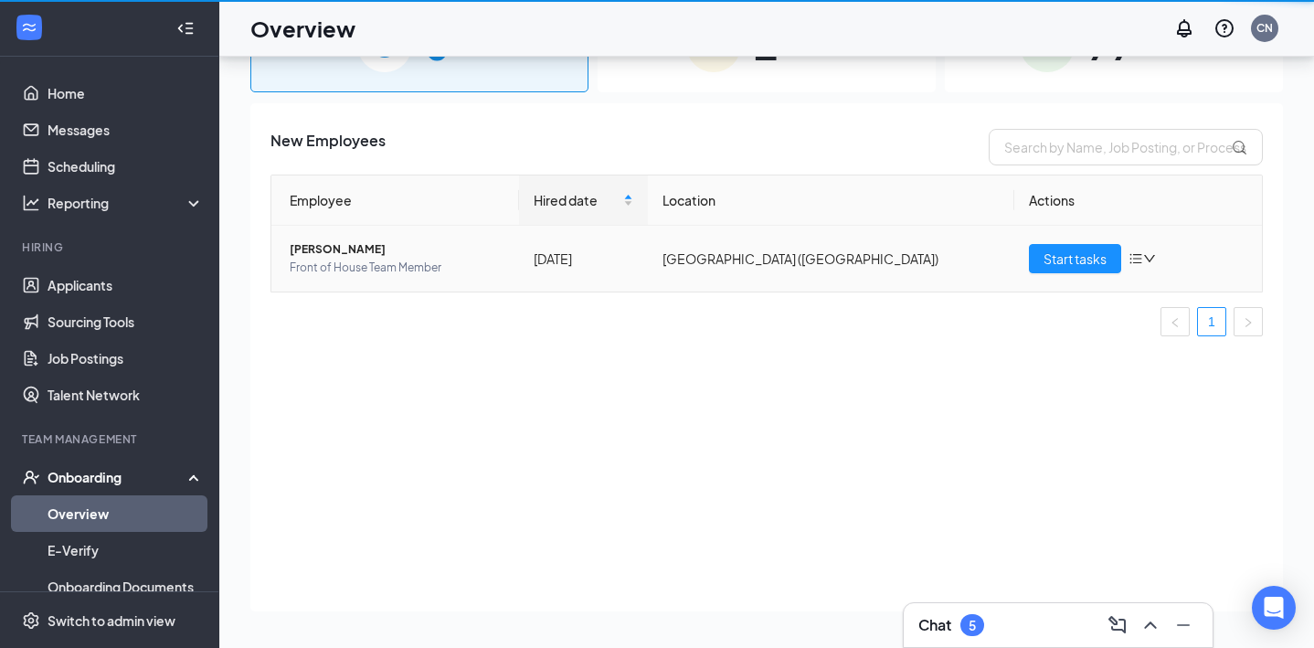
scroll to position [82, 0]
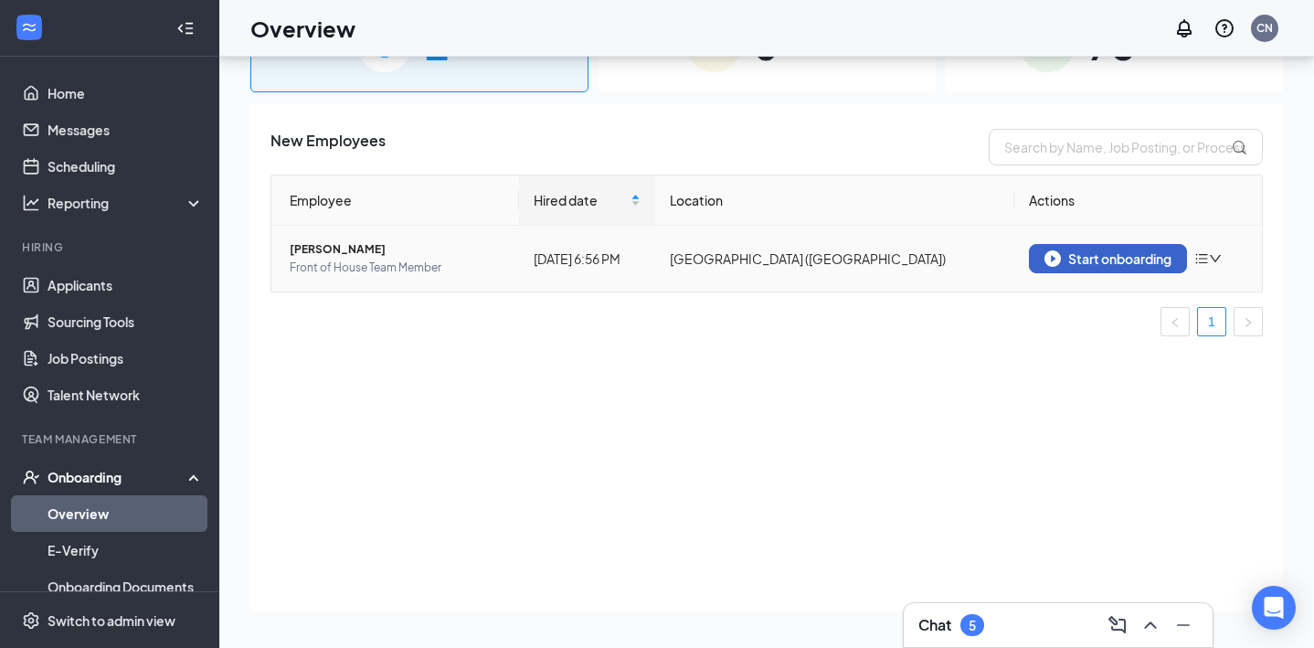
click at [1106, 259] on div "Start onboarding" at bounding box center [1107, 258] width 127 height 16
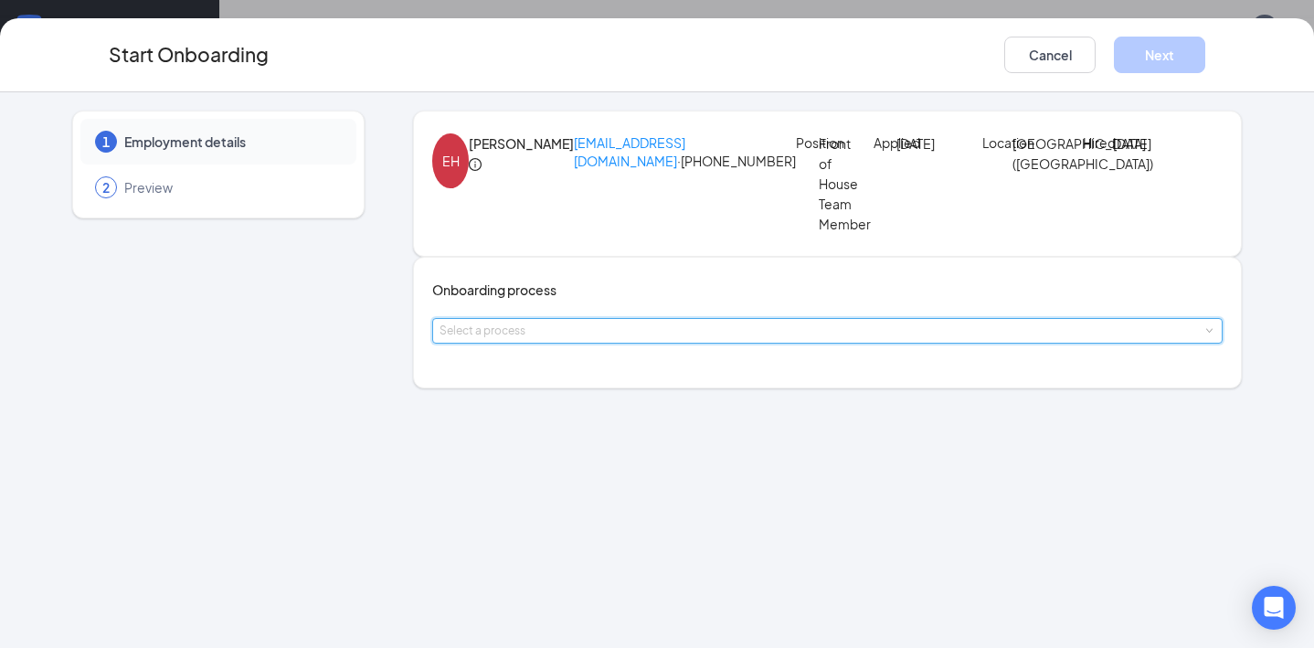
click at [739, 343] on div "Select a process" at bounding box center [827, 331] width 790 height 26
click at [672, 430] on li "Onboarding Checklist" at bounding box center [598, 427] width 300 height 33
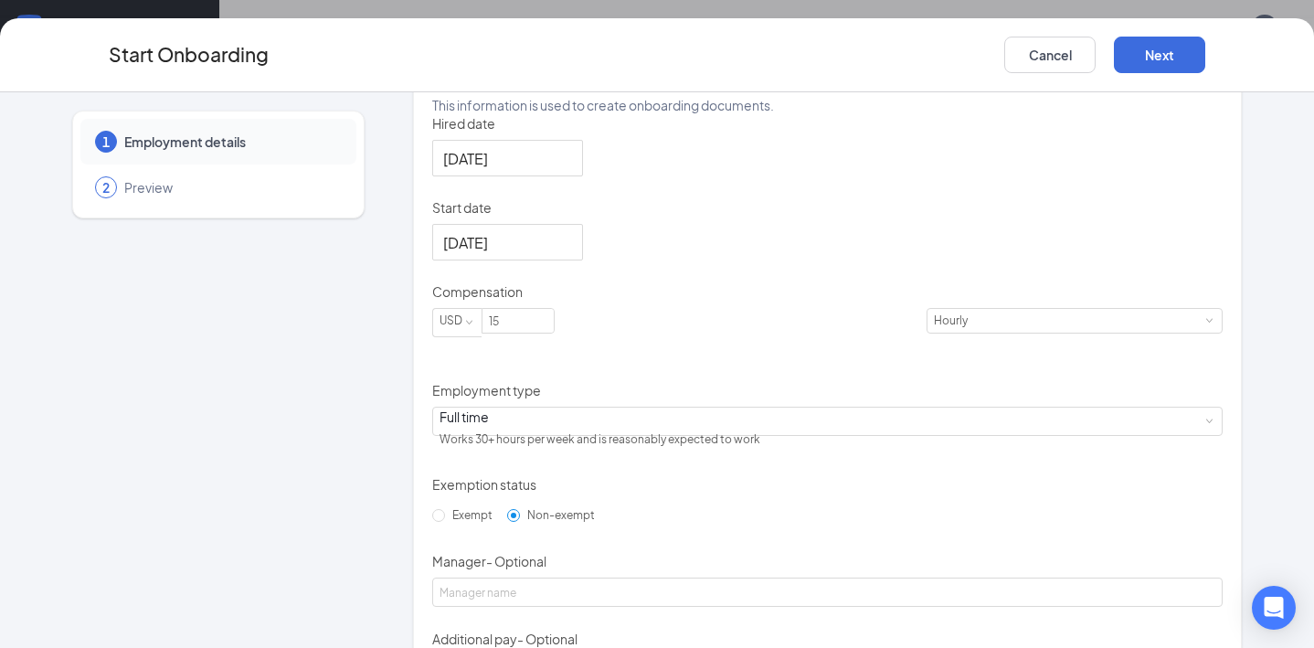
scroll to position [349, 0]
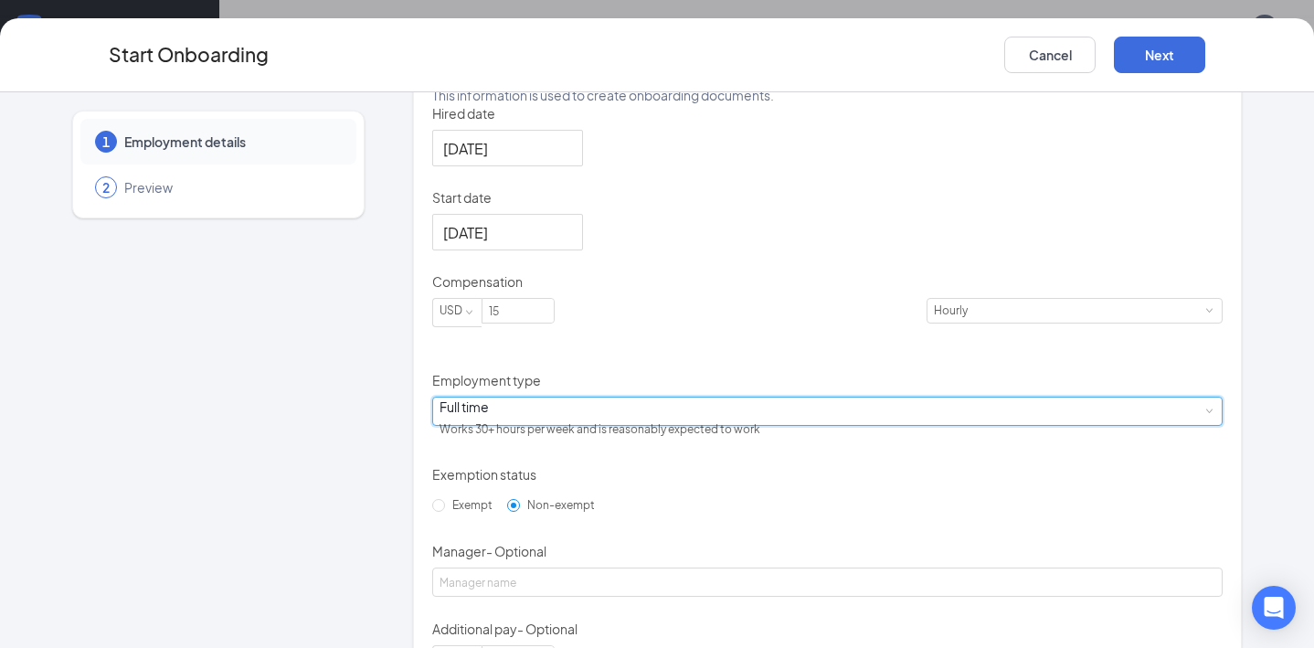
click at [1204, 416] on span at bounding box center [1208, 411] width 8 height 8
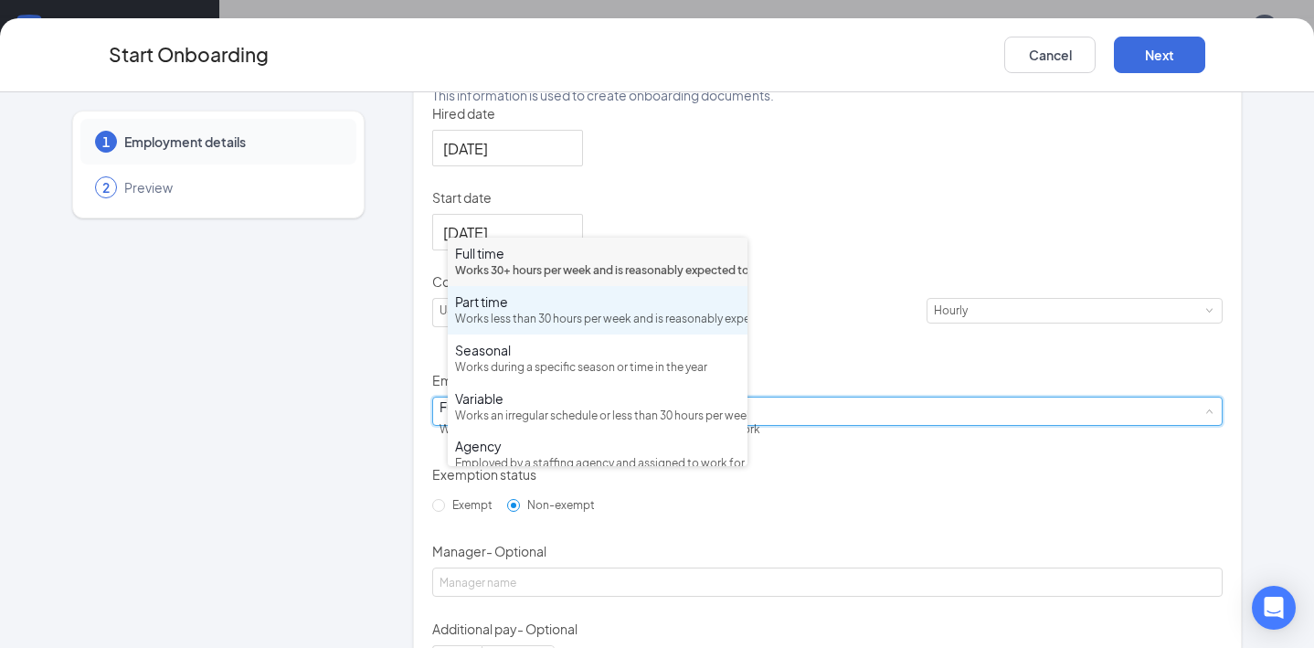
click at [629, 328] on div "Works less than 30 hours per week and is reasonably expected to work" at bounding box center [597, 319] width 285 height 17
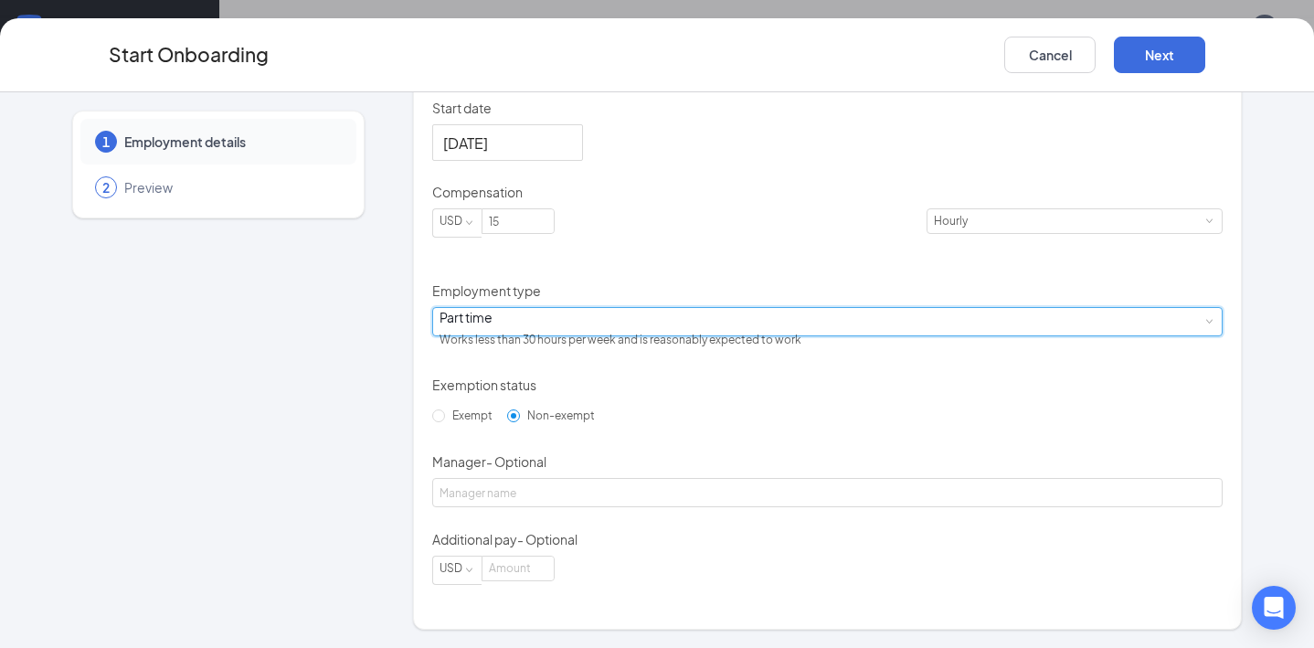
scroll to position [438, 0]
click at [572, 155] on div at bounding box center [507, 143] width 129 height 23
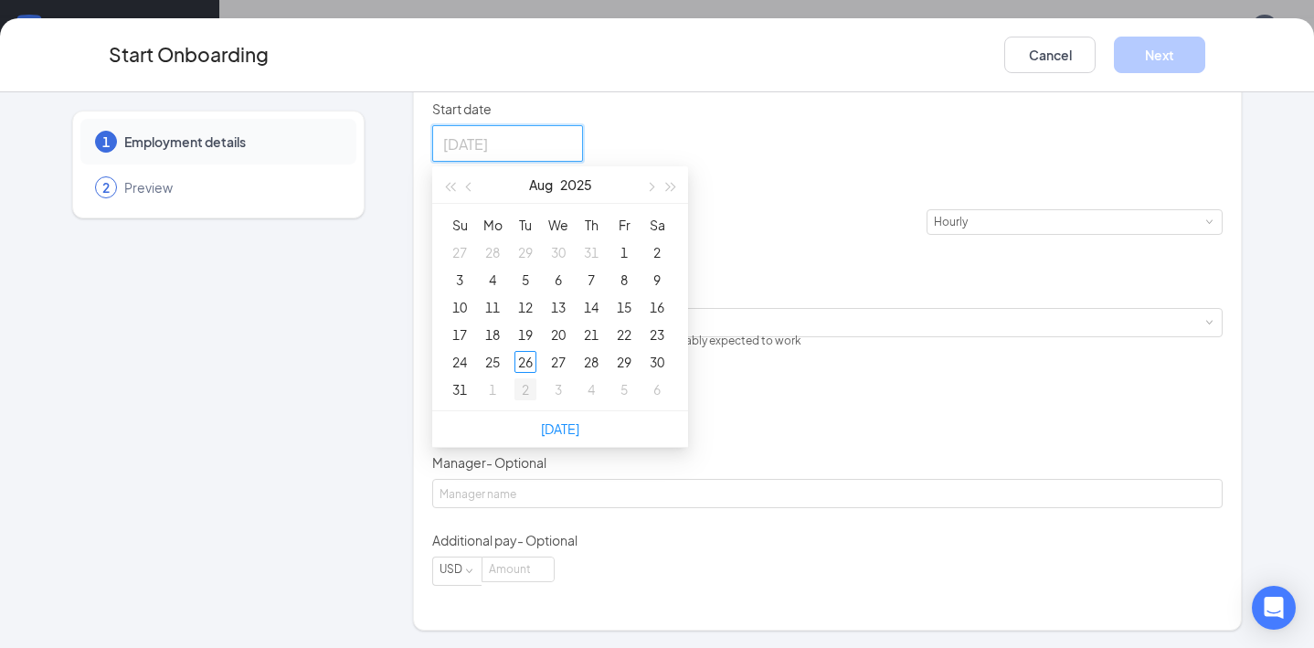
type input "[DATE]"
click at [536, 400] on div "2" at bounding box center [525, 389] width 22 height 22
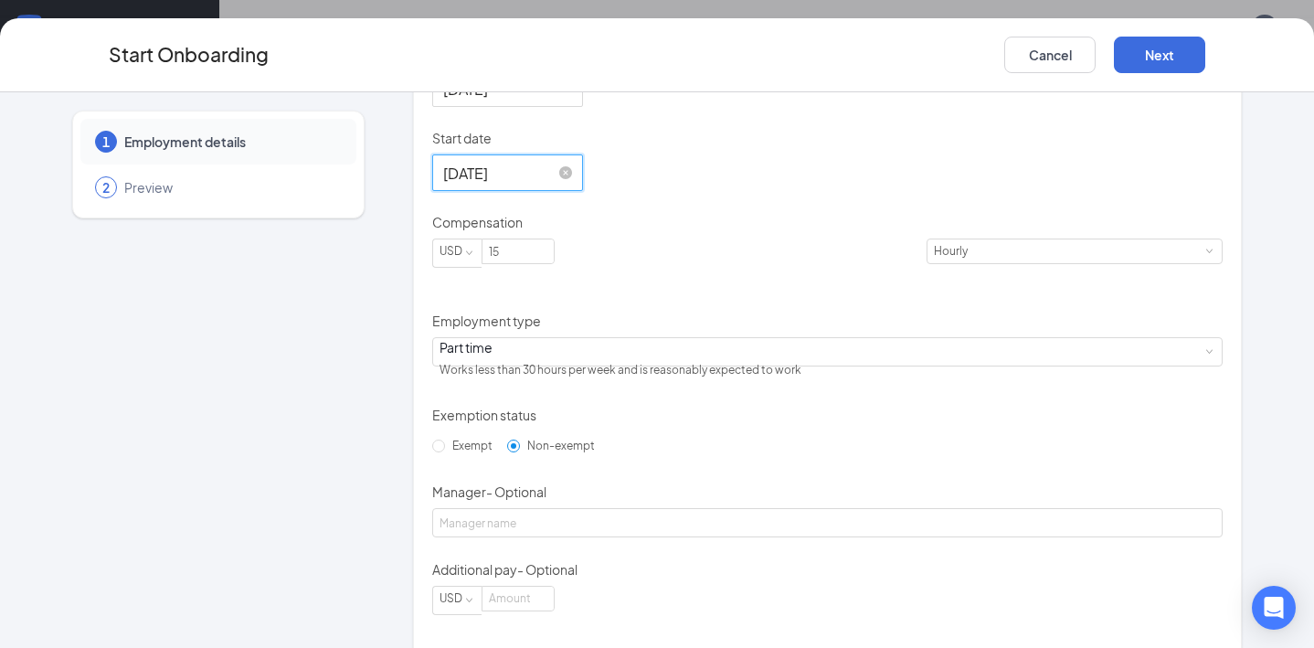
scroll to position [377, 0]
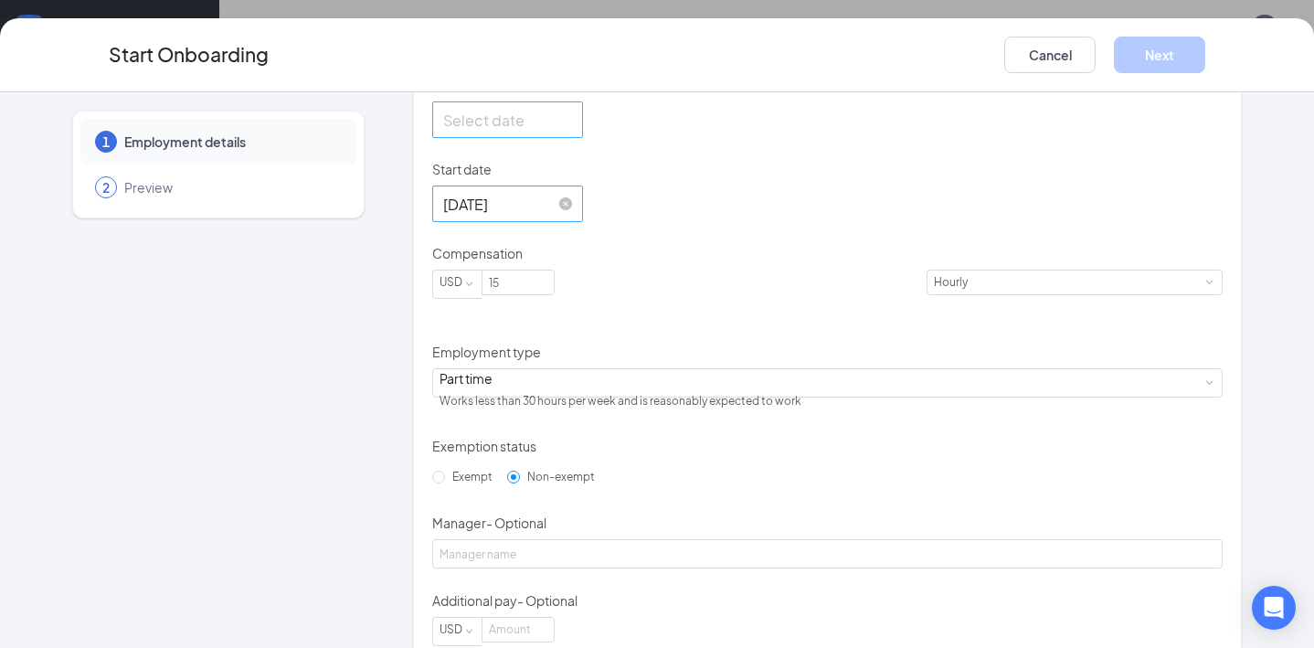
click at [572, 132] on div at bounding box center [507, 120] width 129 height 23
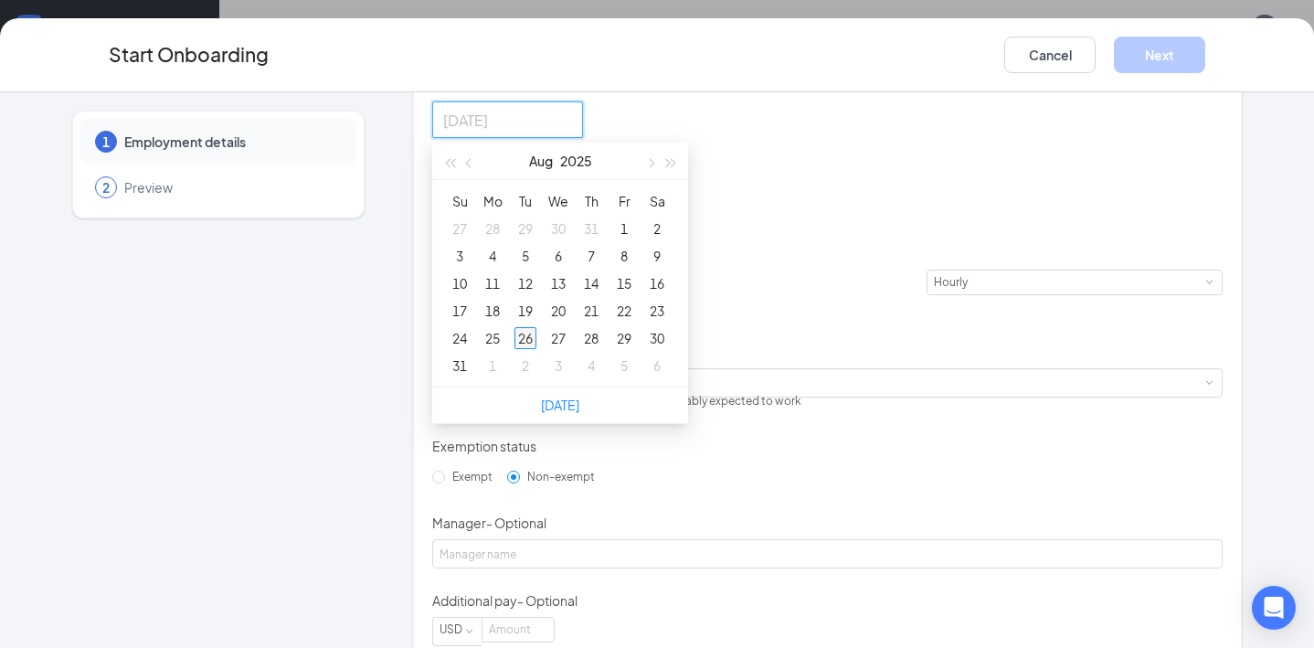
type input "[DATE]"
click at [536, 349] on div "26" at bounding box center [525, 338] width 22 height 22
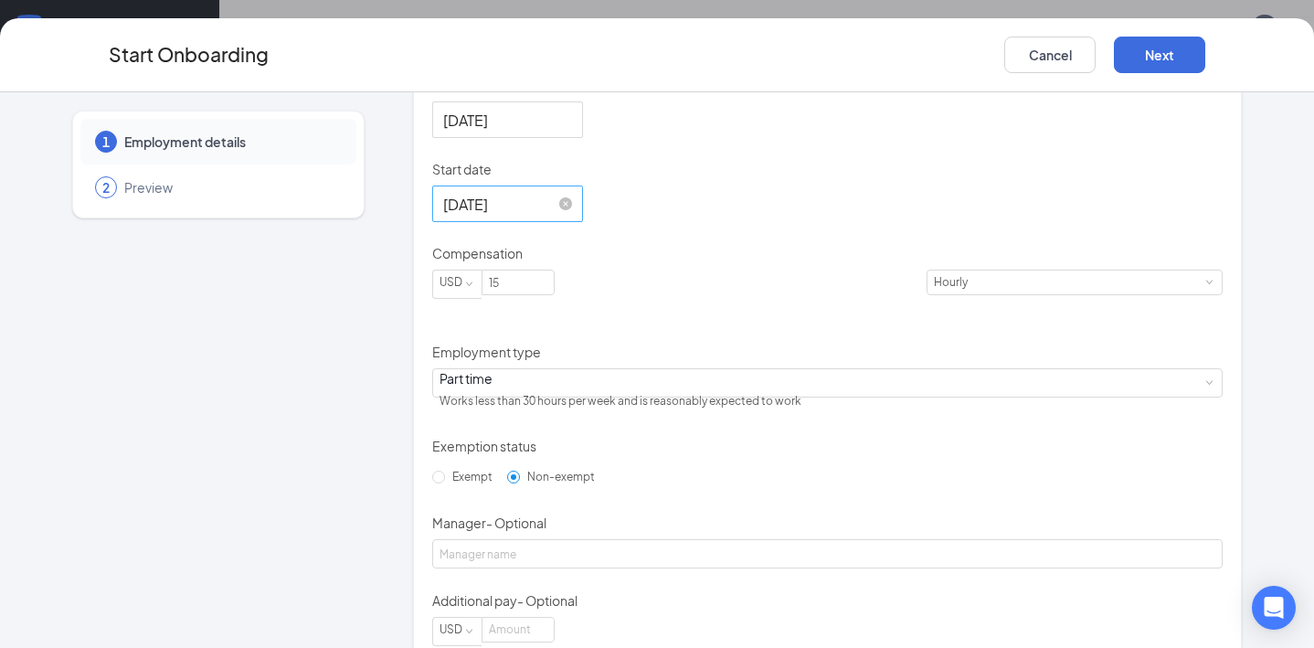
click at [892, 225] on div "Hired date [DATE] [DATE] Su Mo Tu We Th Fr Sa 27 28 29 30 31 1 2 3 4 5 6 7 8 9 …" at bounding box center [827, 361] width 790 height 570
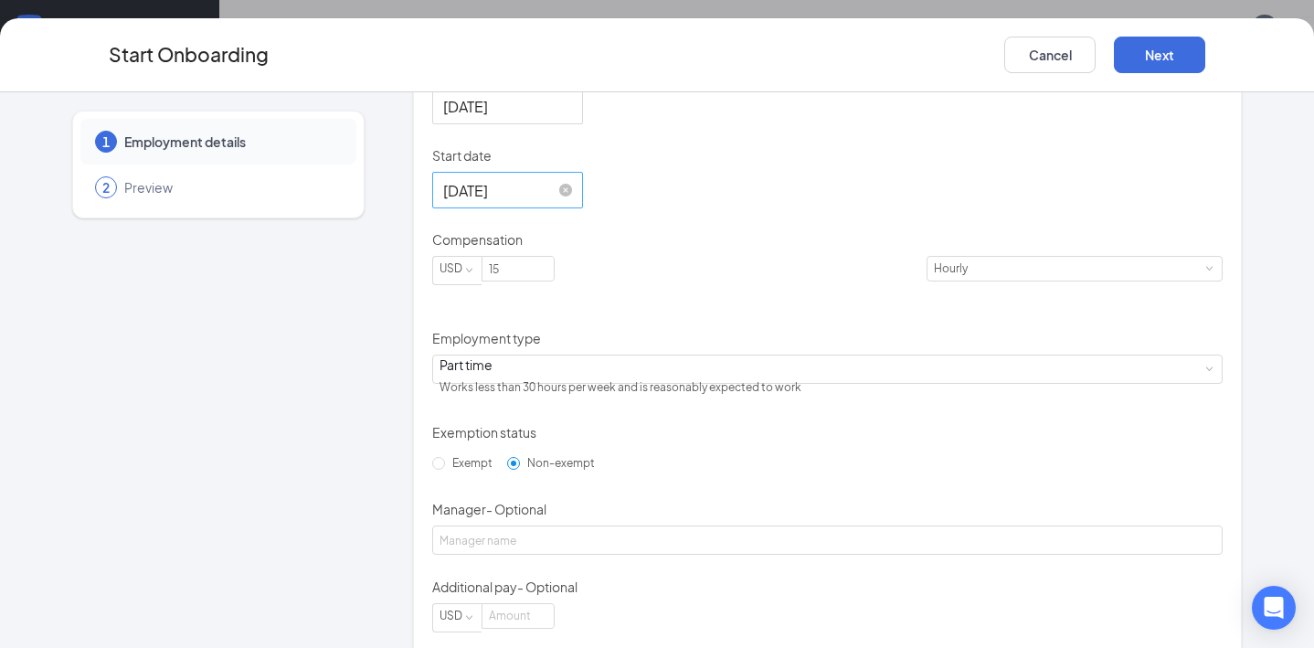
scroll to position [401, 0]
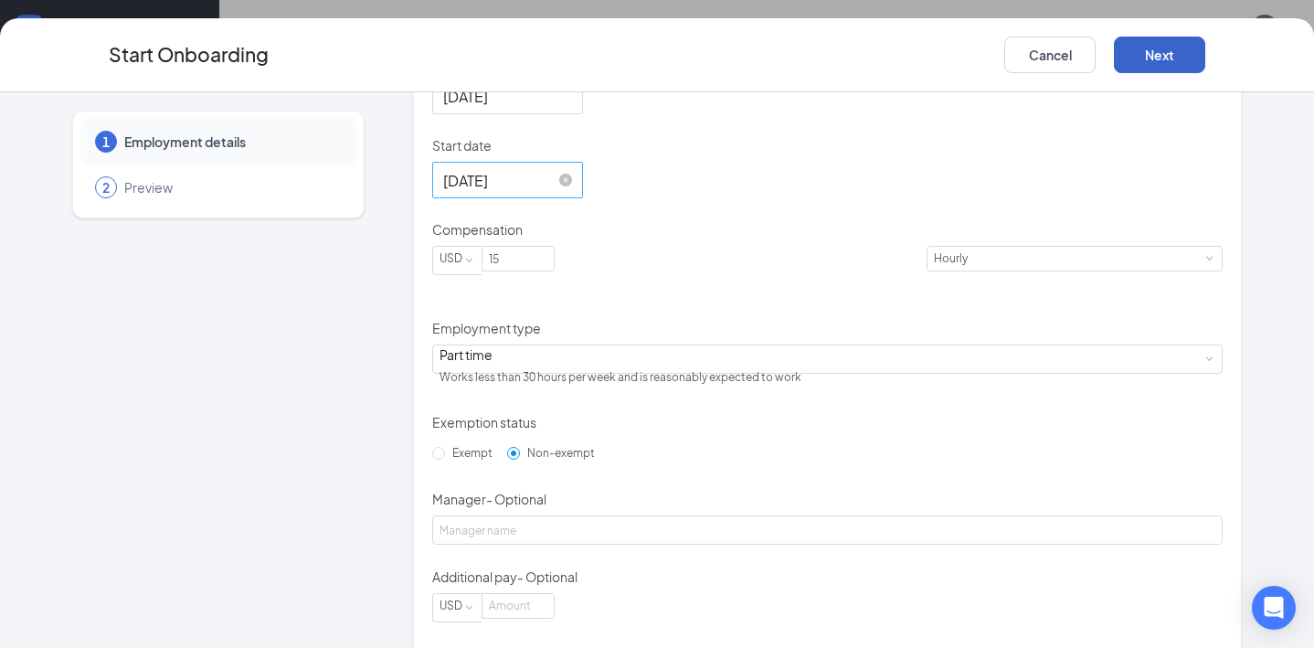
click at [1161, 50] on button "Next" at bounding box center [1159, 55] width 91 height 37
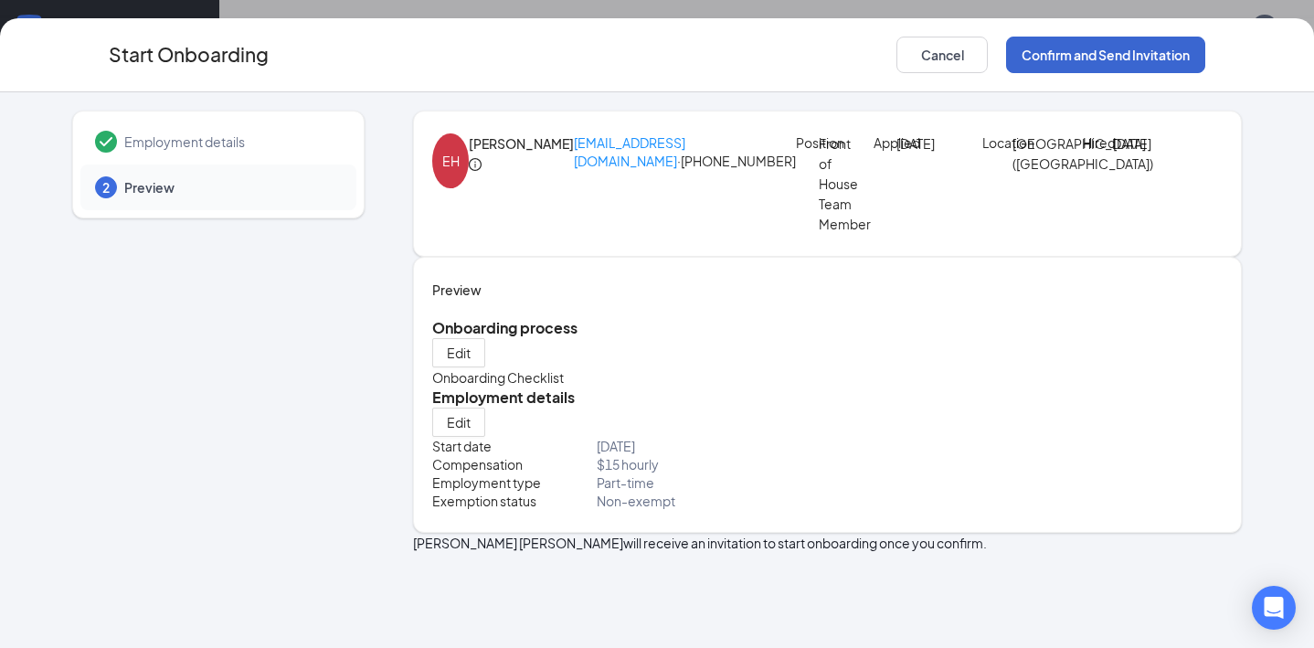
scroll to position [15, 0]
click at [1116, 49] on button "Confirm and Send Invitation" at bounding box center [1105, 55] width 199 height 37
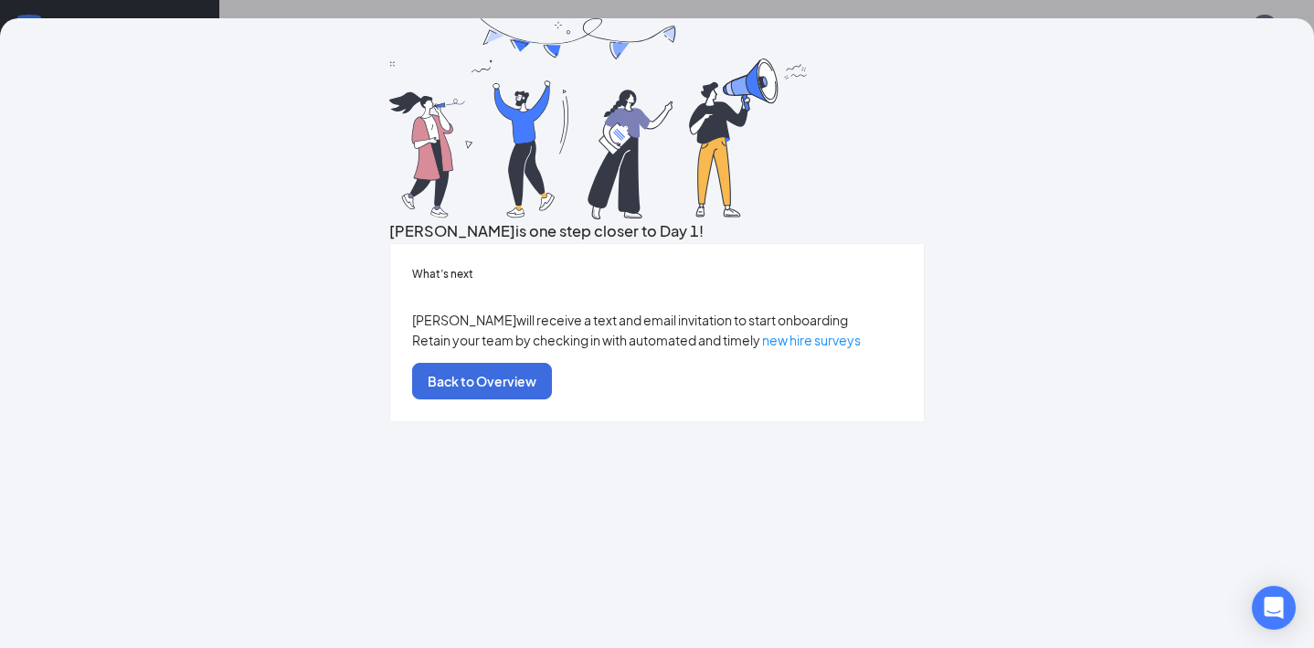
scroll to position [78, 0]
click at [552, 399] on button "Back to Overview" at bounding box center [482, 381] width 140 height 37
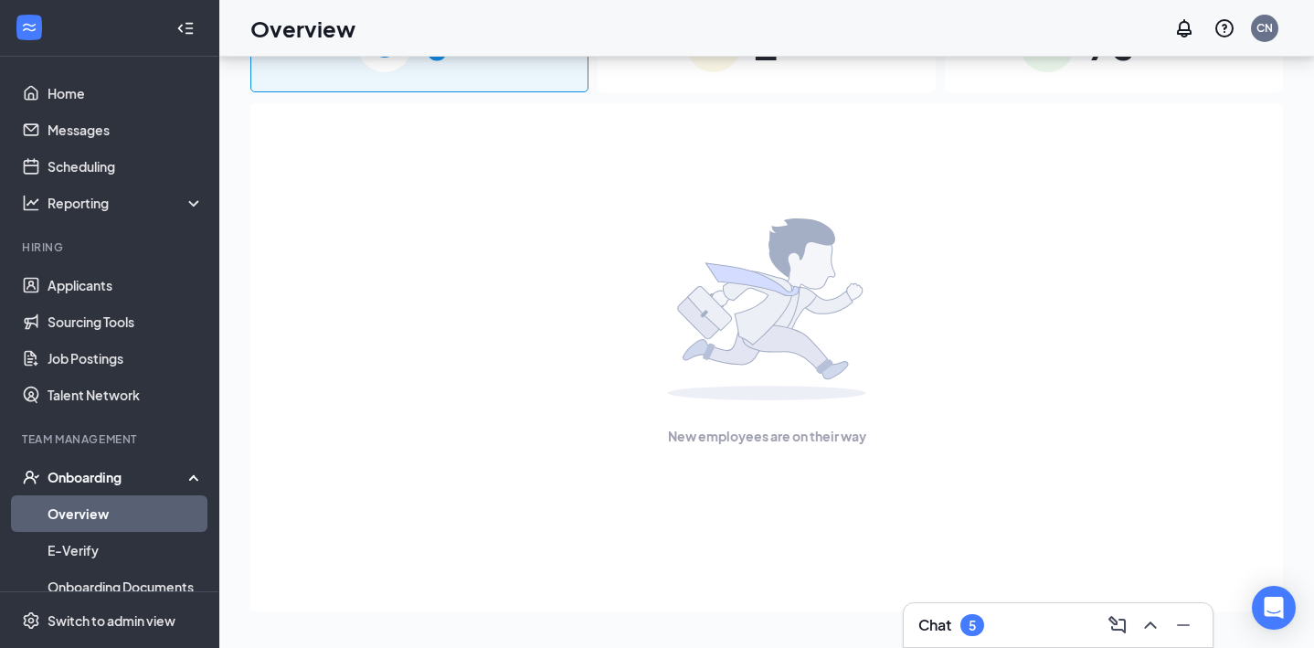
scroll to position [0, 0]
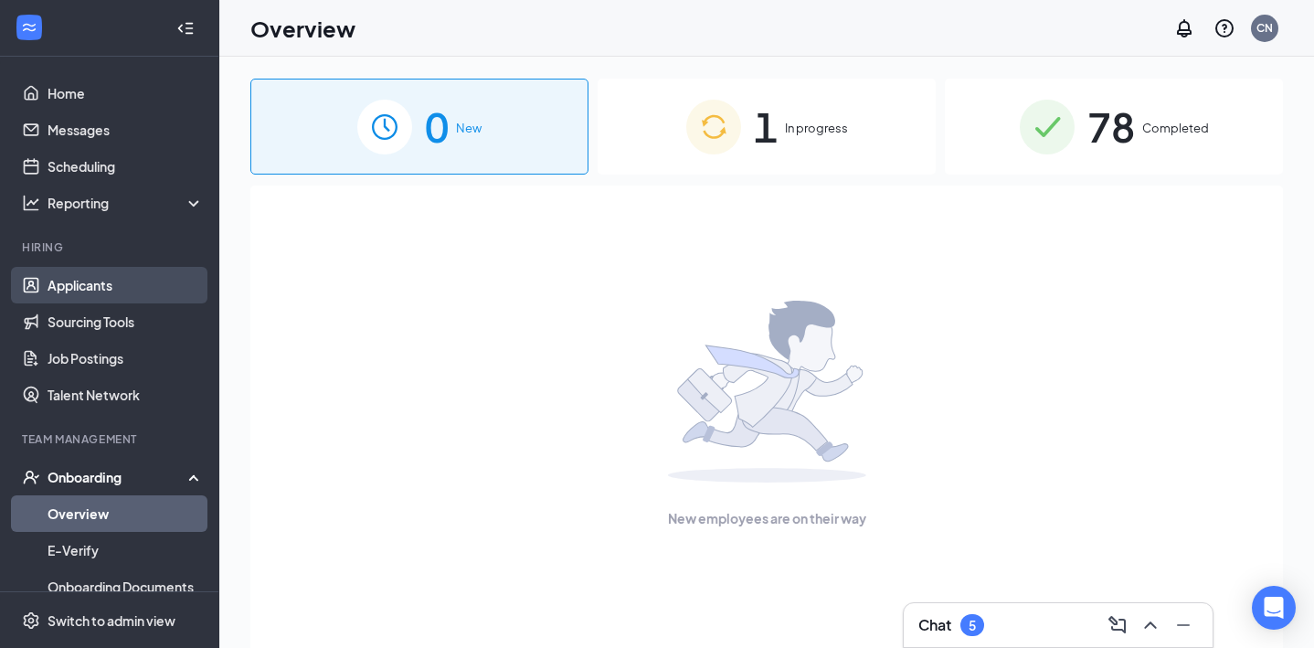
click at [90, 294] on link "Applicants" at bounding box center [126, 285] width 156 height 37
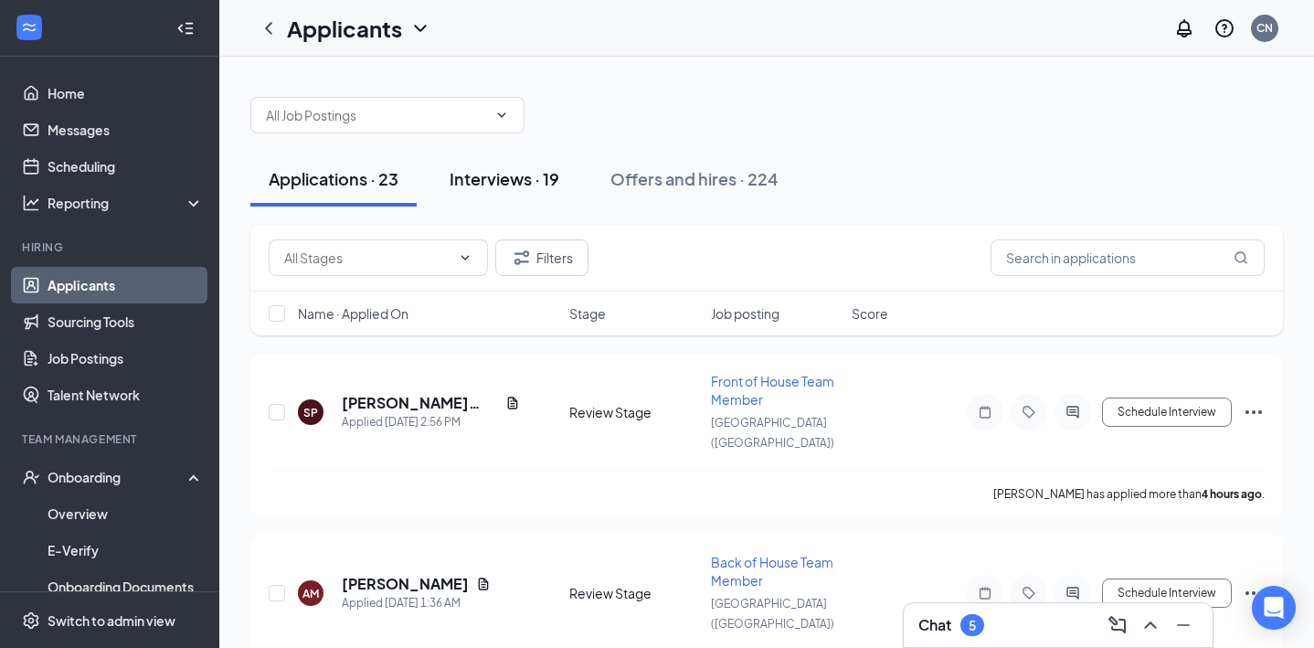
click at [542, 183] on div "Interviews · 19" at bounding box center [504, 178] width 110 height 23
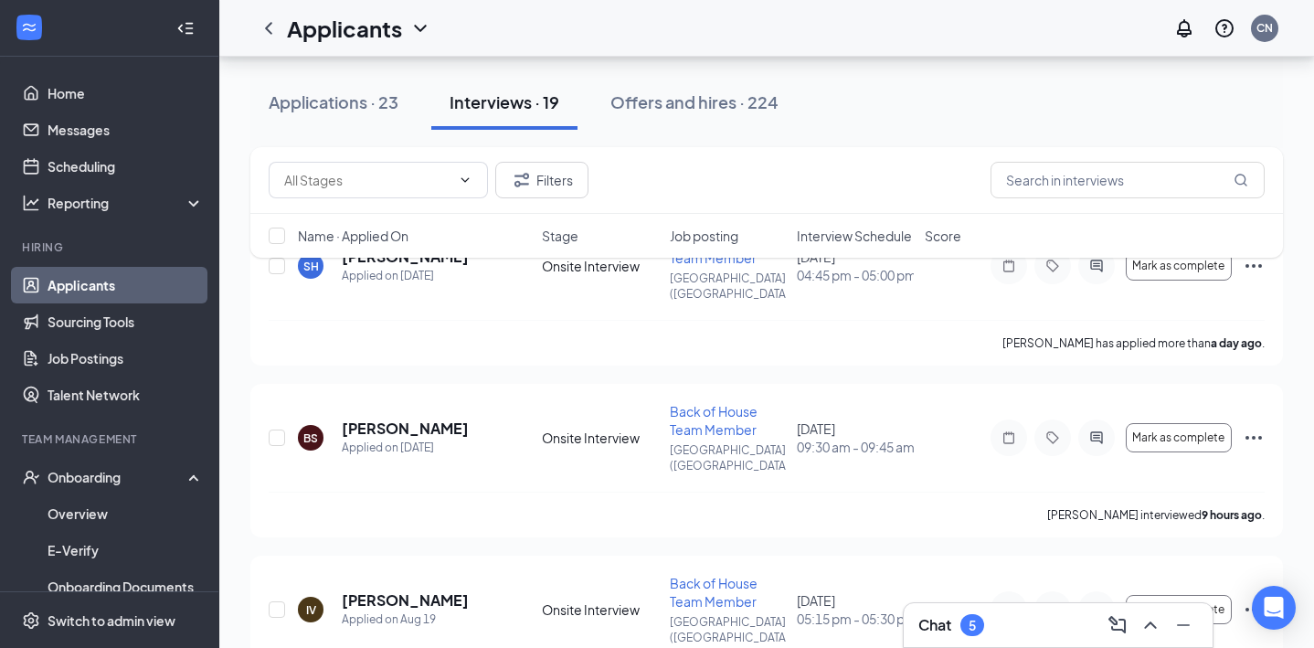
scroll to position [26, 0]
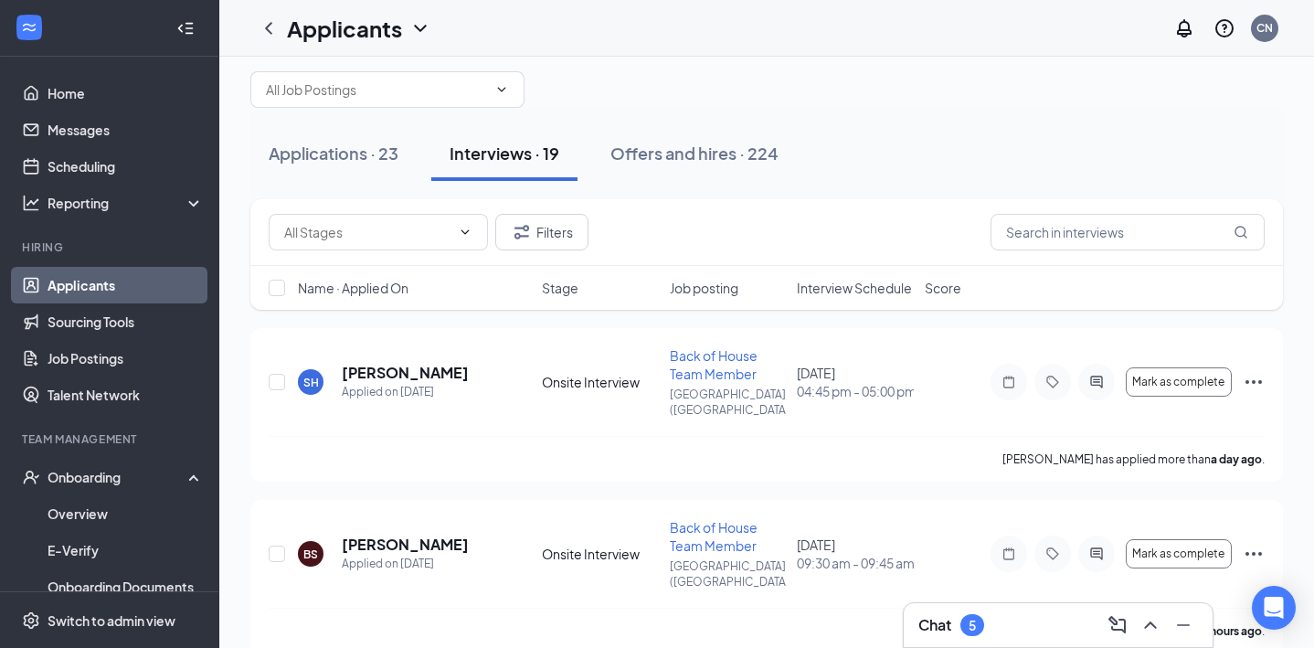
click at [839, 286] on span "Interview Schedule" at bounding box center [854, 288] width 115 height 18
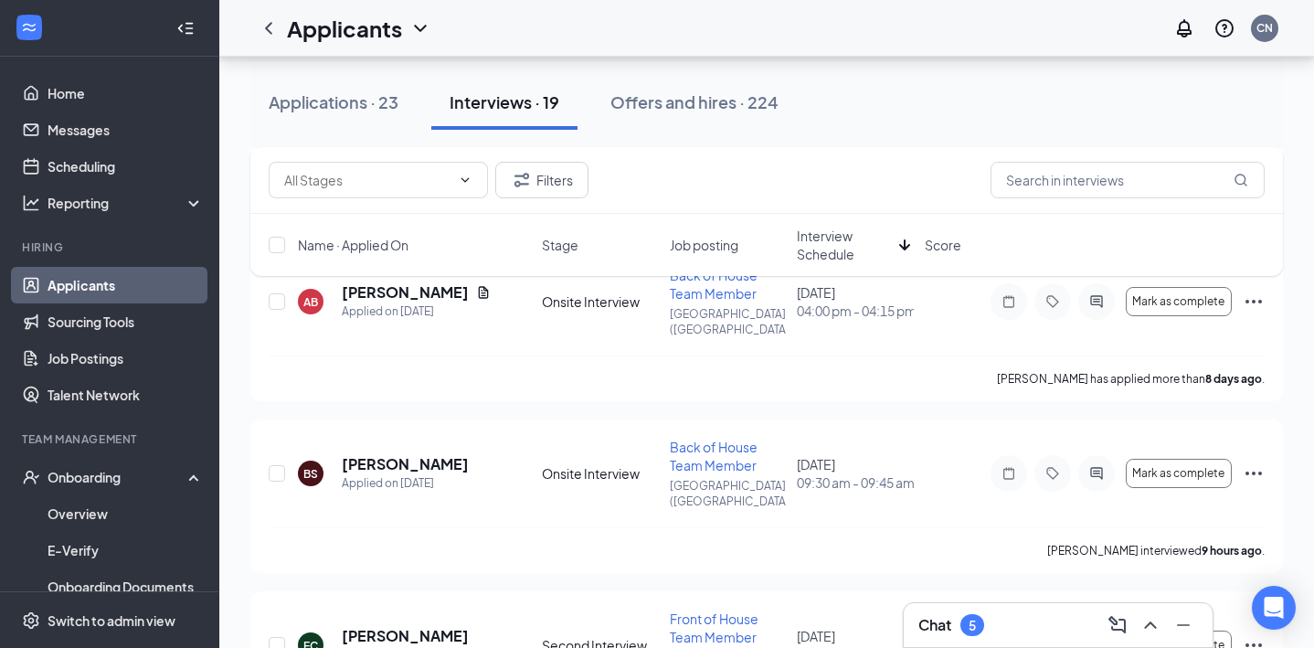
scroll to position [1152, 0]
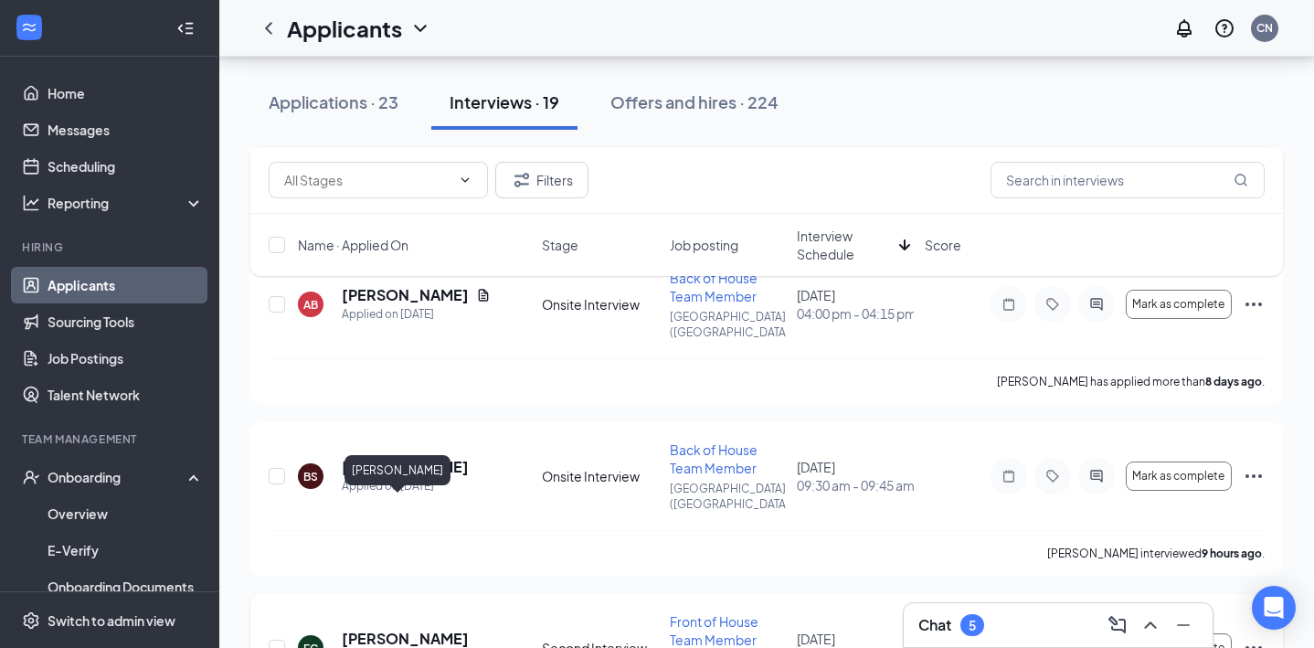
click at [406, 628] on h5 "[PERSON_NAME]" at bounding box center [405, 638] width 127 height 20
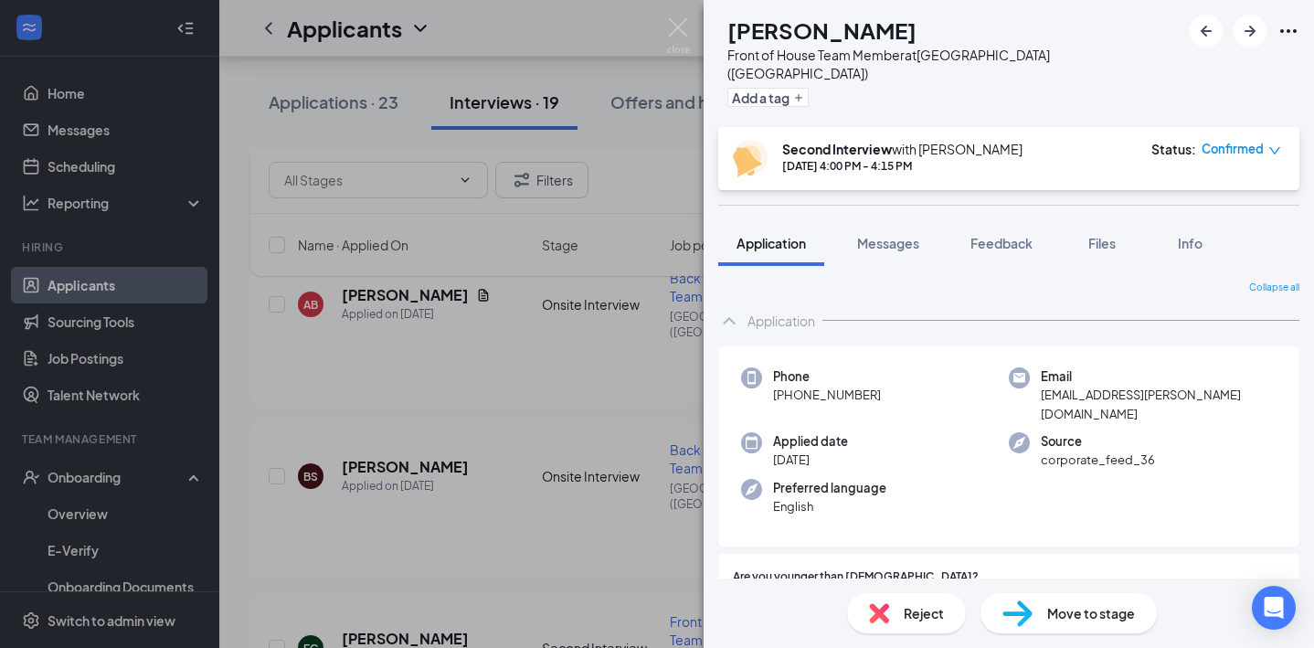
click at [1037, 612] on div "Move to stage" at bounding box center [1068, 613] width 176 height 40
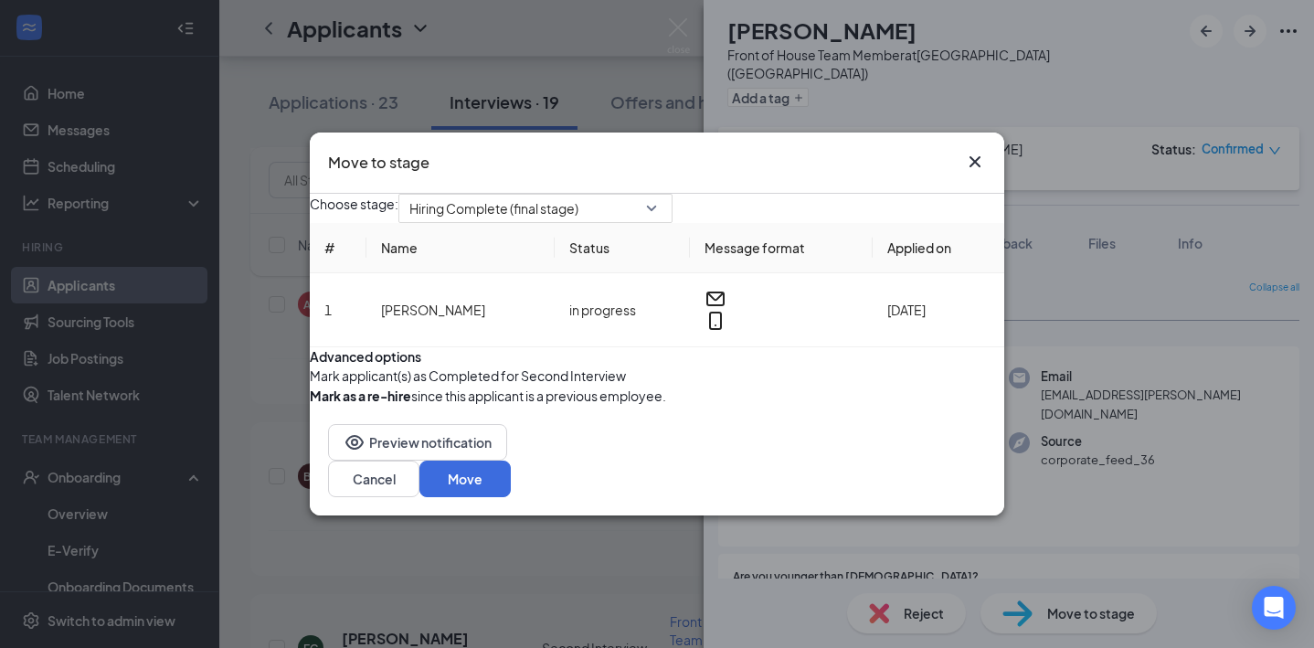
click at [310, 385] on button "button" at bounding box center [310, 375] width 0 height 20
click at [511, 497] on button "Move" at bounding box center [464, 478] width 91 height 37
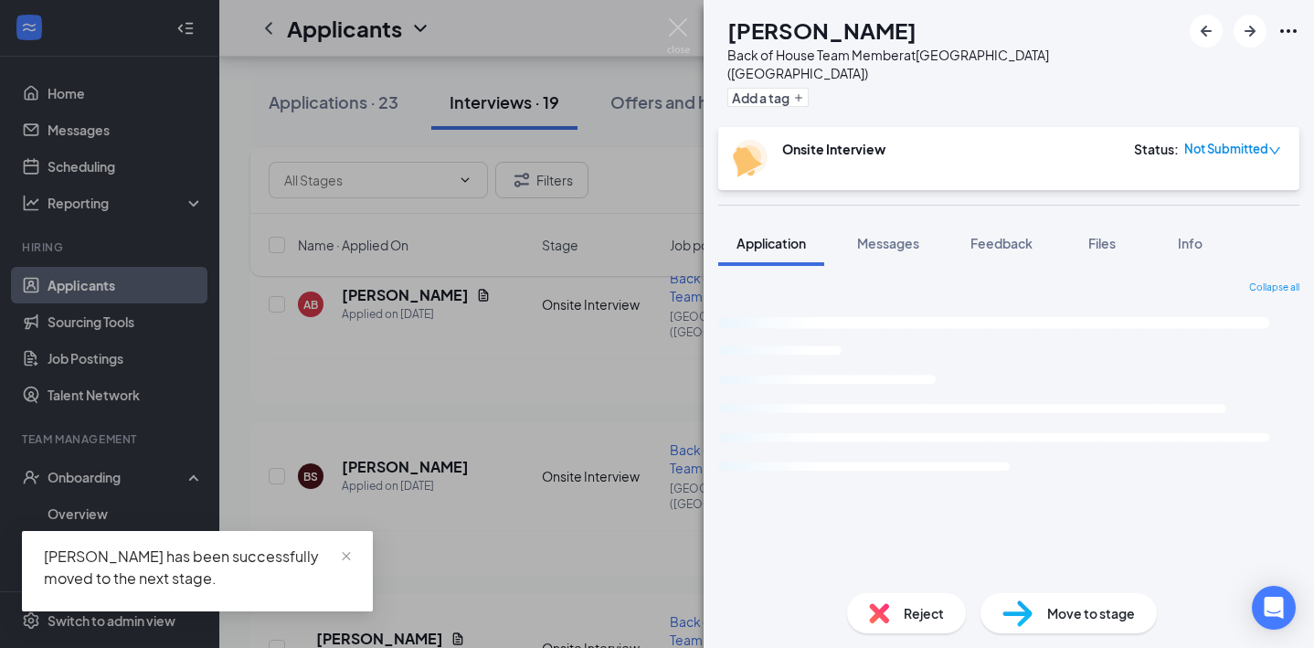
click at [104, 476] on div "[PERSON_NAME] [PERSON_NAME] Back of House Team Member at [GEOGRAPHIC_DATA] ([GE…" at bounding box center [657, 324] width 1314 height 648
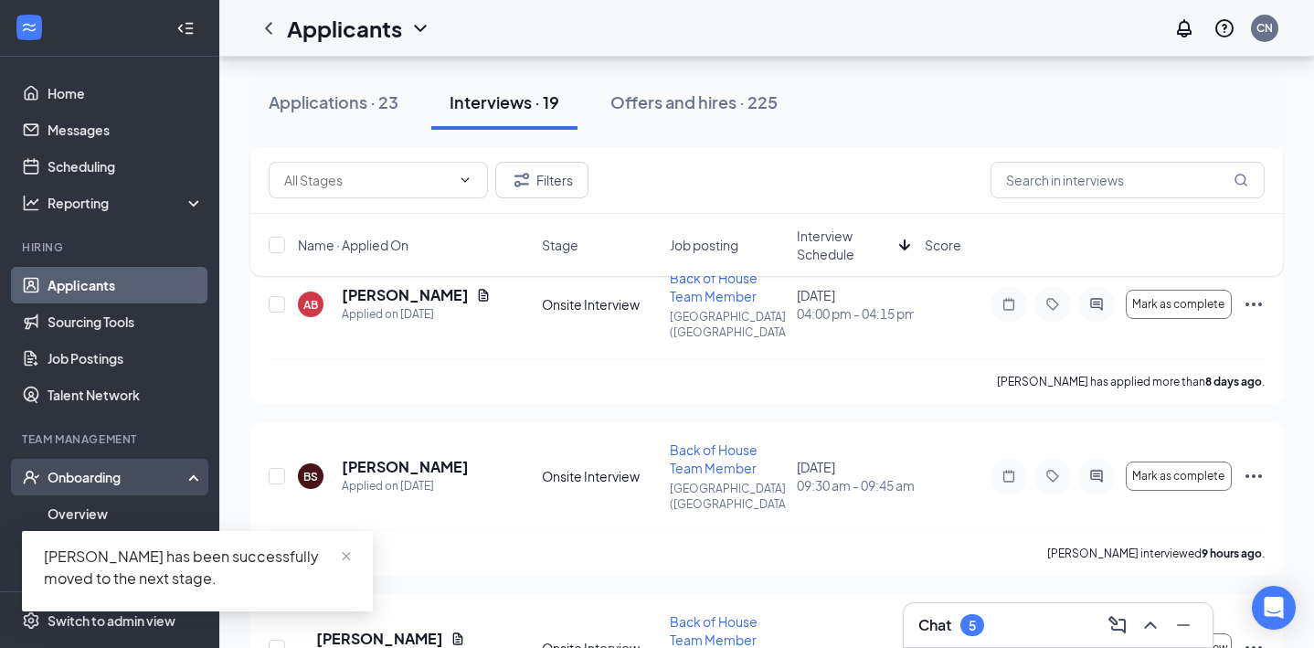
click at [112, 480] on div "Onboarding" at bounding box center [118, 477] width 141 height 18
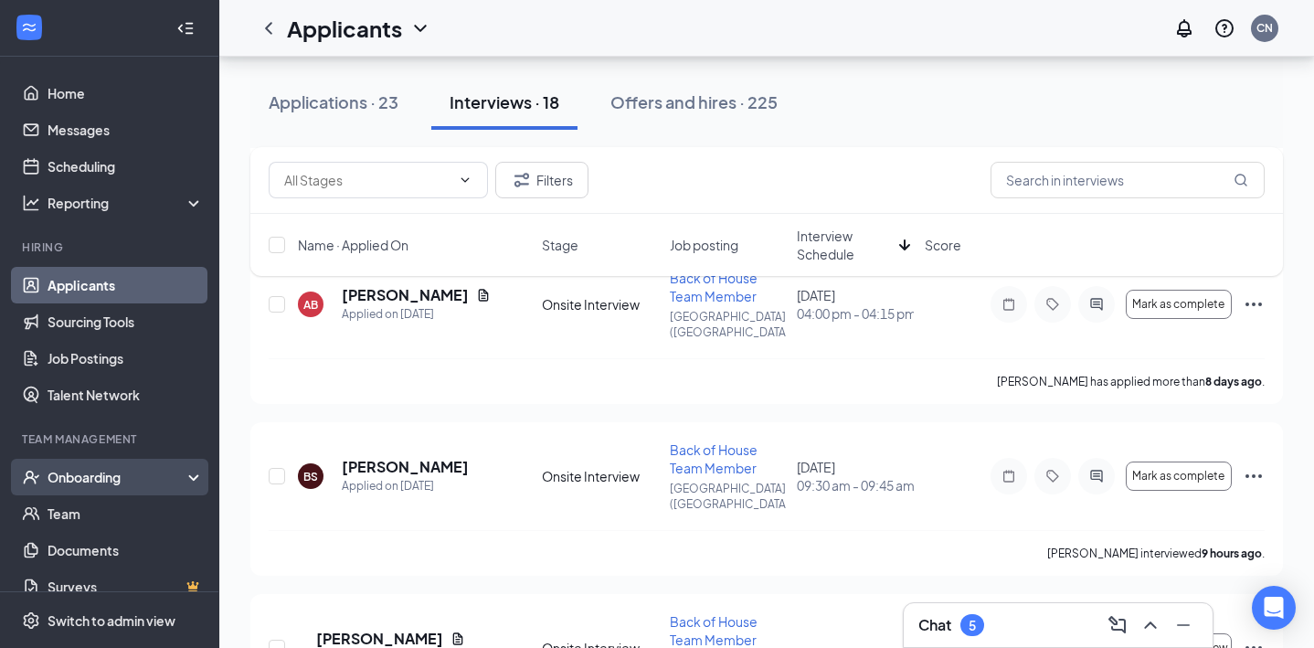
click at [126, 480] on div "Onboarding" at bounding box center [118, 477] width 141 height 18
click at [108, 518] on link "Overview" at bounding box center [126, 513] width 156 height 37
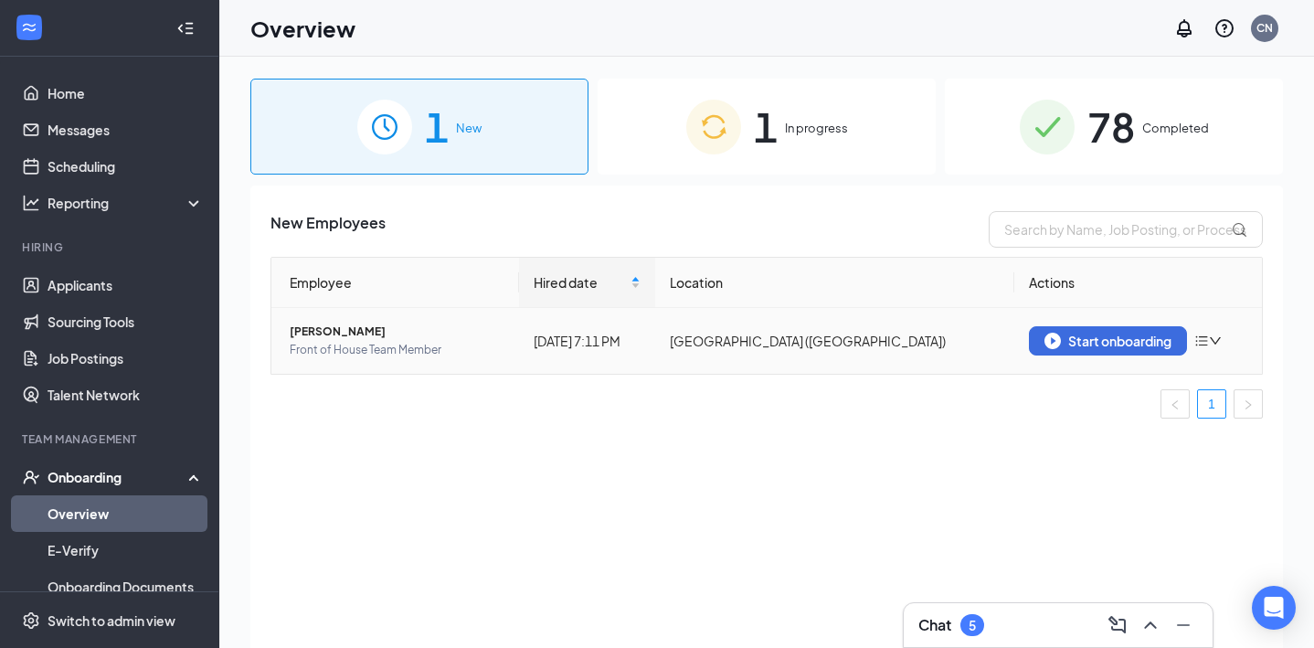
scroll to position [3, 0]
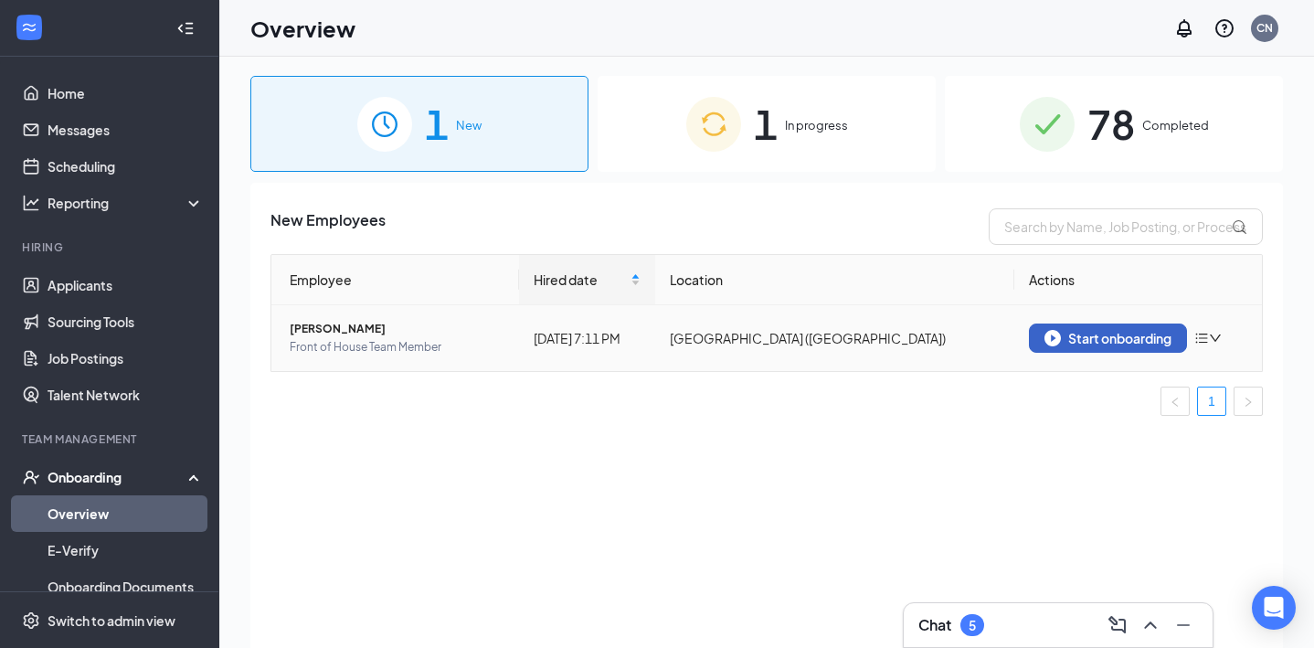
click at [1077, 337] on div "Start onboarding" at bounding box center [1107, 338] width 127 height 16
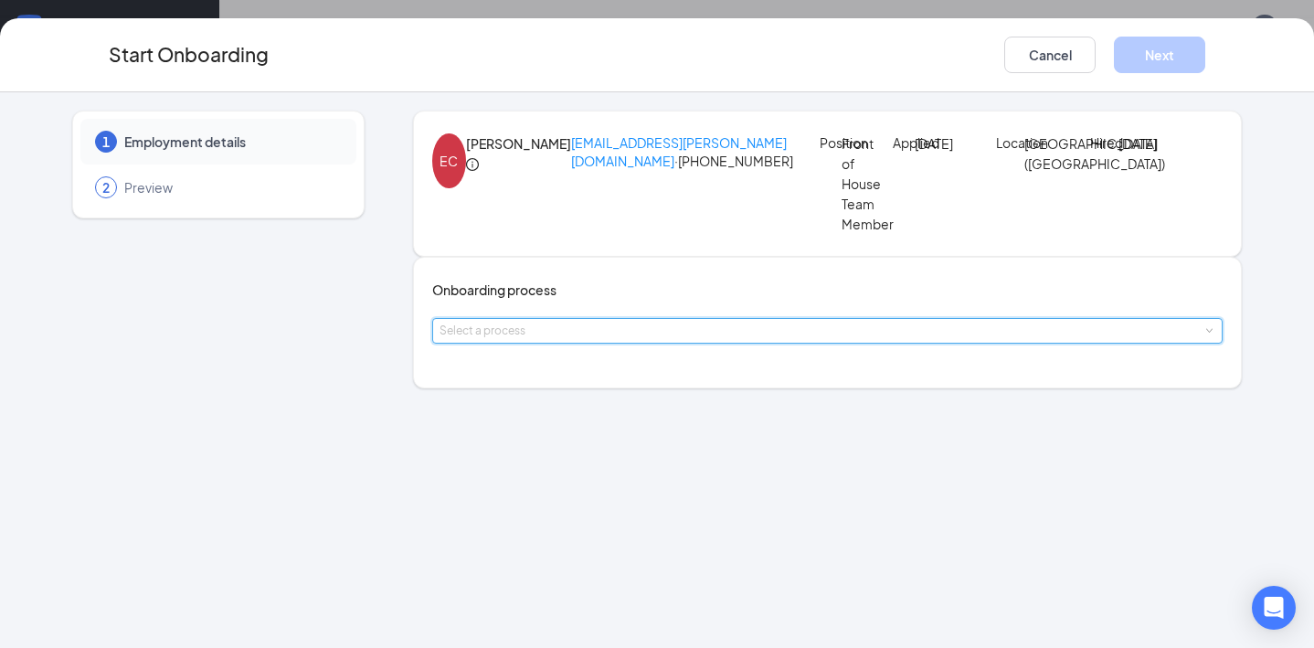
click at [731, 343] on div "Select a process" at bounding box center [827, 331] width 776 height 24
click at [604, 428] on li "Onboarding Checklist" at bounding box center [598, 427] width 300 height 33
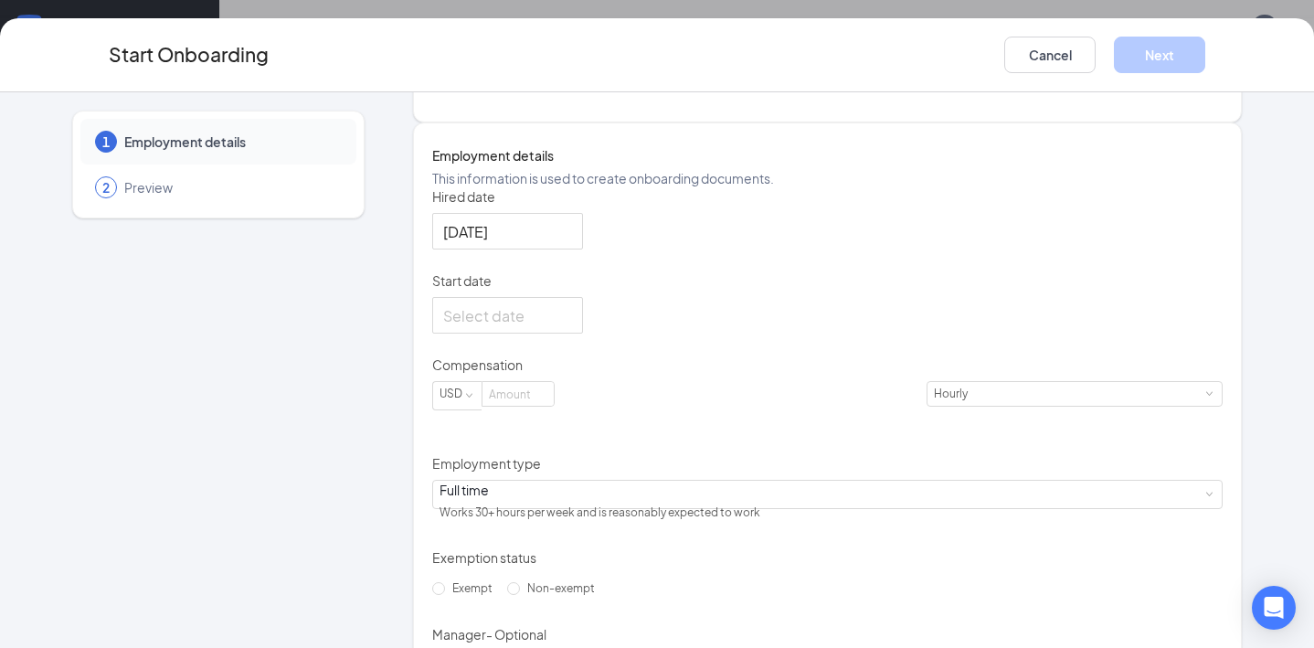
scroll to position [268, 0]
click at [568, 325] on div at bounding box center [507, 313] width 129 height 23
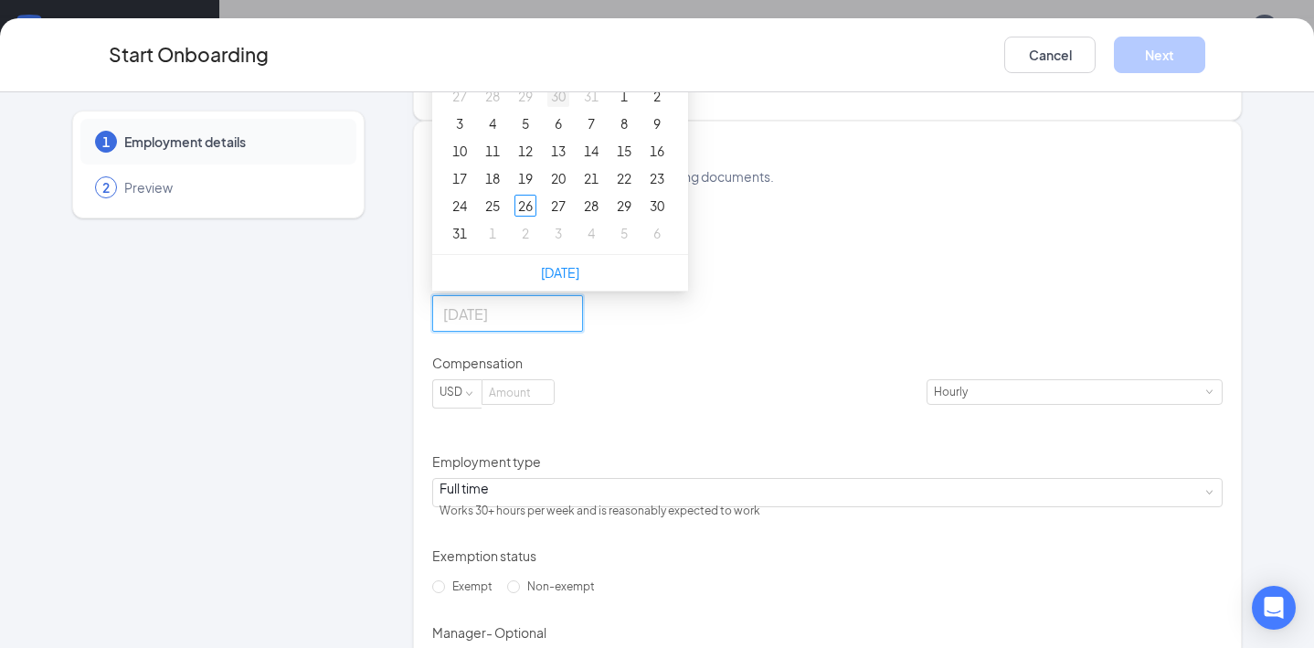
type input "[DATE]"
click at [536, 244] on div "2" at bounding box center [525, 233] width 22 height 22
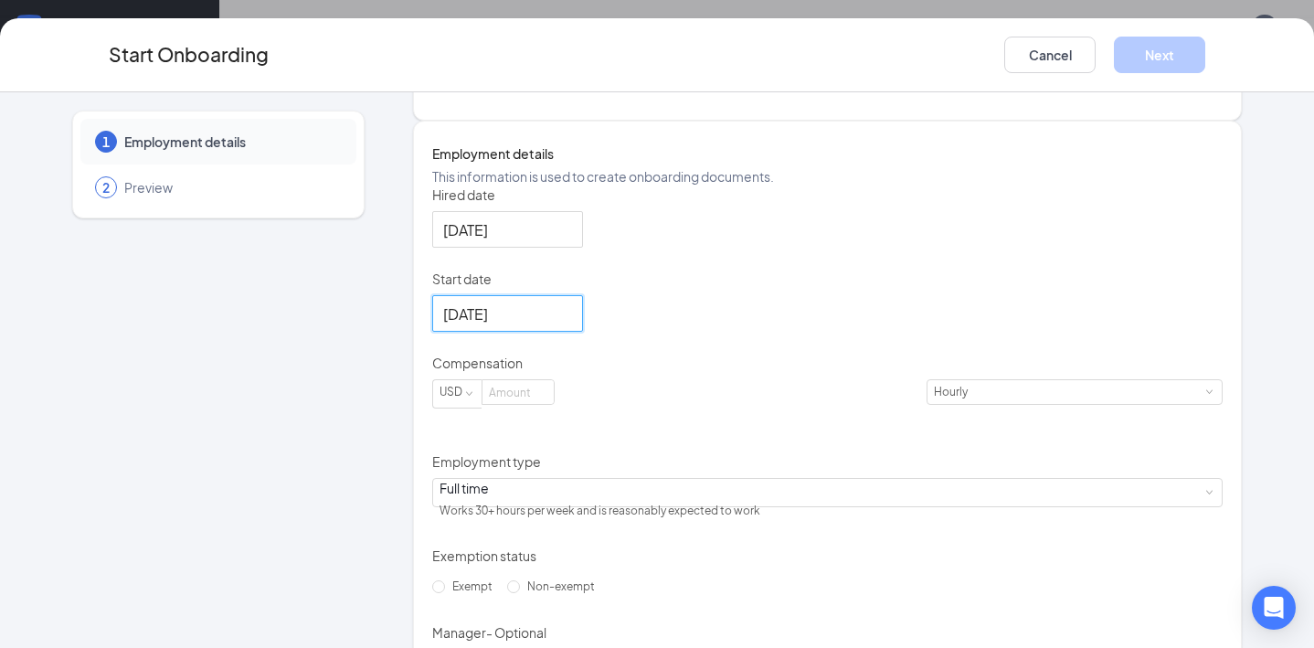
scroll to position [322, 0]
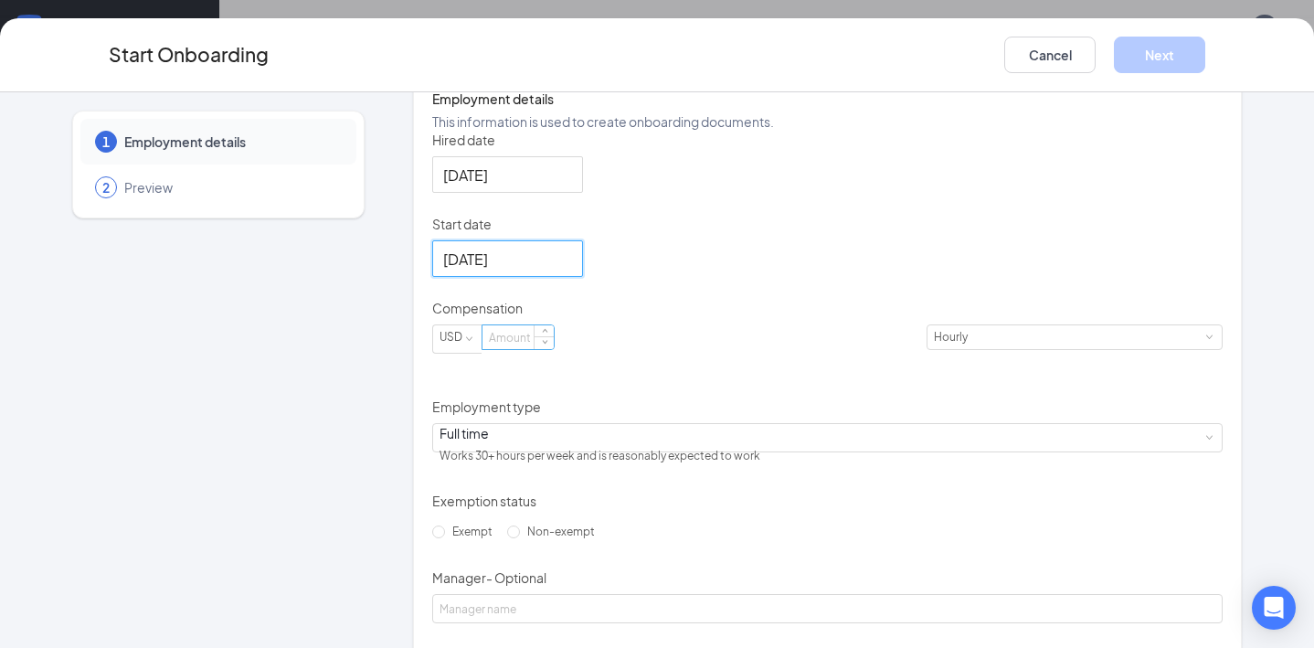
click at [554, 349] on input at bounding box center [517, 337] width 71 height 24
type input "12"
click at [835, 453] on div "Hired date [DATE] Start date [DATE] [DATE] Su Mo Tu We Th Fr Sa 31 1 2 3 4 5 6 …" at bounding box center [827, 416] width 790 height 570
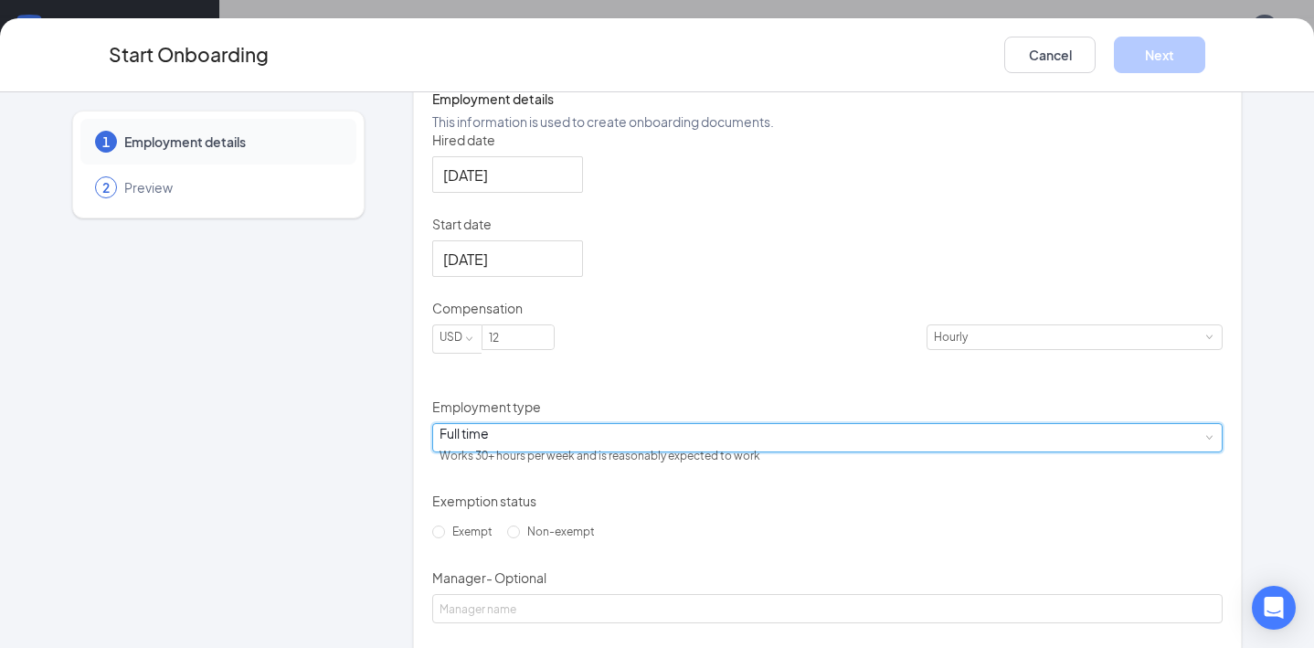
click at [723, 451] on div "Full time Works 30+ hours per week and is reasonably expected to work" at bounding box center [827, 437] width 776 height 27
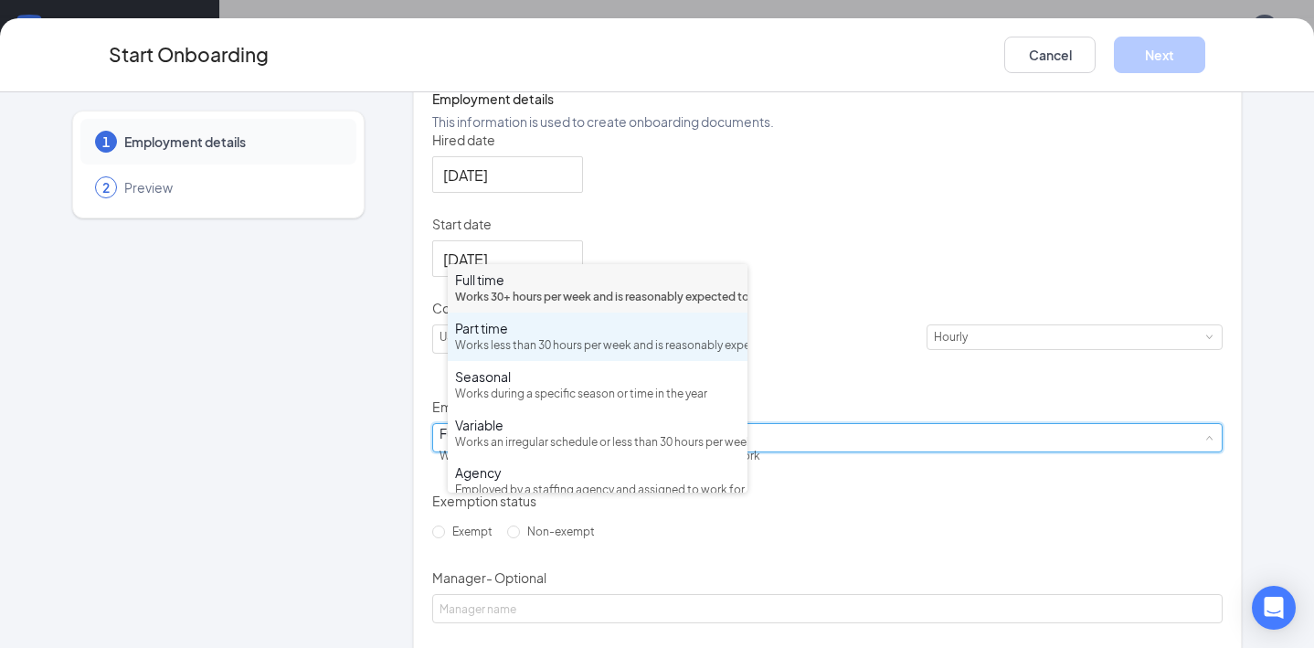
click at [618, 354] on div "Works less than 30 hours per week and is reasonably expected to work" at bounding box center [597, 345] width 285 height 17
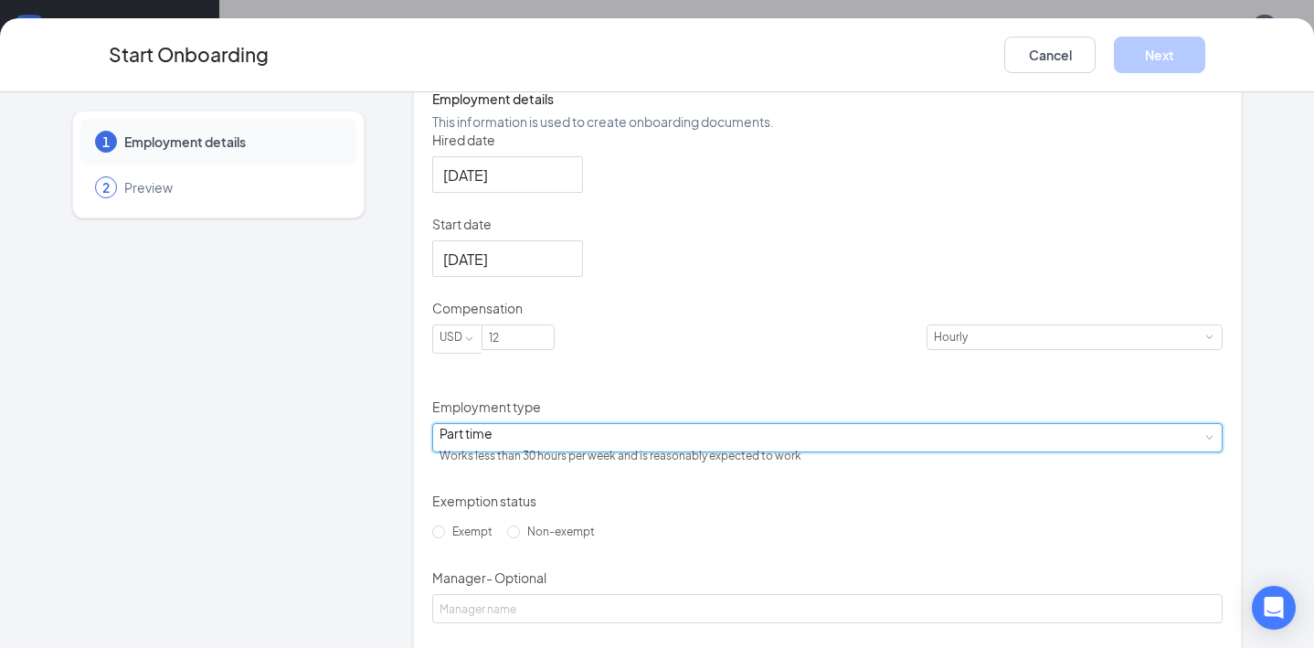
click at [736, 452] on div "Part time Works less than 30 hours per week and is reasonably expected to work" at bounding box center [827, 437] width 790 height 29
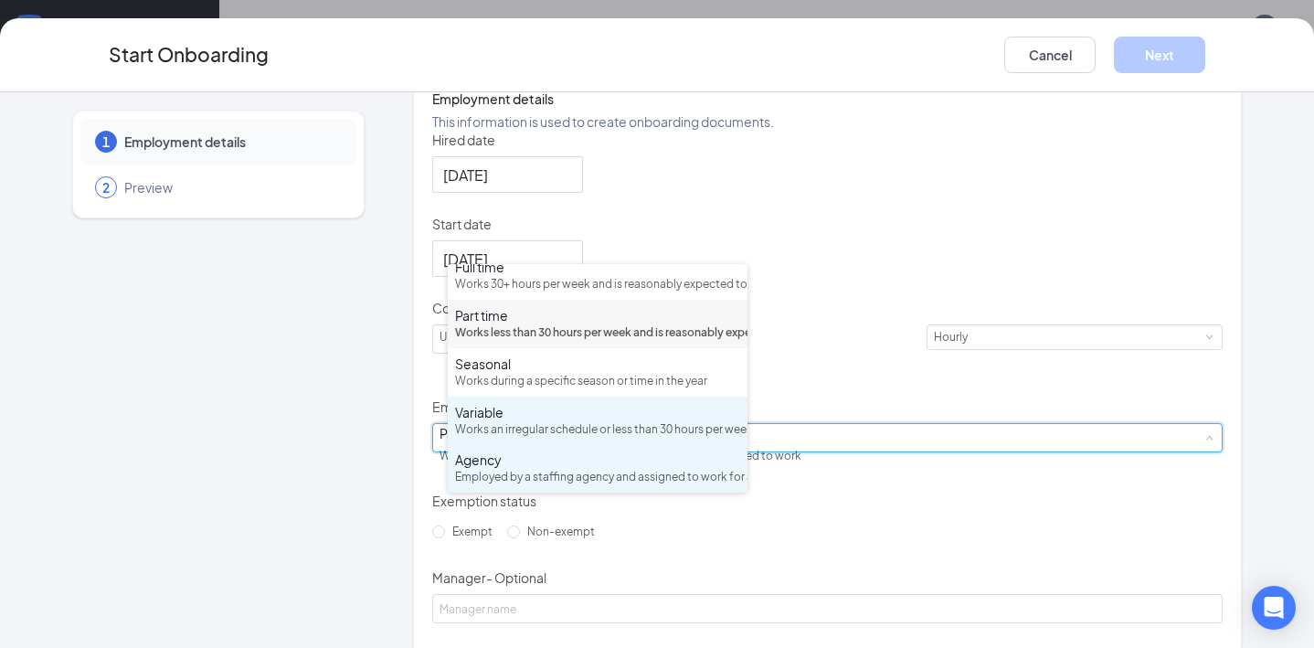
scroll to position [85, 0]
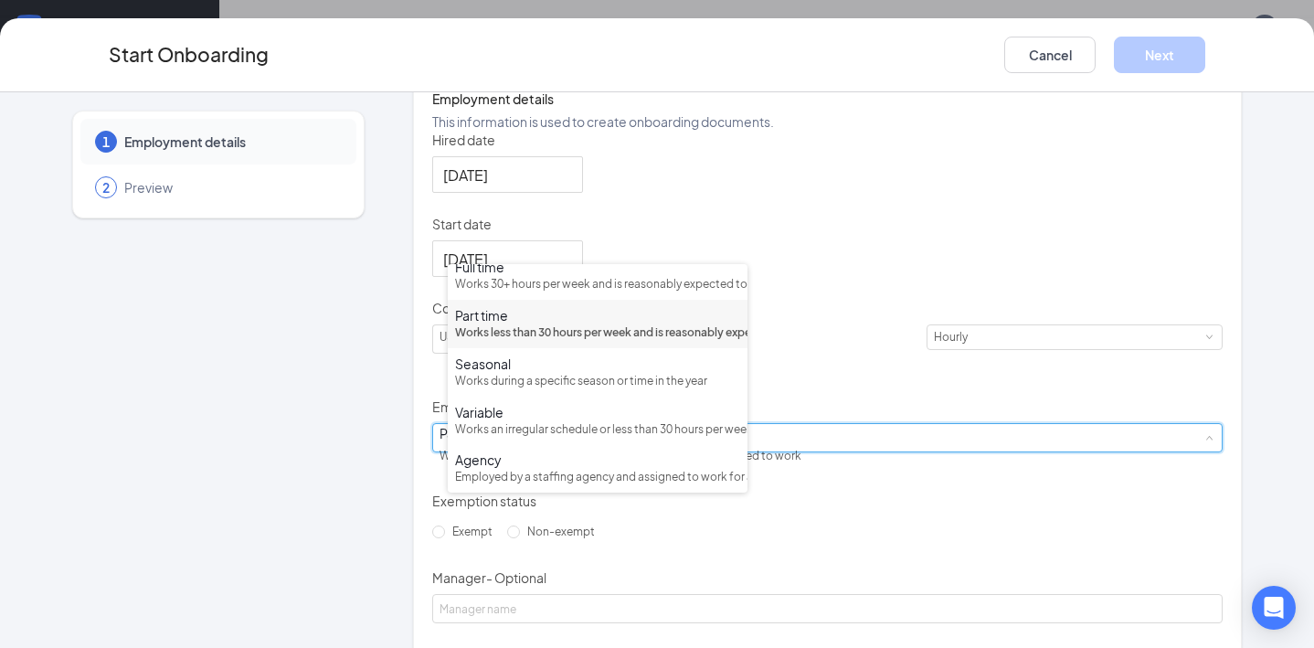
click at [615, 324] on div "Works less than 30 hours per week and is reasonably expected to work" at bounding box center [597, 332] width 285 height 17
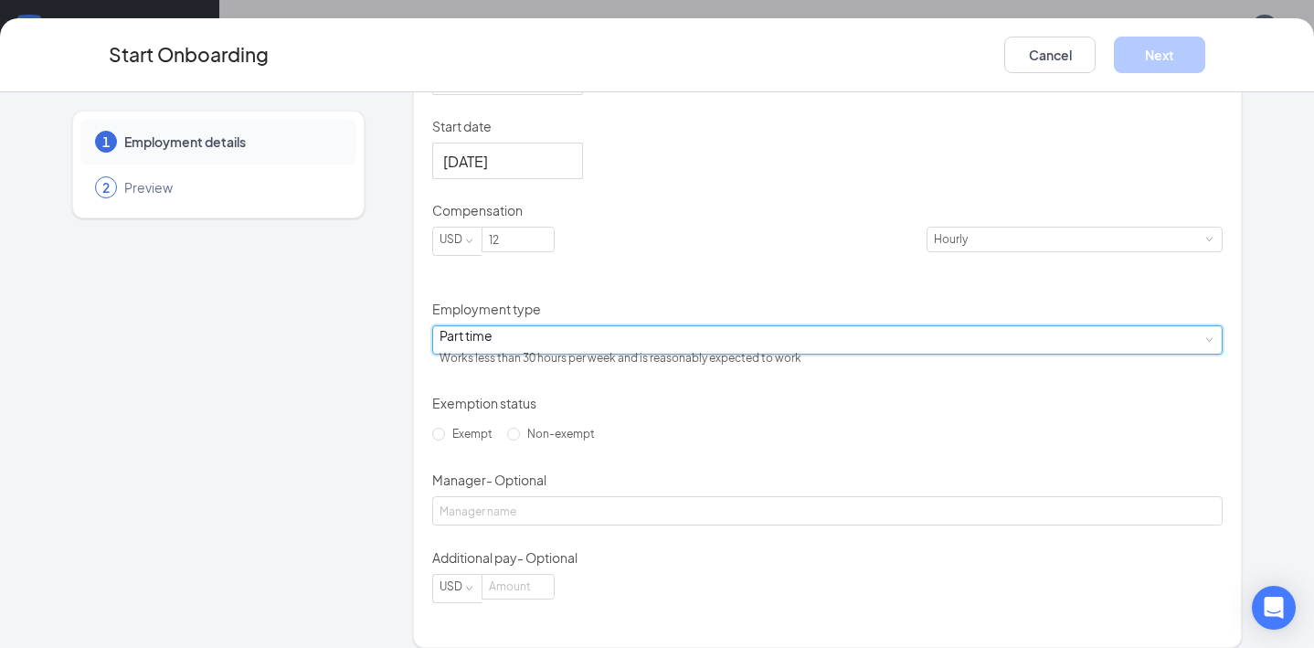
scroll to position [431, 0]
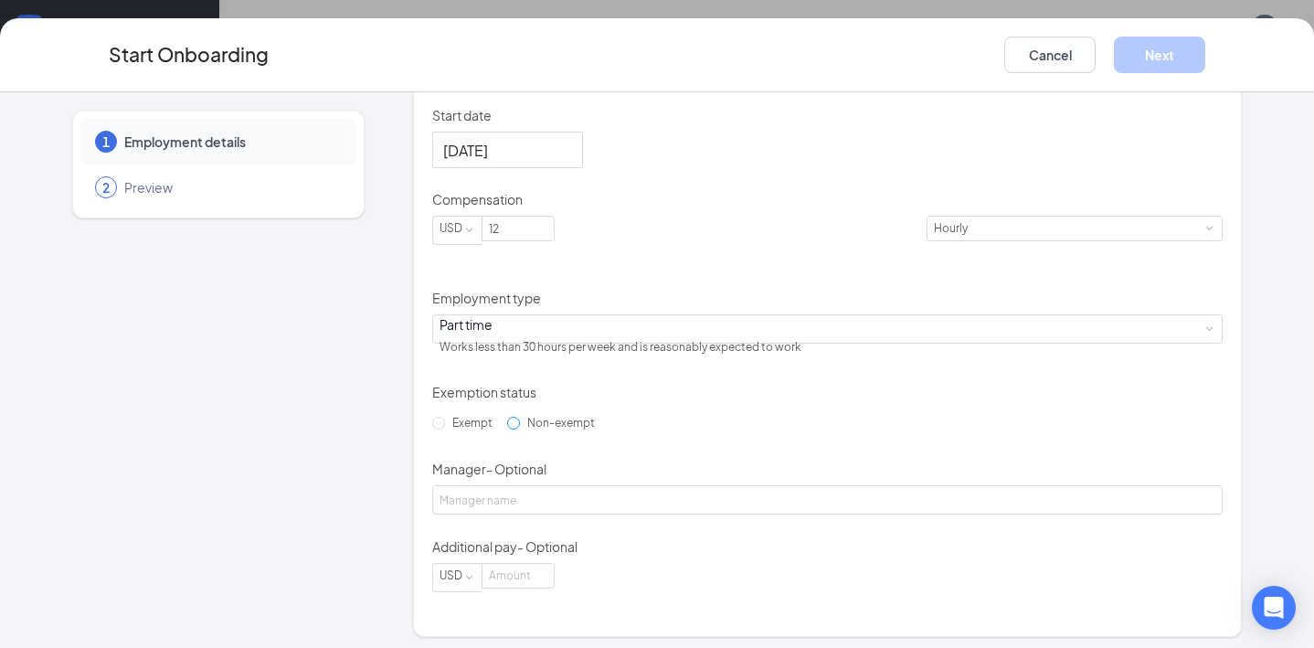
click at [507, 429] on input "Non-exempt" at bounding box center [513, 423] width 13 height 13
radio input "true"
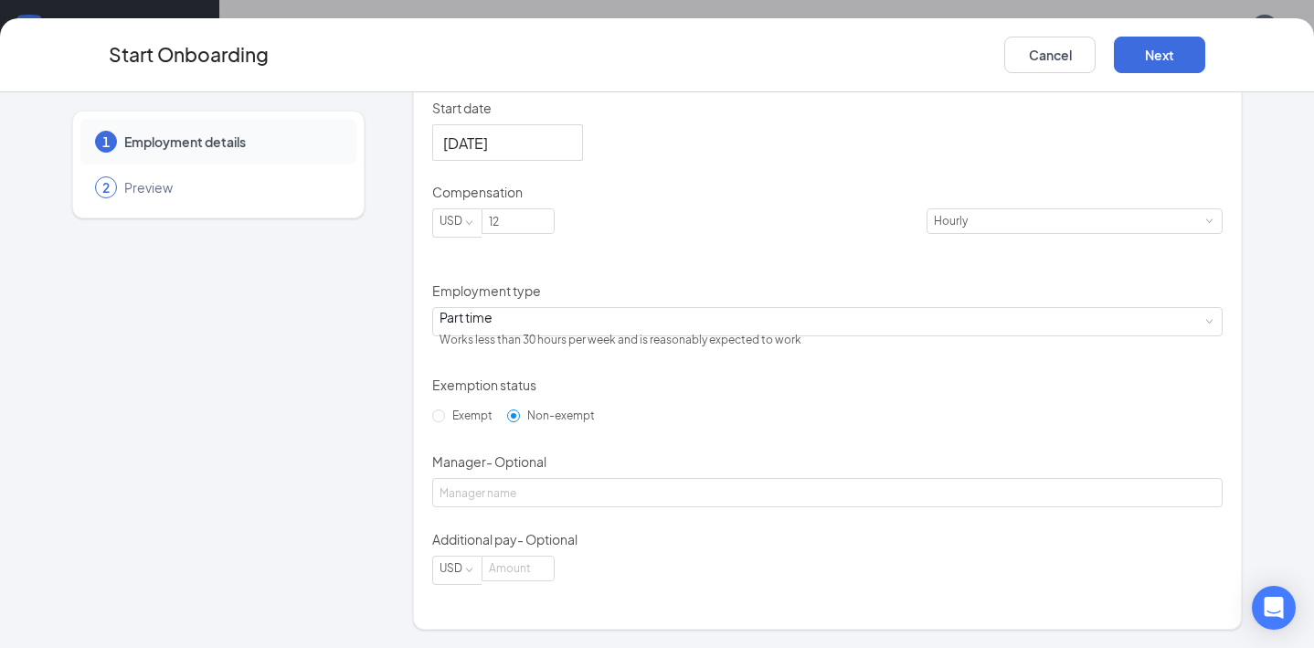
scroll to position [528, 0]
click at [1145, 56] on button "Next" at bounding box center [1159, 55] width 91 height 37
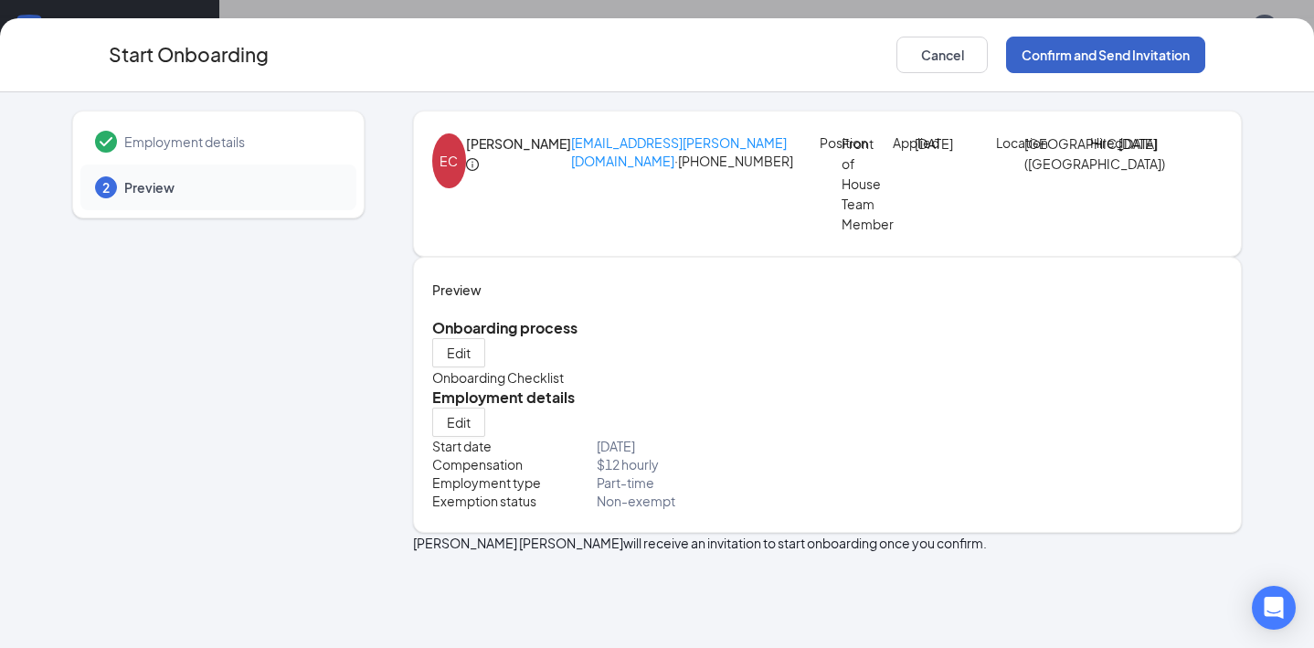
click at [1092, 49] on button "Confirm and Send Invitation" at bounding box center [1105, 55] width 199 height 37
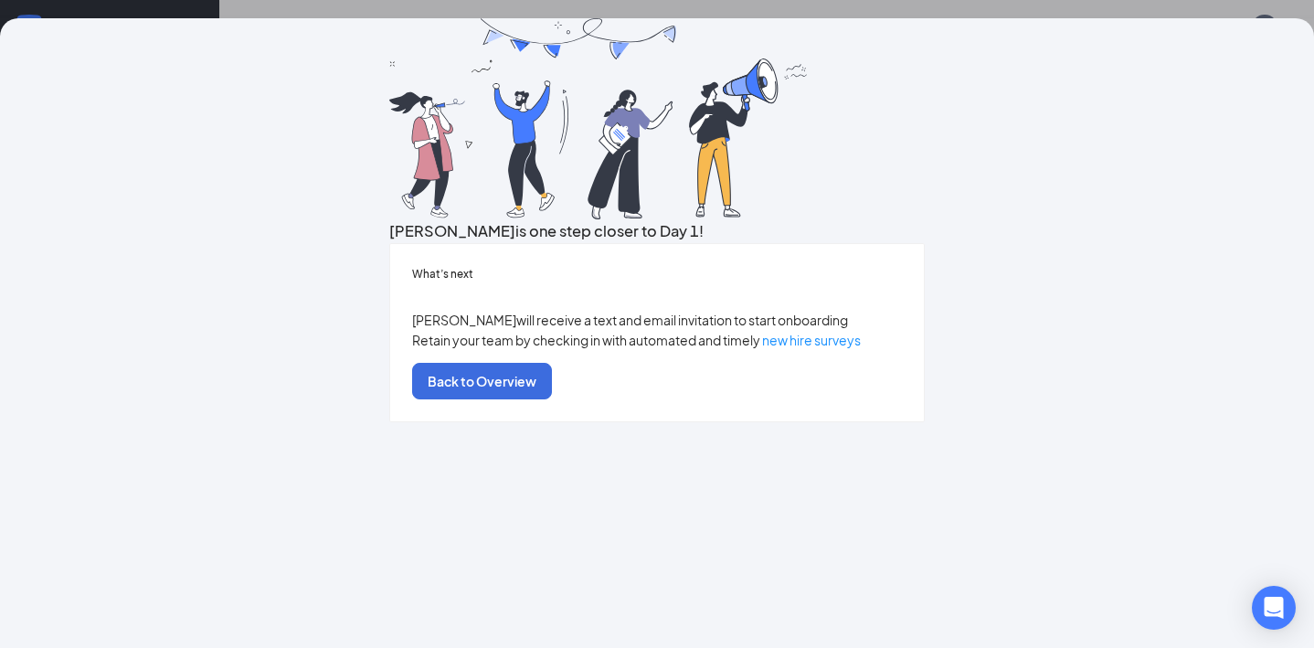
scroll to position [0, 0]
click at [952, 14] on div "[PERSON_NAME] is one step closer to Day 1! What’s next [PERSON_NAME] will recei…" at bounding box center [657, 324] width 1314 height 648
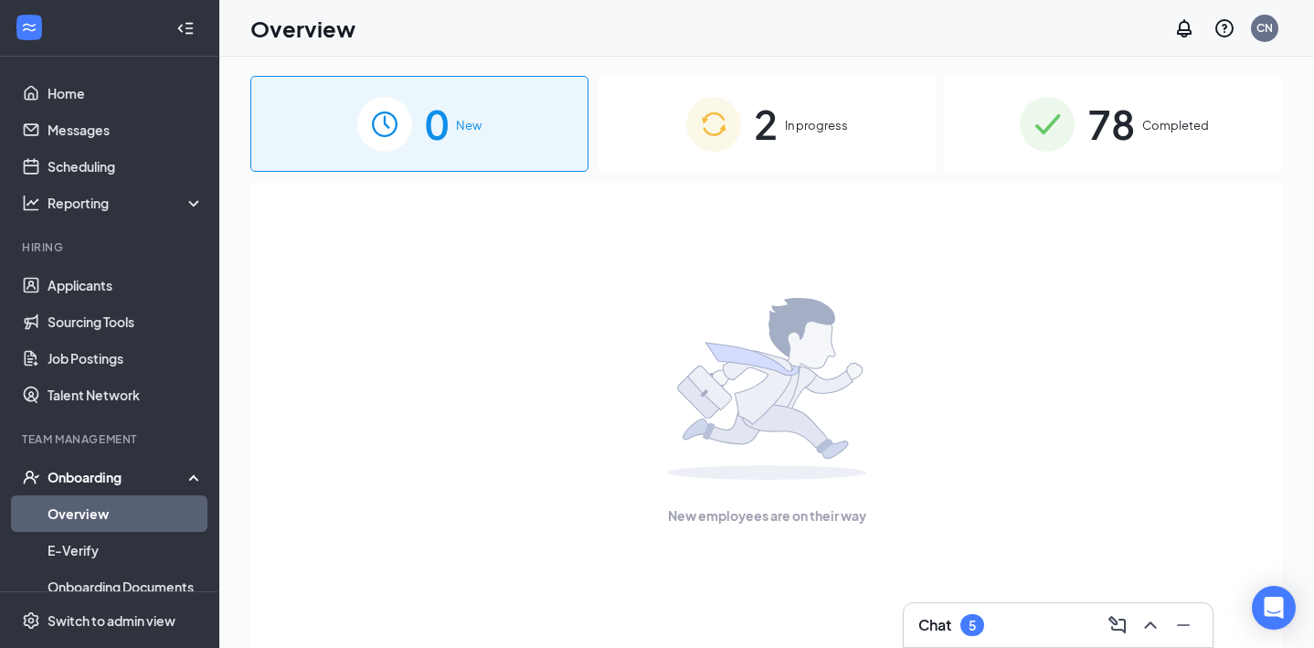
click at [764, 115] on span "2" at bounding box center [766, 123] width 24 height 63
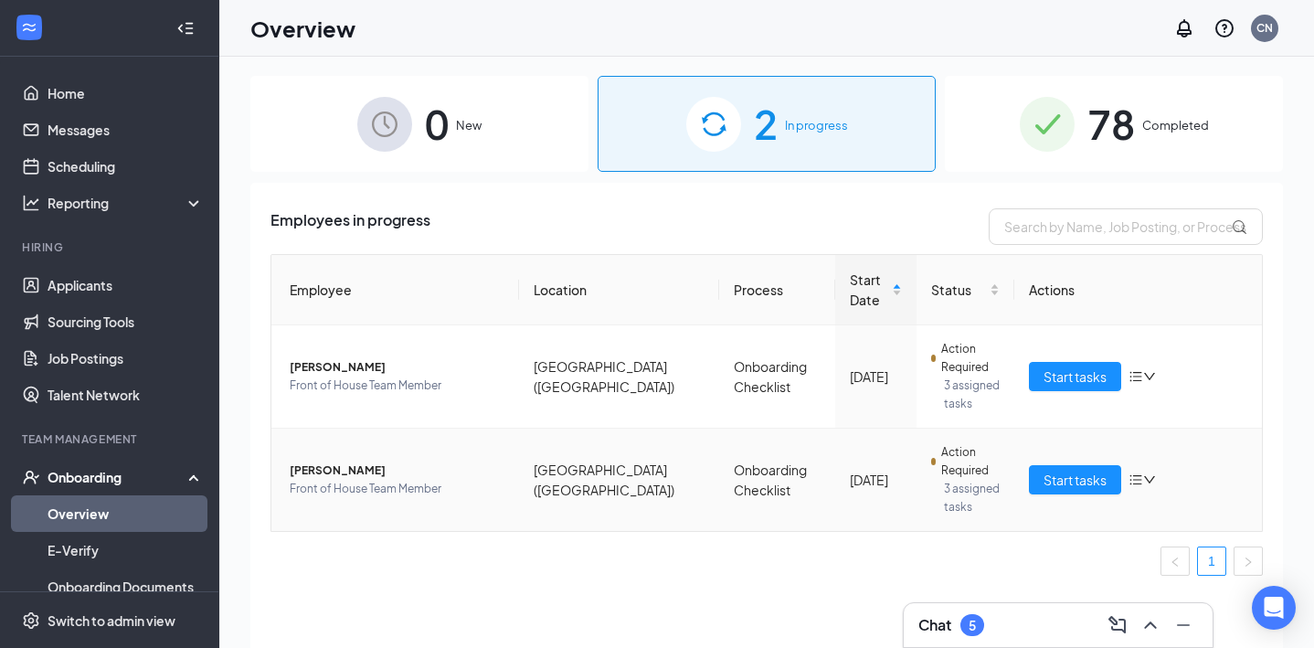
click at [335, 468] on span "[PERSON_NAME]" at bounding box center [397, 470] width 215 height 18
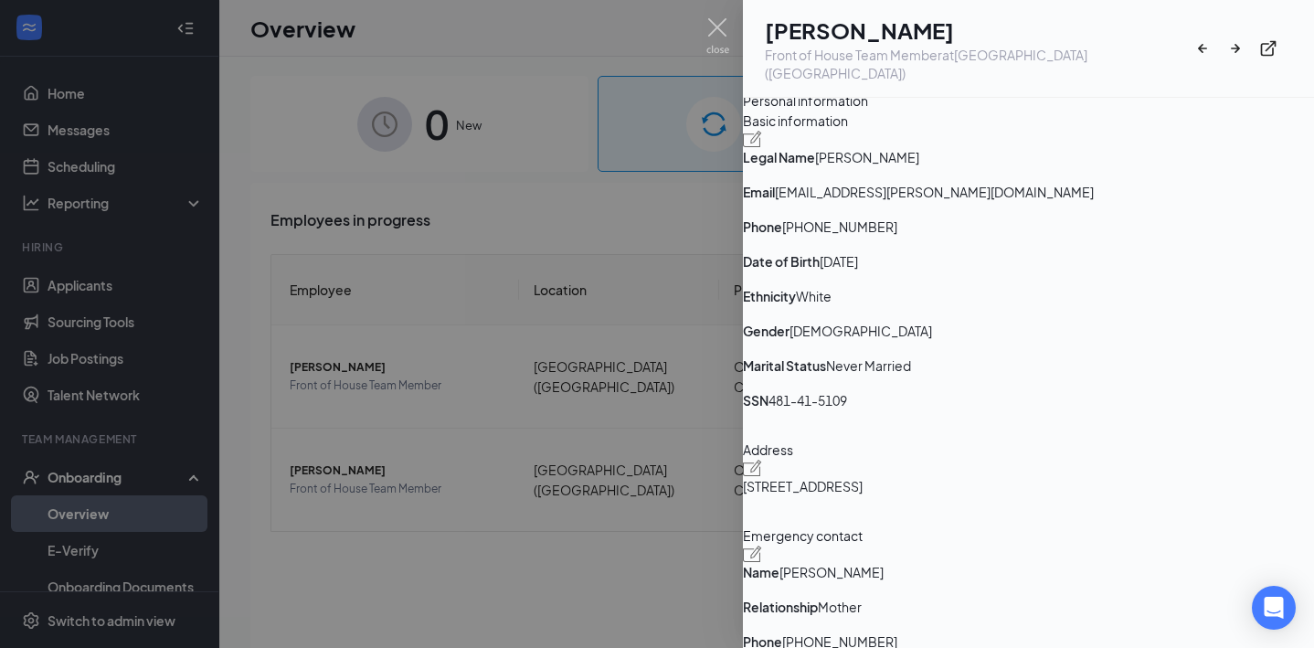
scroll to position [87, 0]
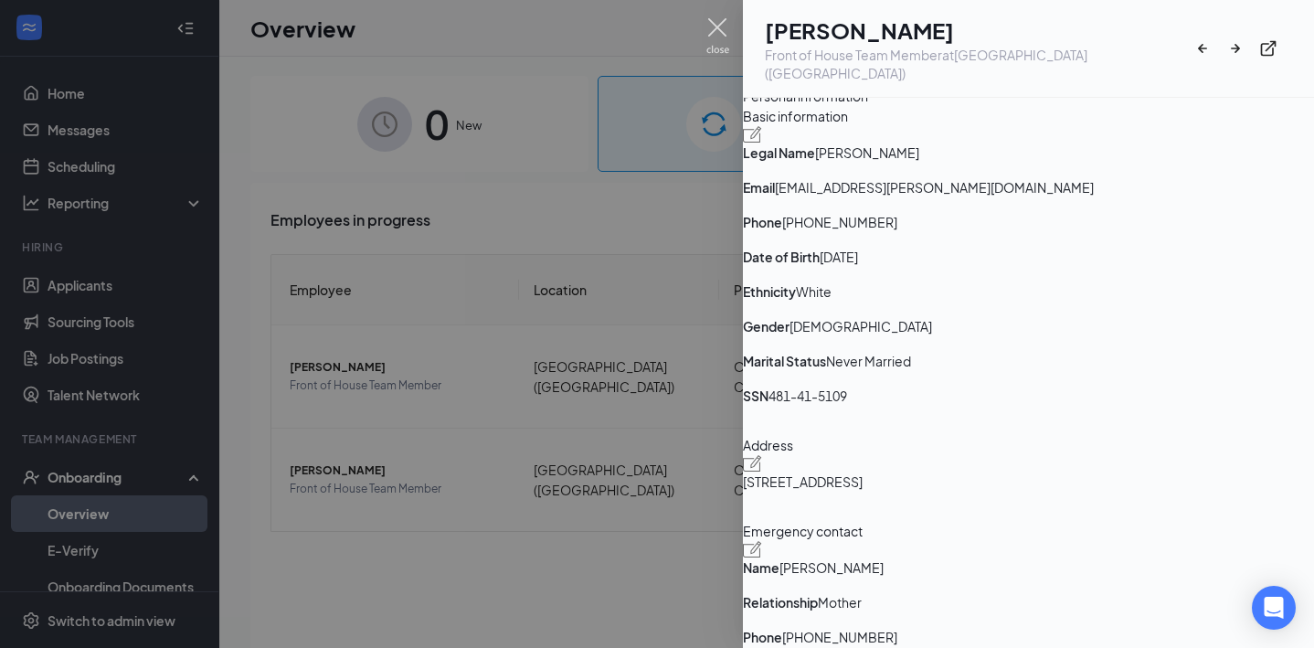
click at [713, 29] on img at bounding box center [717, 36] width 23 height 36
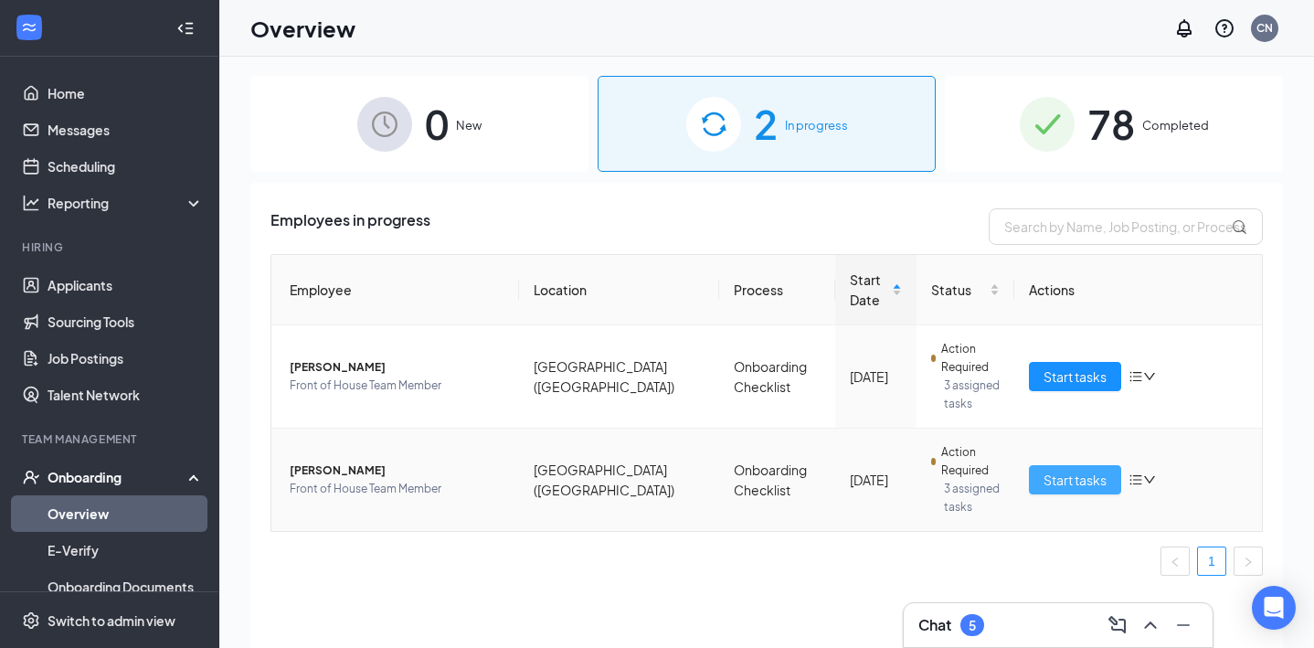
click at [1058, 489] on span "Start tasks" at bounding box center [1074, 480] width 63 height 20
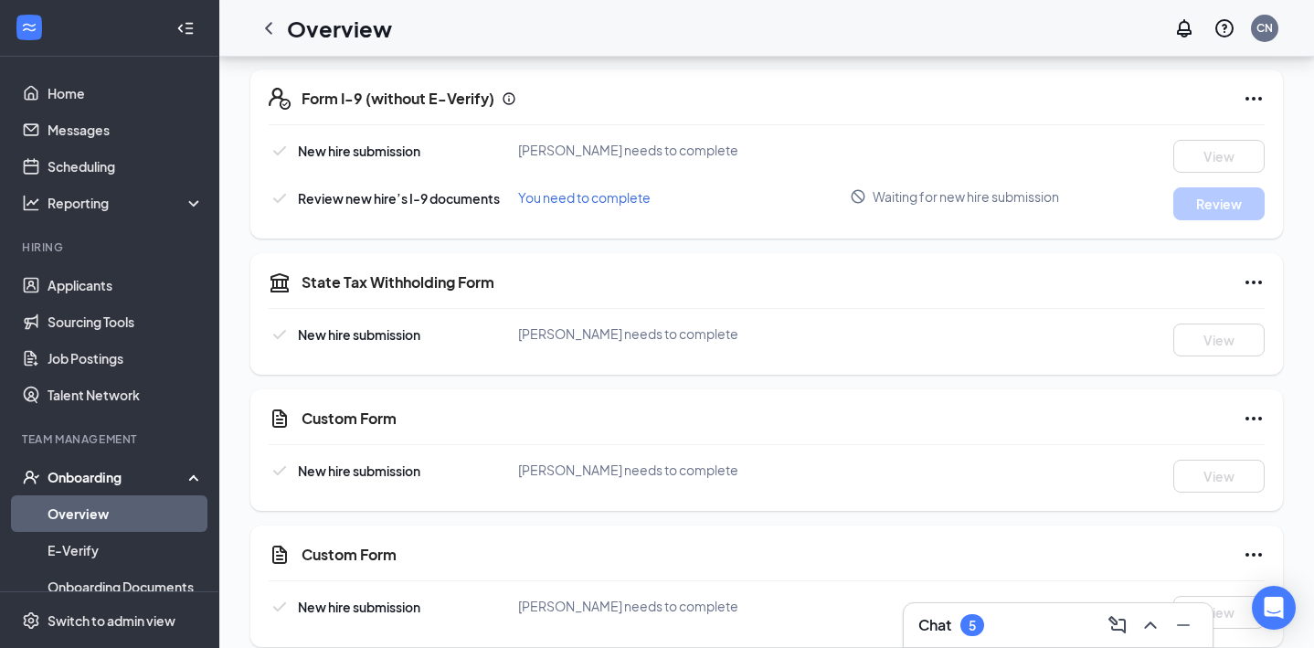
scroll to position [537, 0]
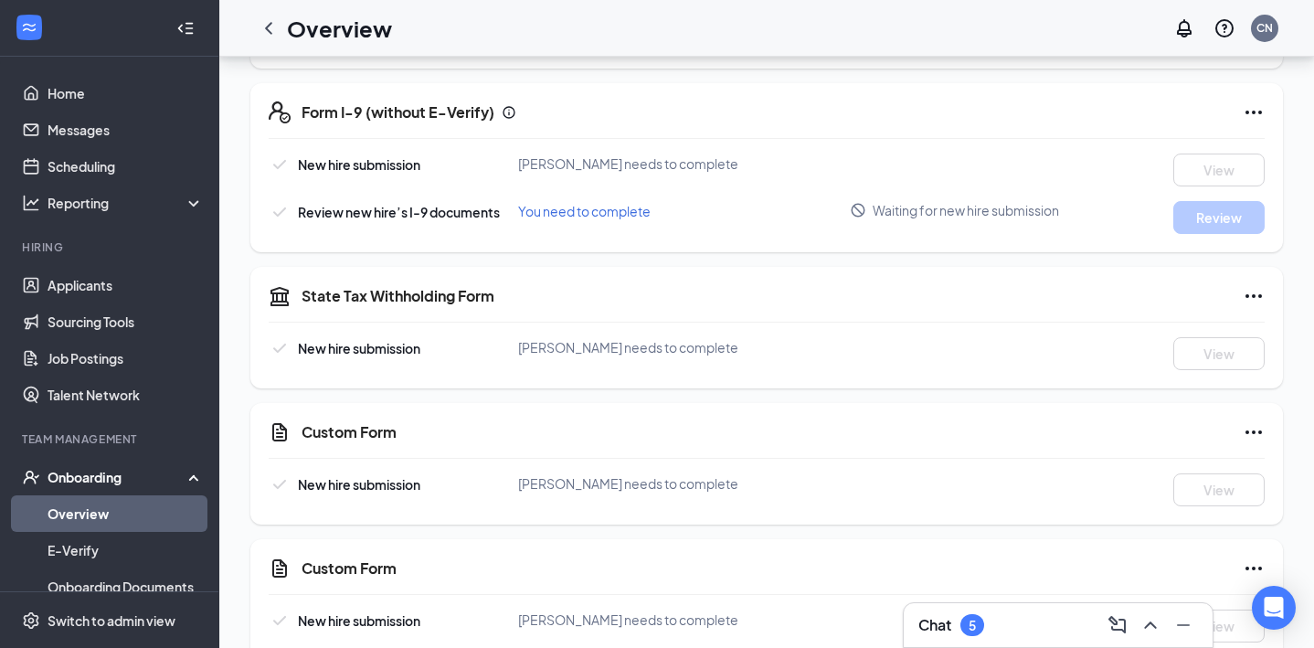
click at [369, 429] on h5 "Custom Form" at bounding box center [348, 432] width 95 height 20
click at [275, 429] on icon "CustomFormIcon" at bounding box center [280, 432] width 22 height 22
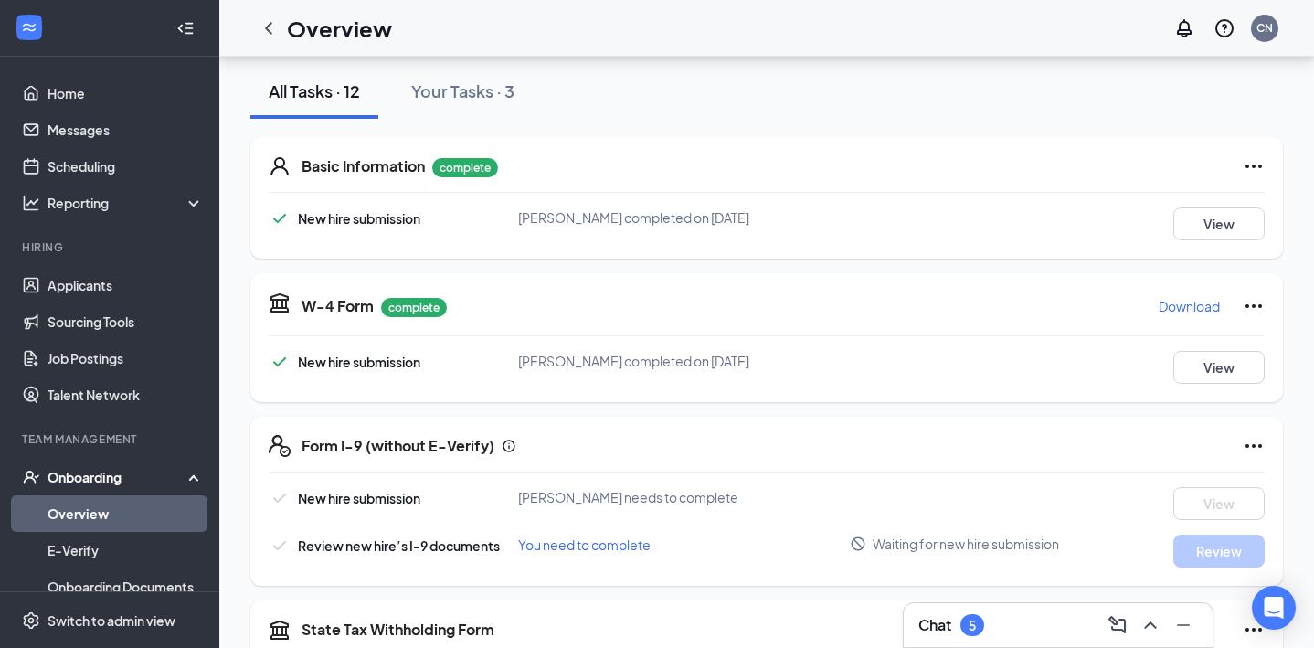
scroll to position [0, 0]
